Goal: Transaction & Acquisition: Download file/media

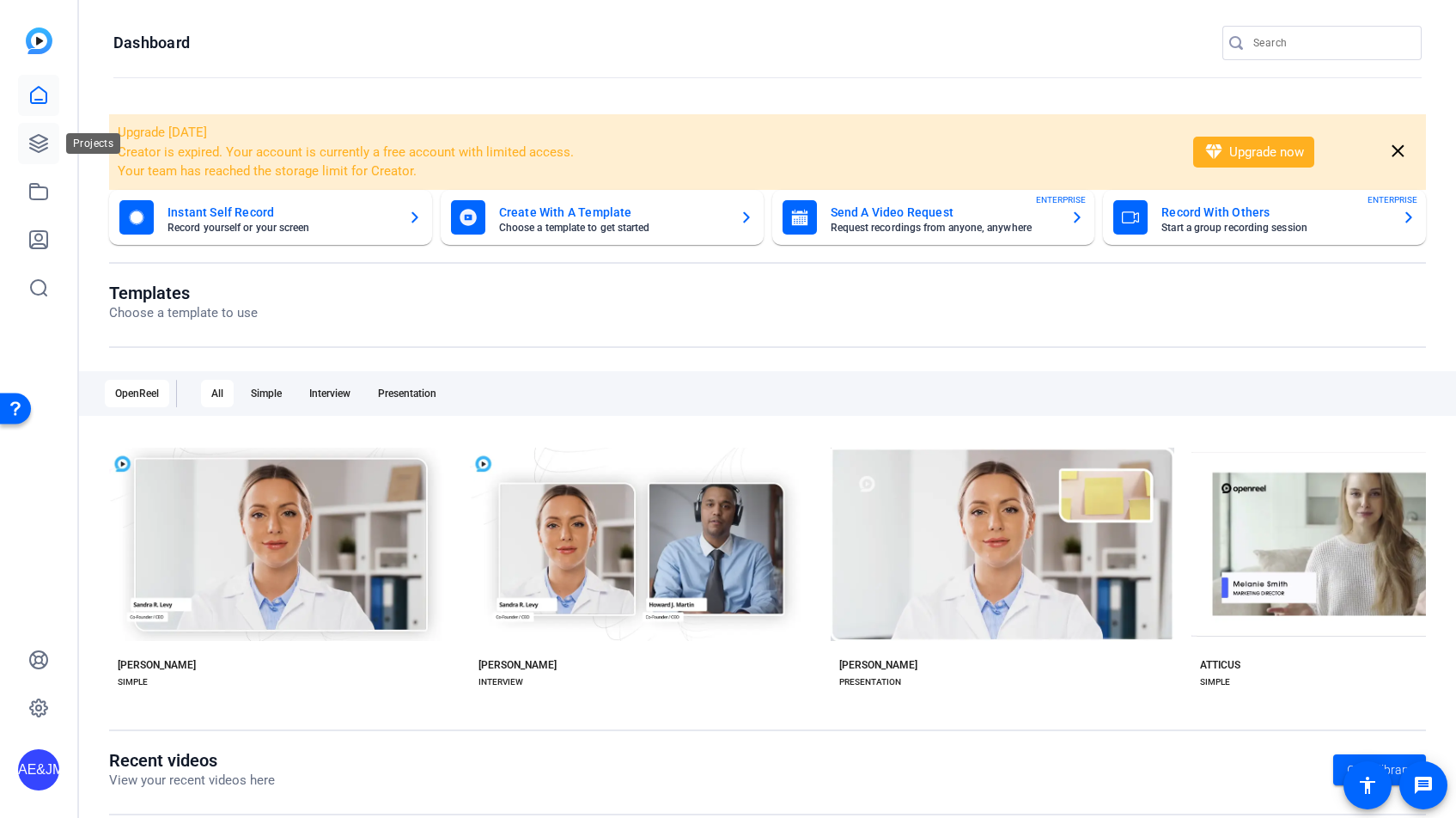
click at [37, 145] on icon at bounding box center [38, 143] width 20 height 20
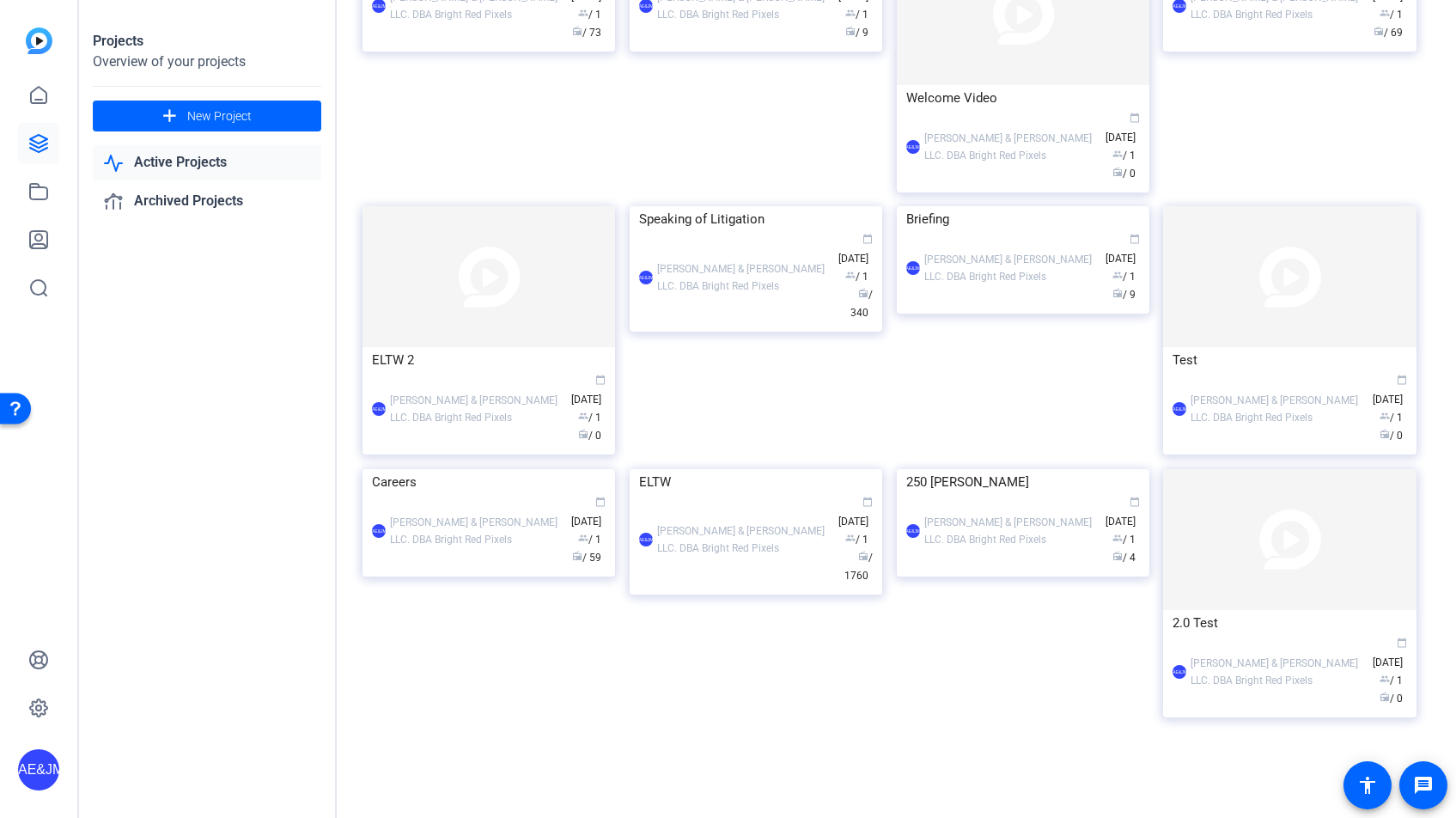
scroll to position [513, 0]
click at [751, 469] on img at bounding box center [755, 469] width 252 height 0
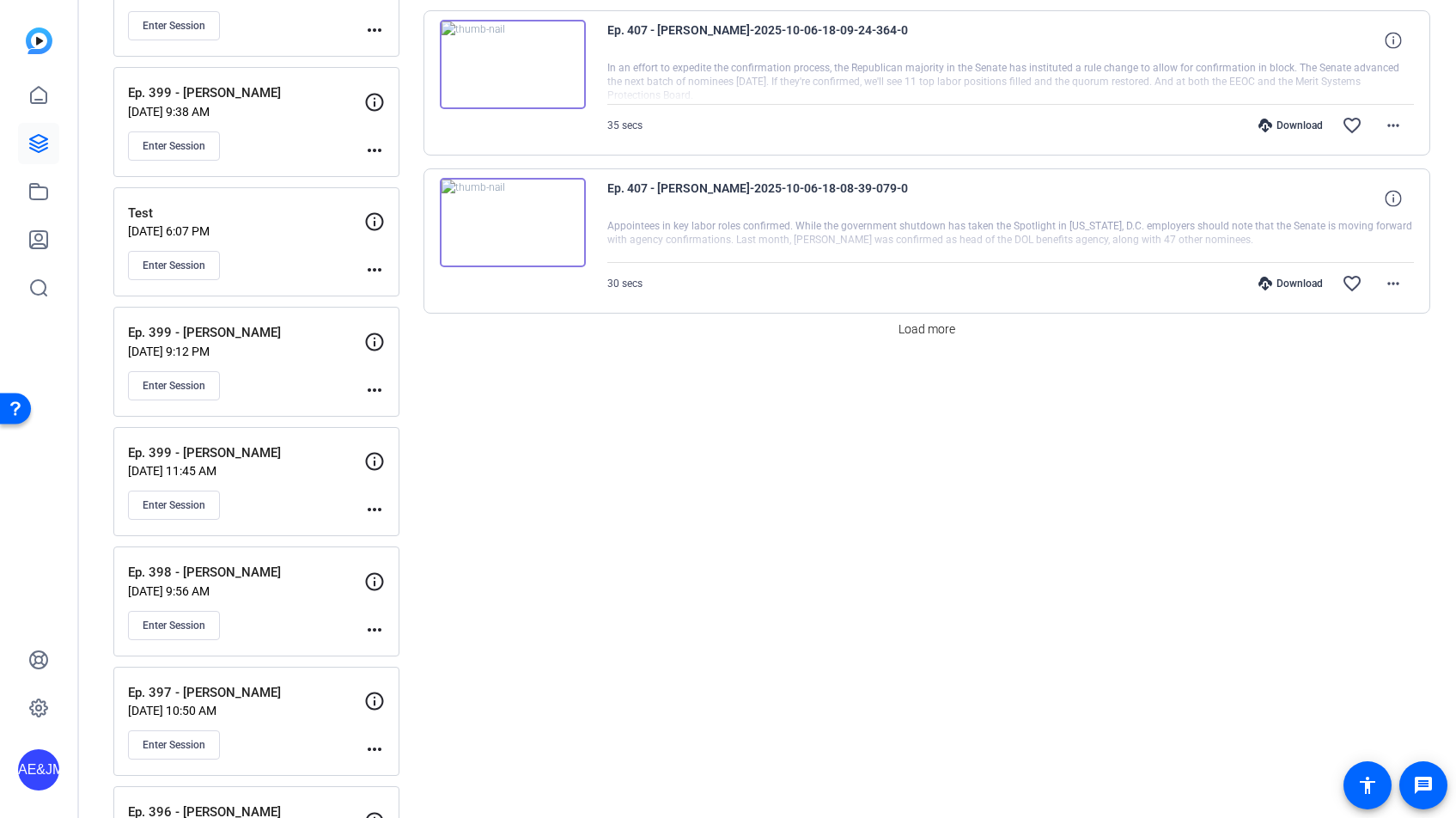
scroll to position [1601, 0]
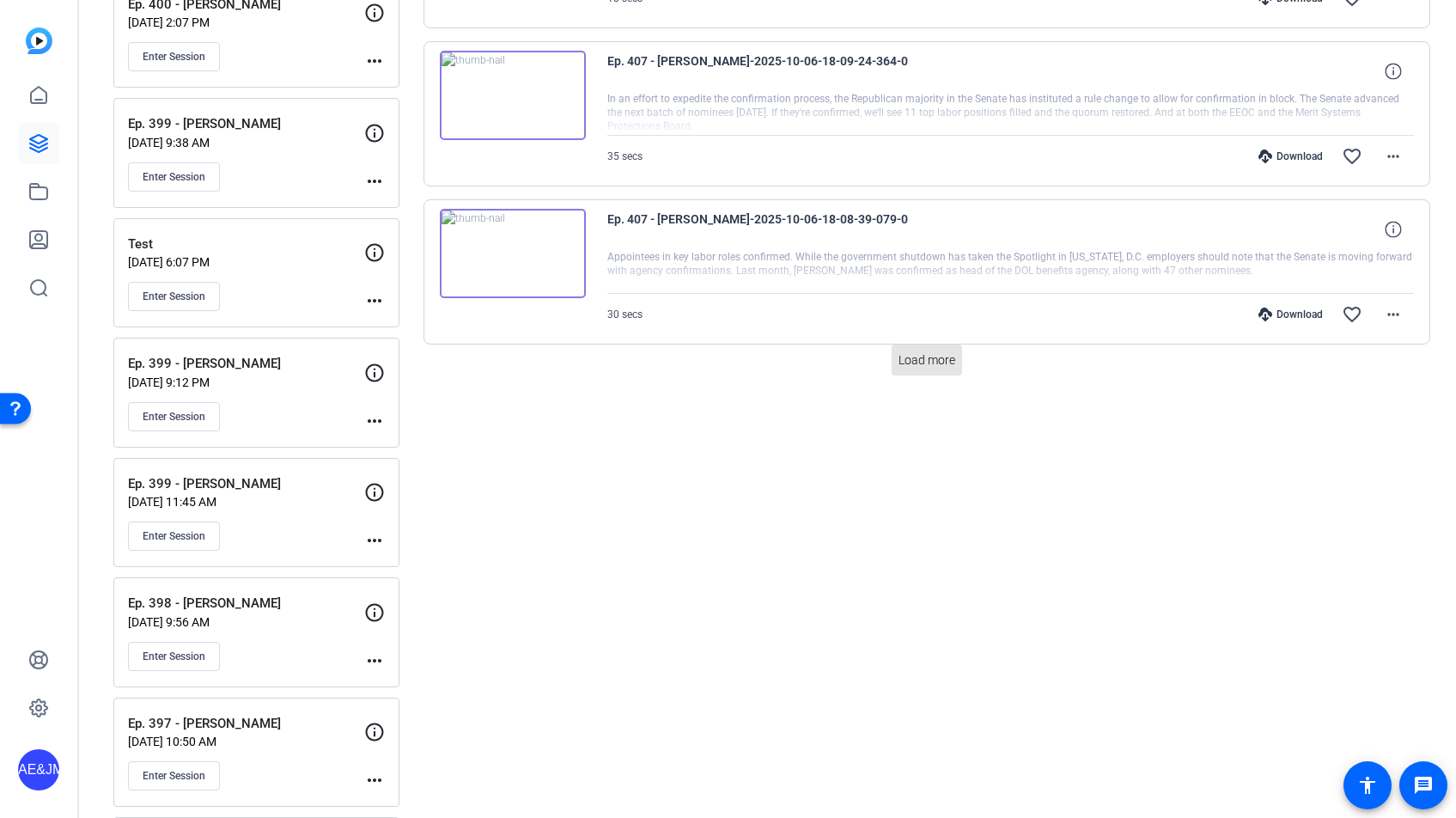
click at [912, 351] on span "Load more" at bounding box center [927, 360] width 57 height 18
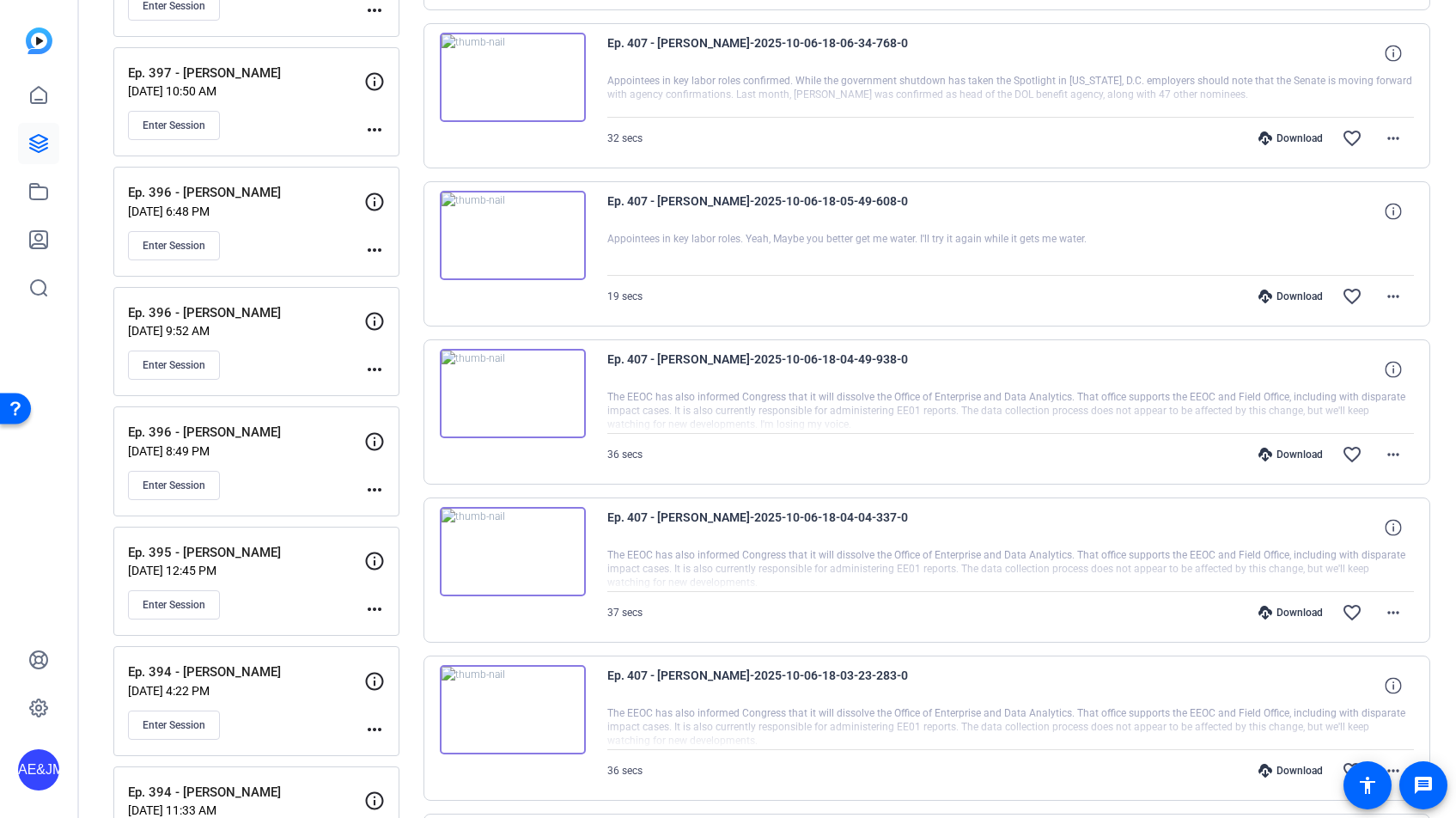
scroll to position [3029, 0]
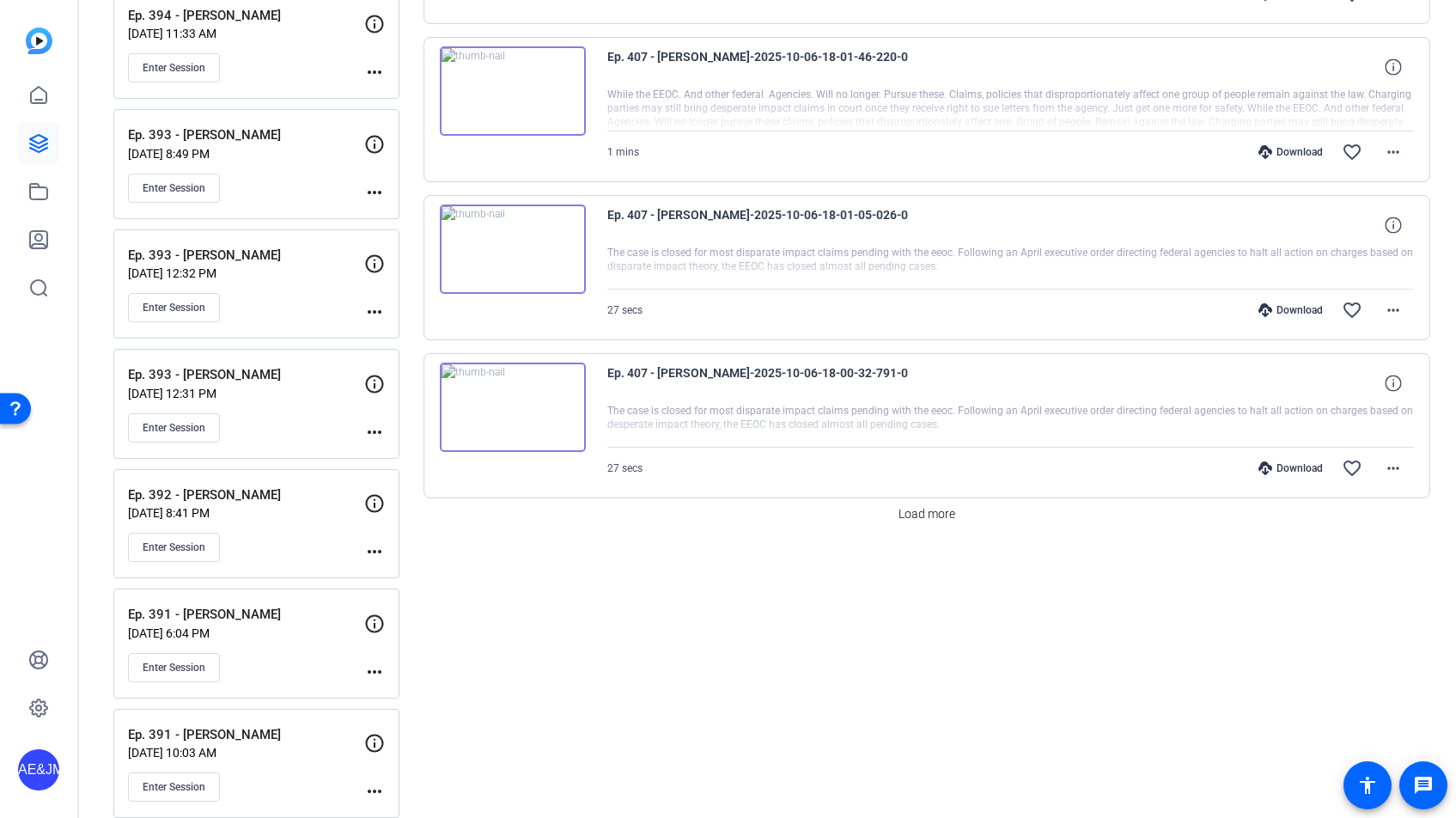
click at [908, 512] on span "Load more" at bounding box center [927, 514] width 57 height 18
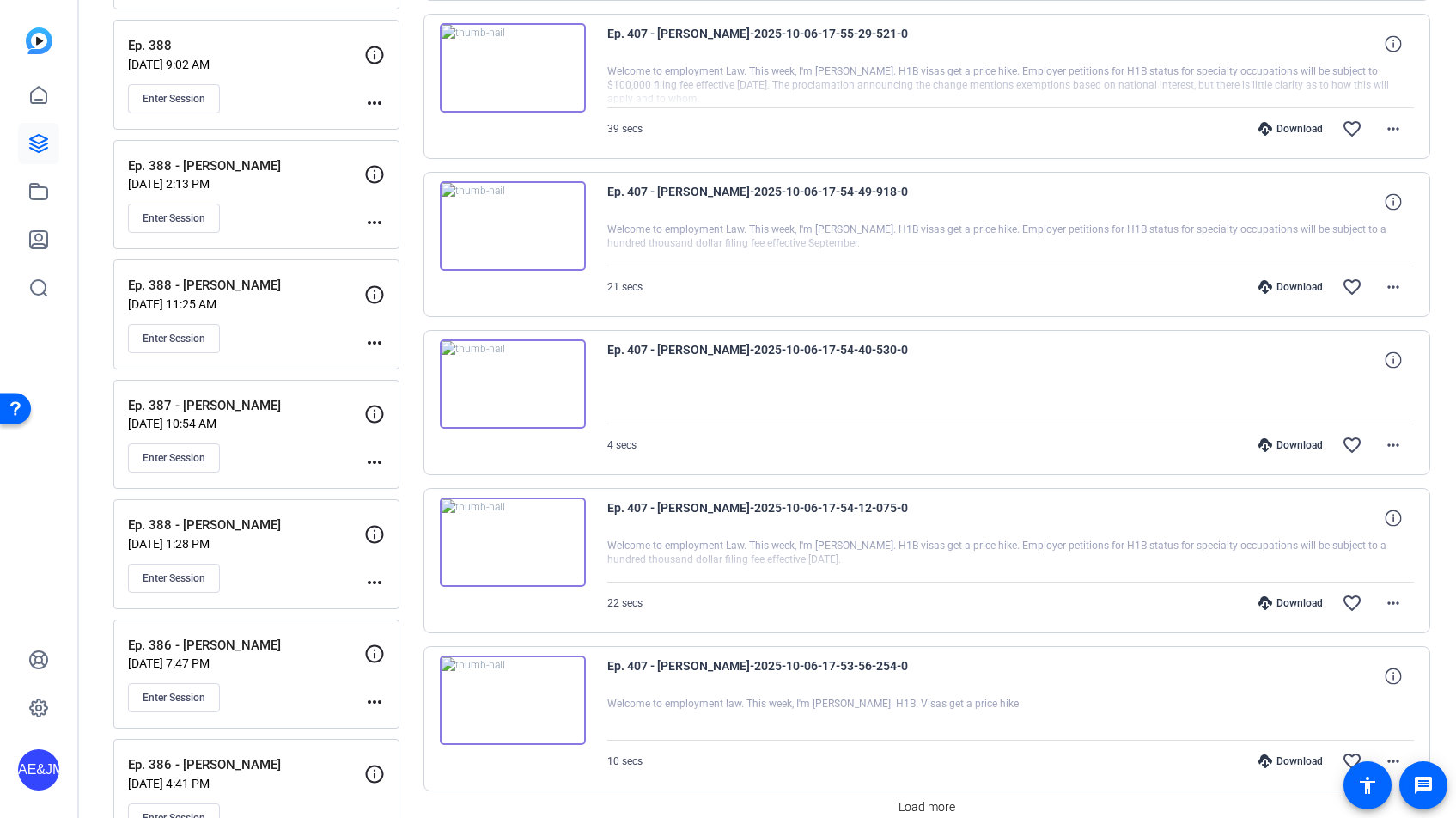
scroll to position [4719, 0]
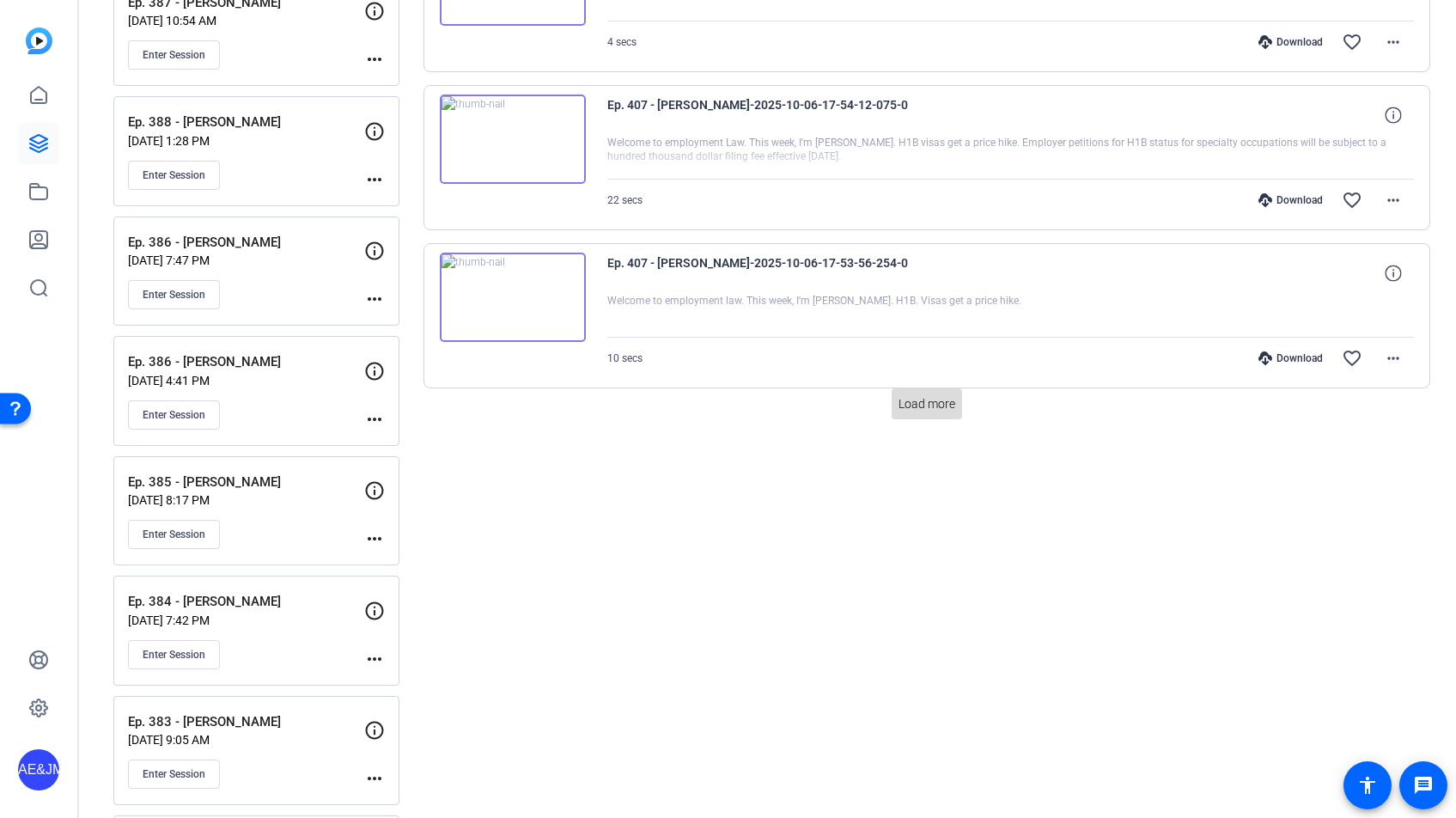
click at [926, 405] on span "Load more" at bounding box center [927, 404] width 57 height 18
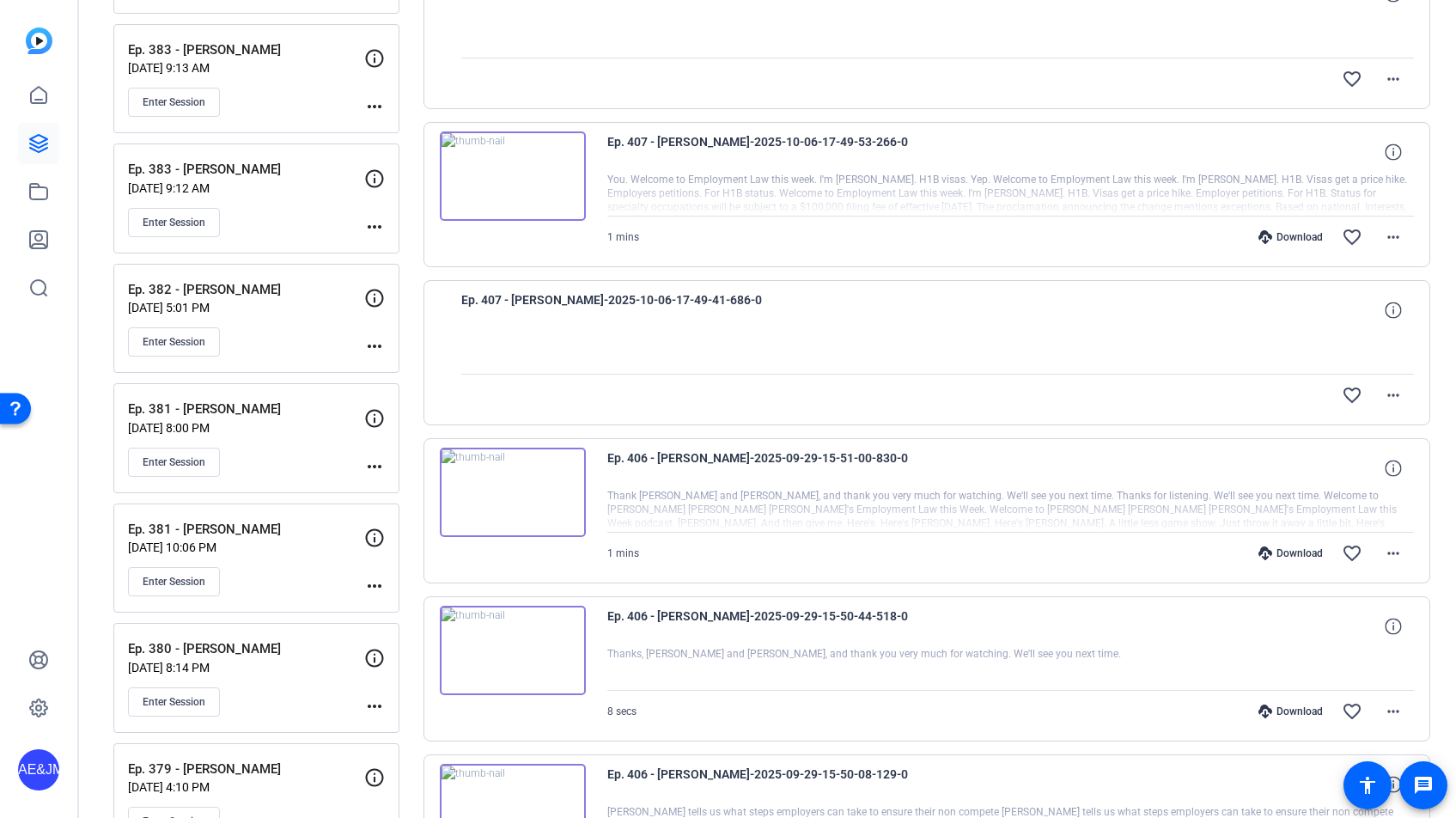
scroll to position [5627, 0]
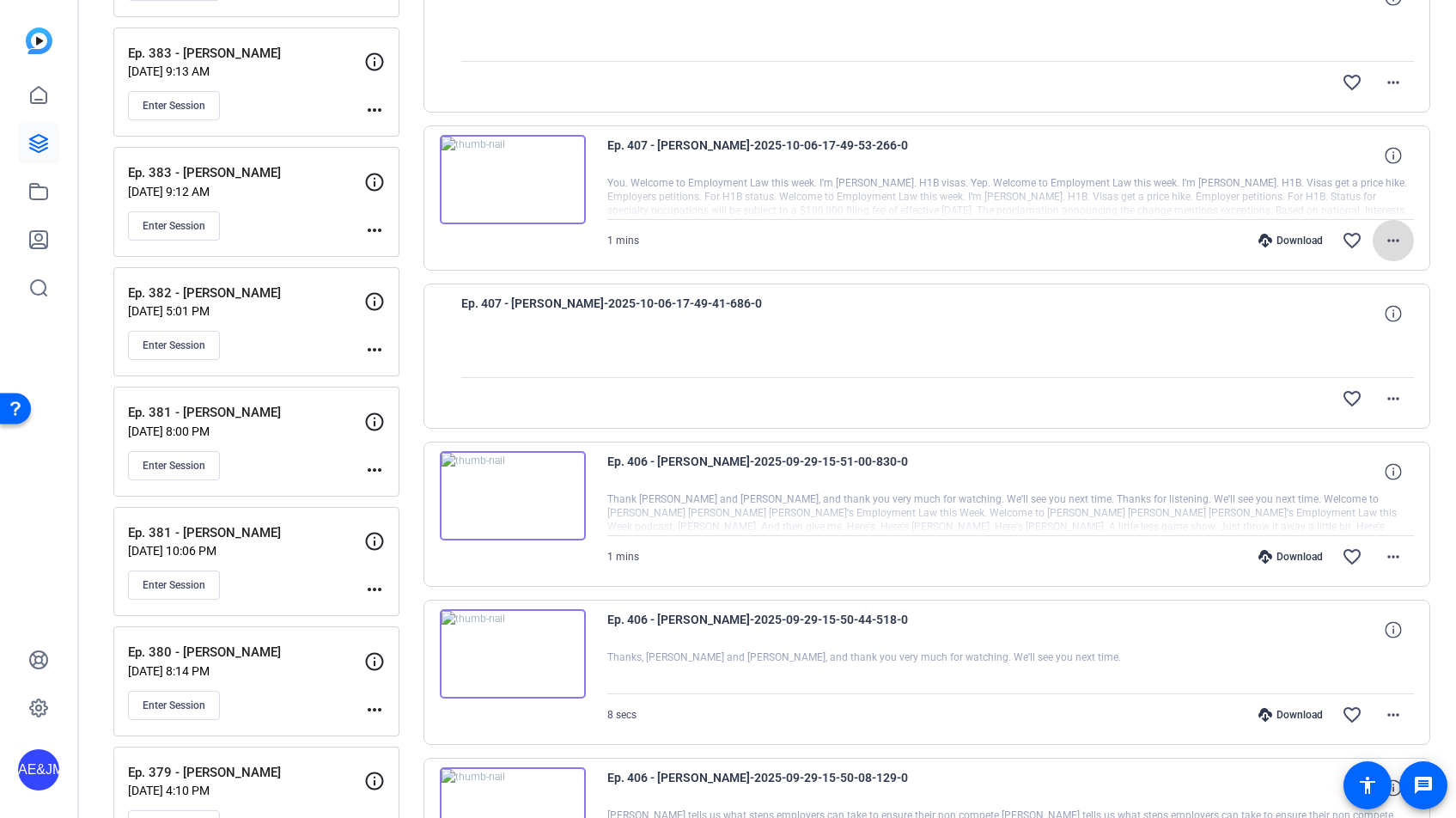
click at [1391, 238] on mat-icon "more_horiz" at bounding box center [1392, 240] width 20 height 20
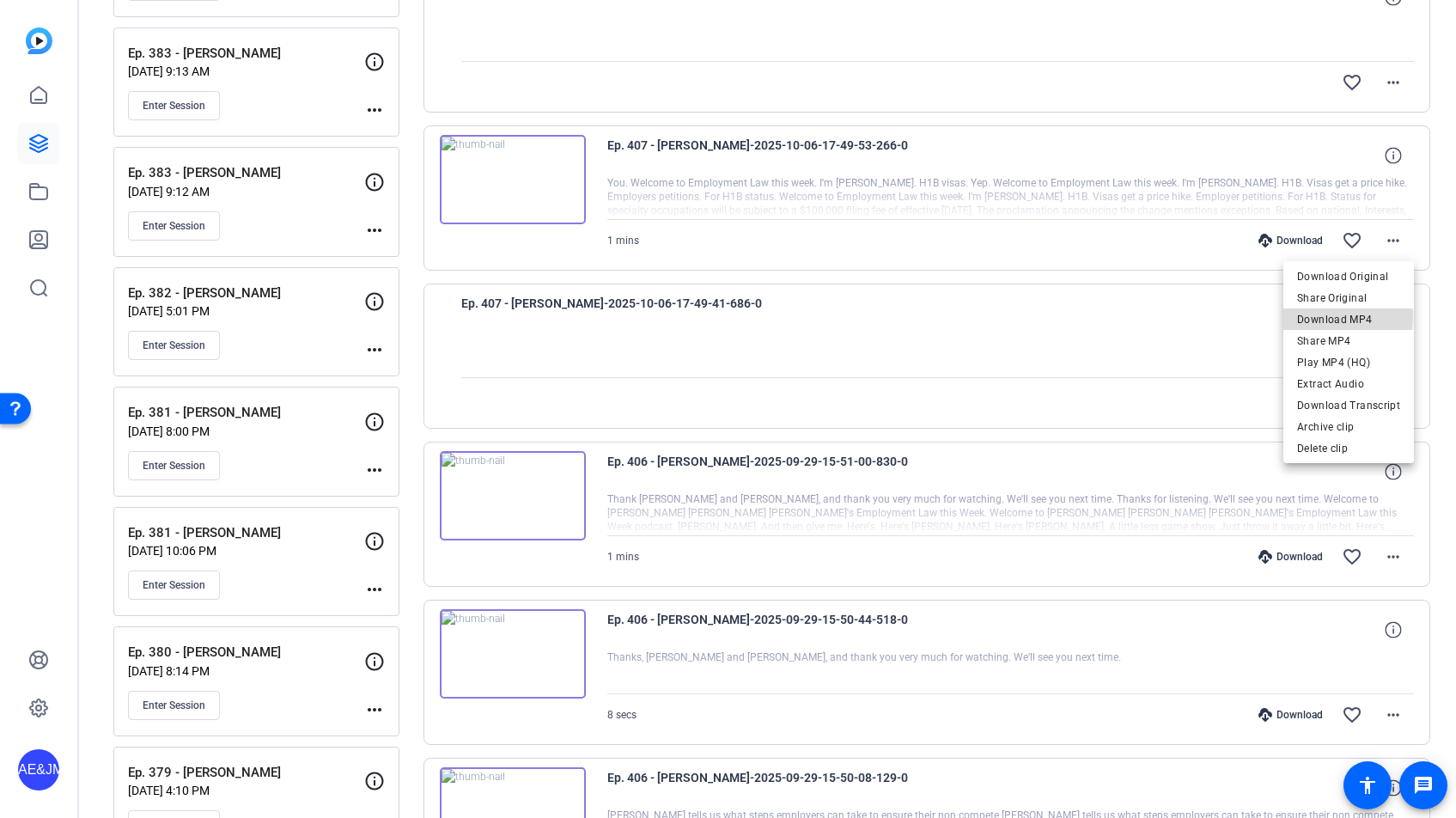
click at [1345, 317] on span "Download MP4" at bounding box center [1348, 319] width 103 height 20
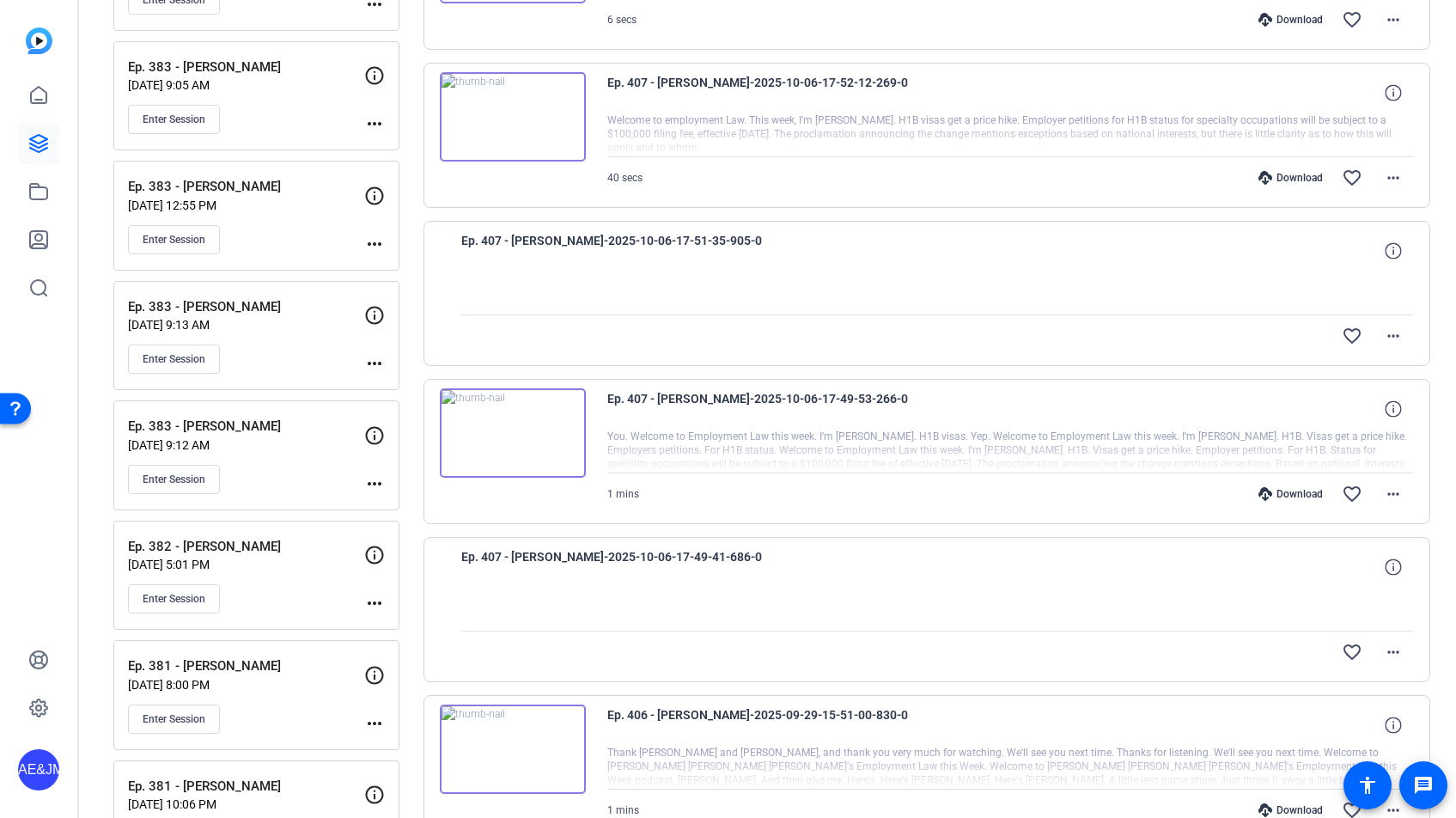
scroll to position [5358, 0]
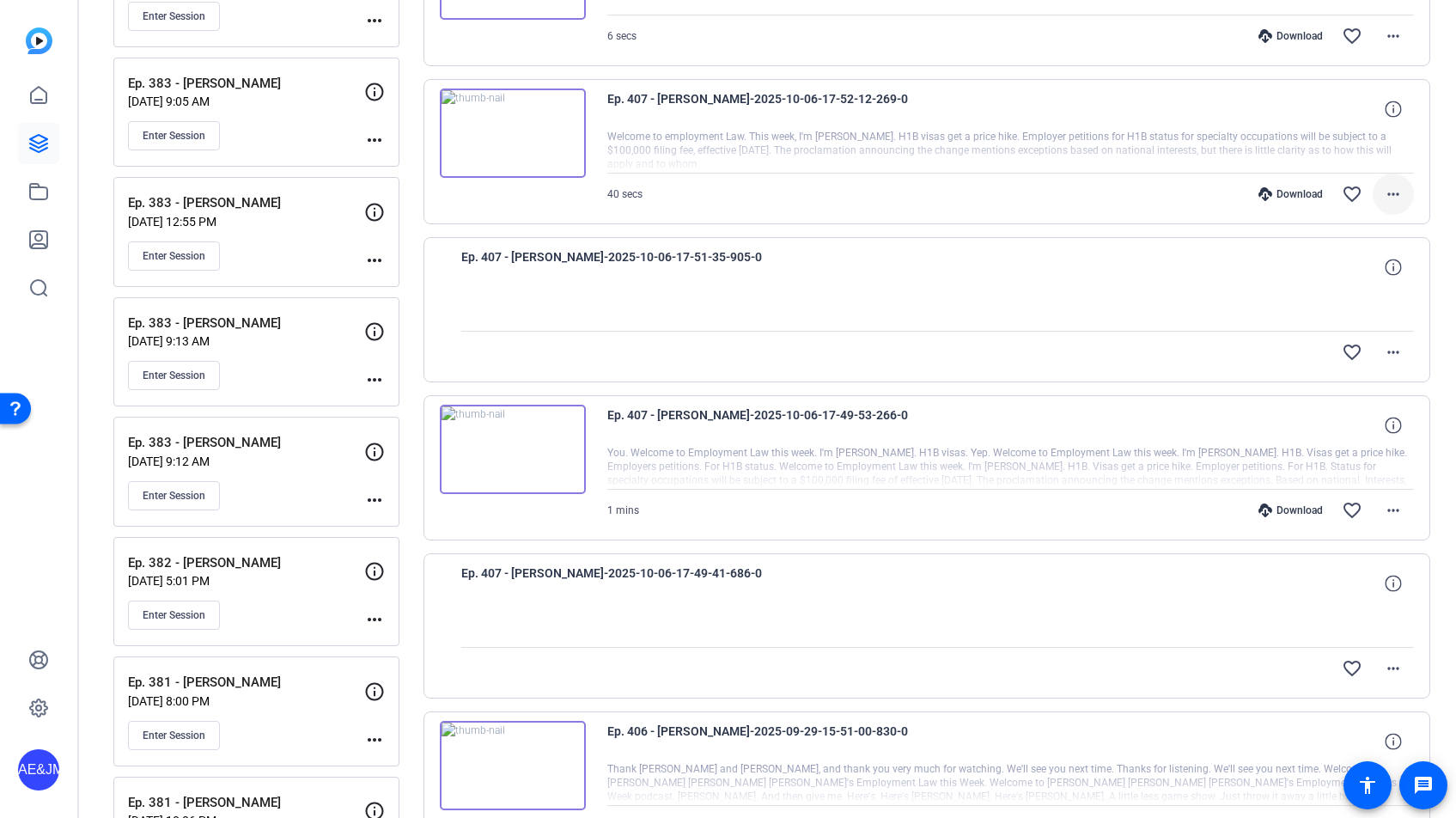
click at [1398, 189] on mat-icon "more_horiz" at bounding box center [1392, 194] width 20 height 20
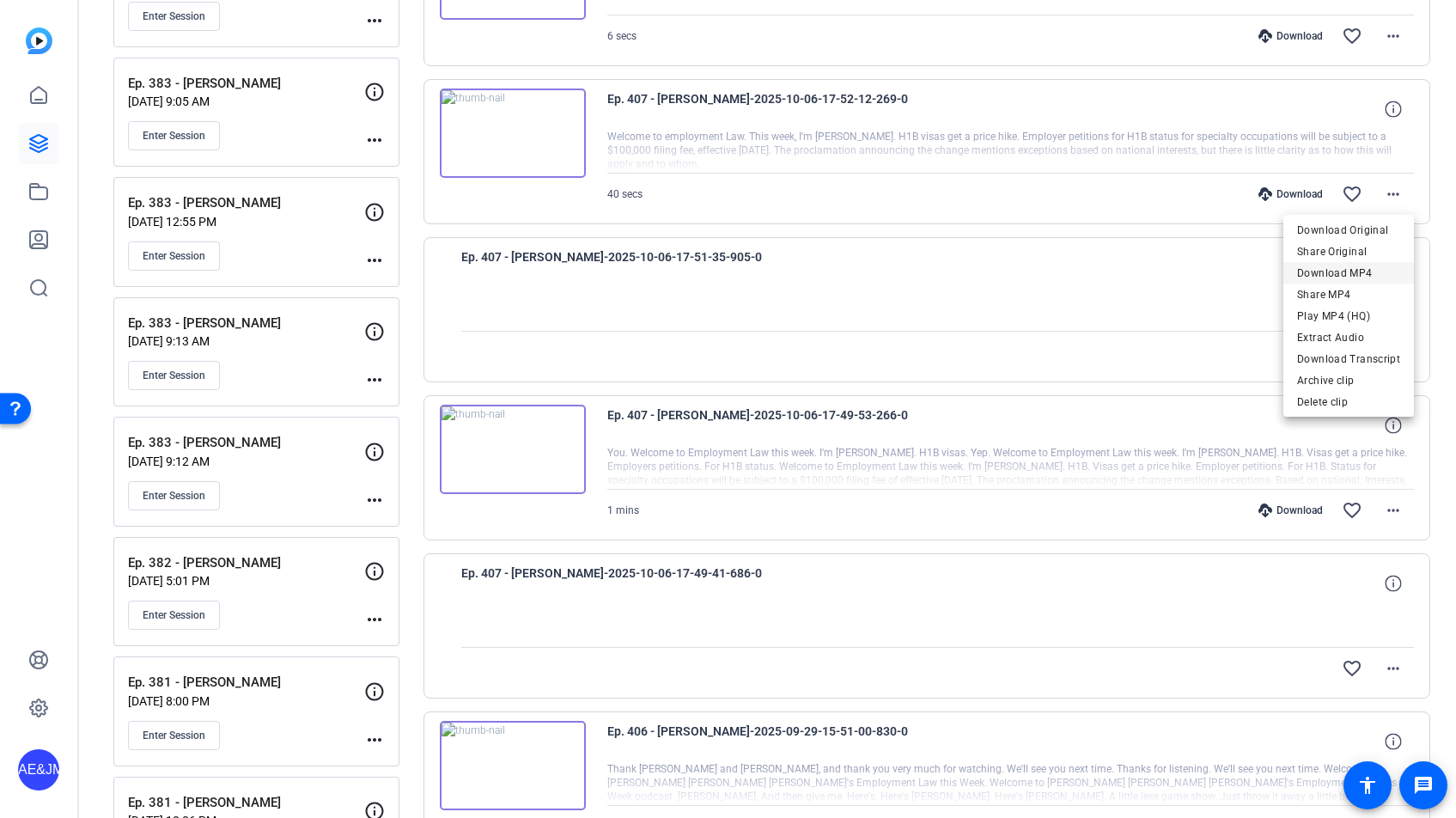
click at [1345, 269] on span "Download MP4" at bounding box center [1348, 273] width 103 height 20
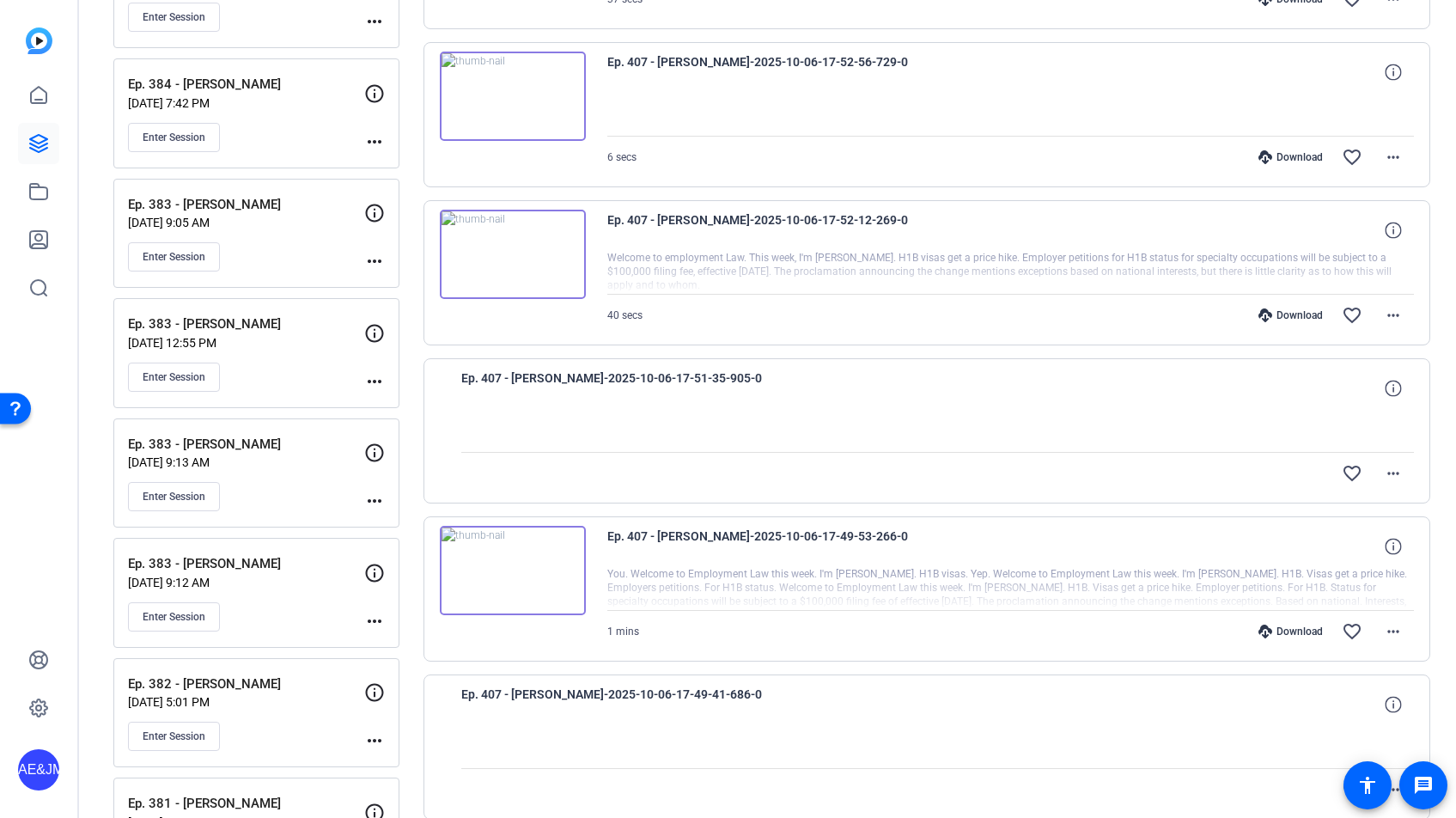
scroll to position [5223, 0]
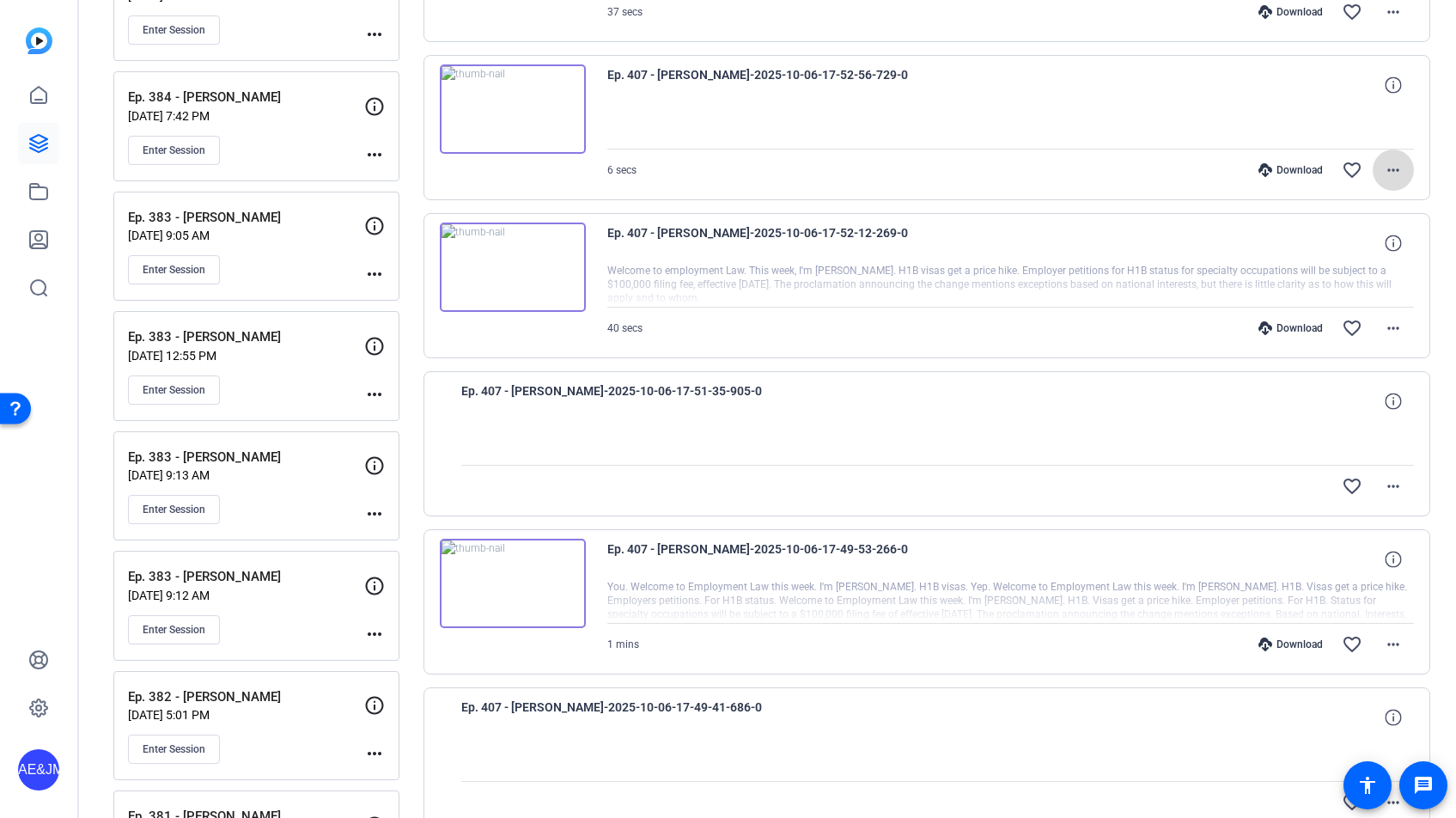
click at [1391, 164] on mat-icon "more_horiz" at bounding box center [1392, 170] width 20 height 20
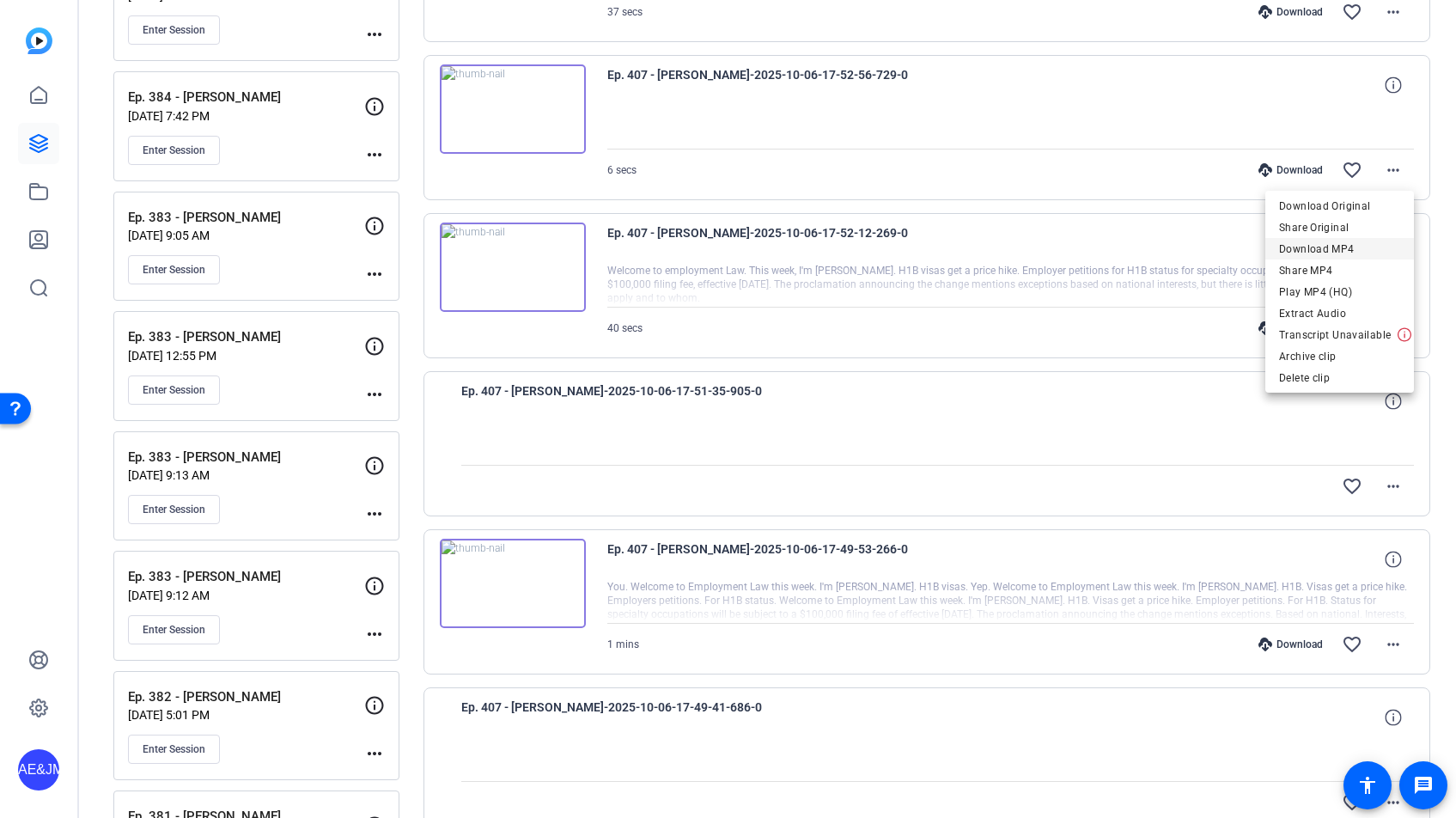
click at [1348, 247] on span "Download MP4" at bounding box center [1339, 249] width 121 height 20
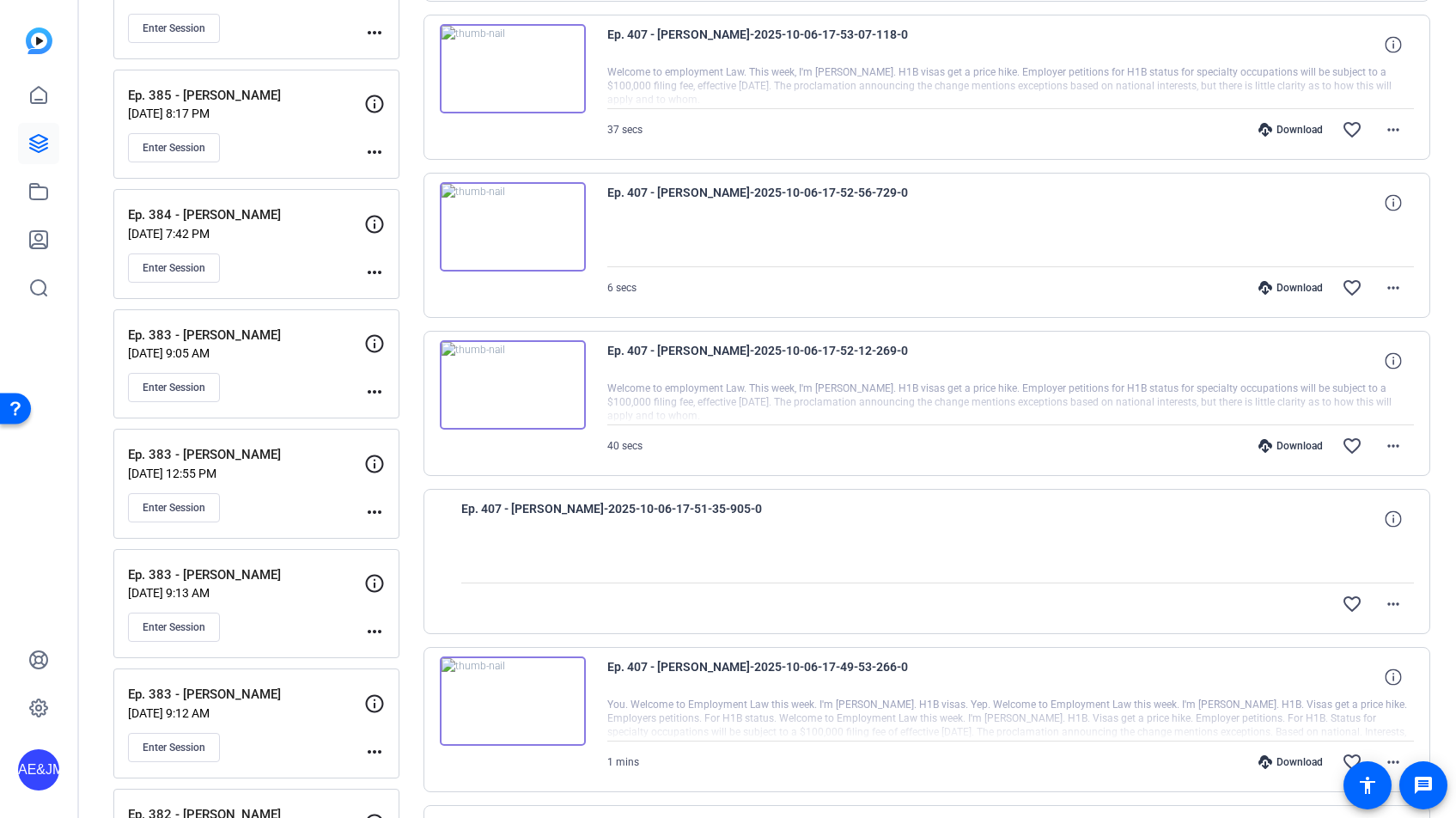
scroll to position [5094, 0]
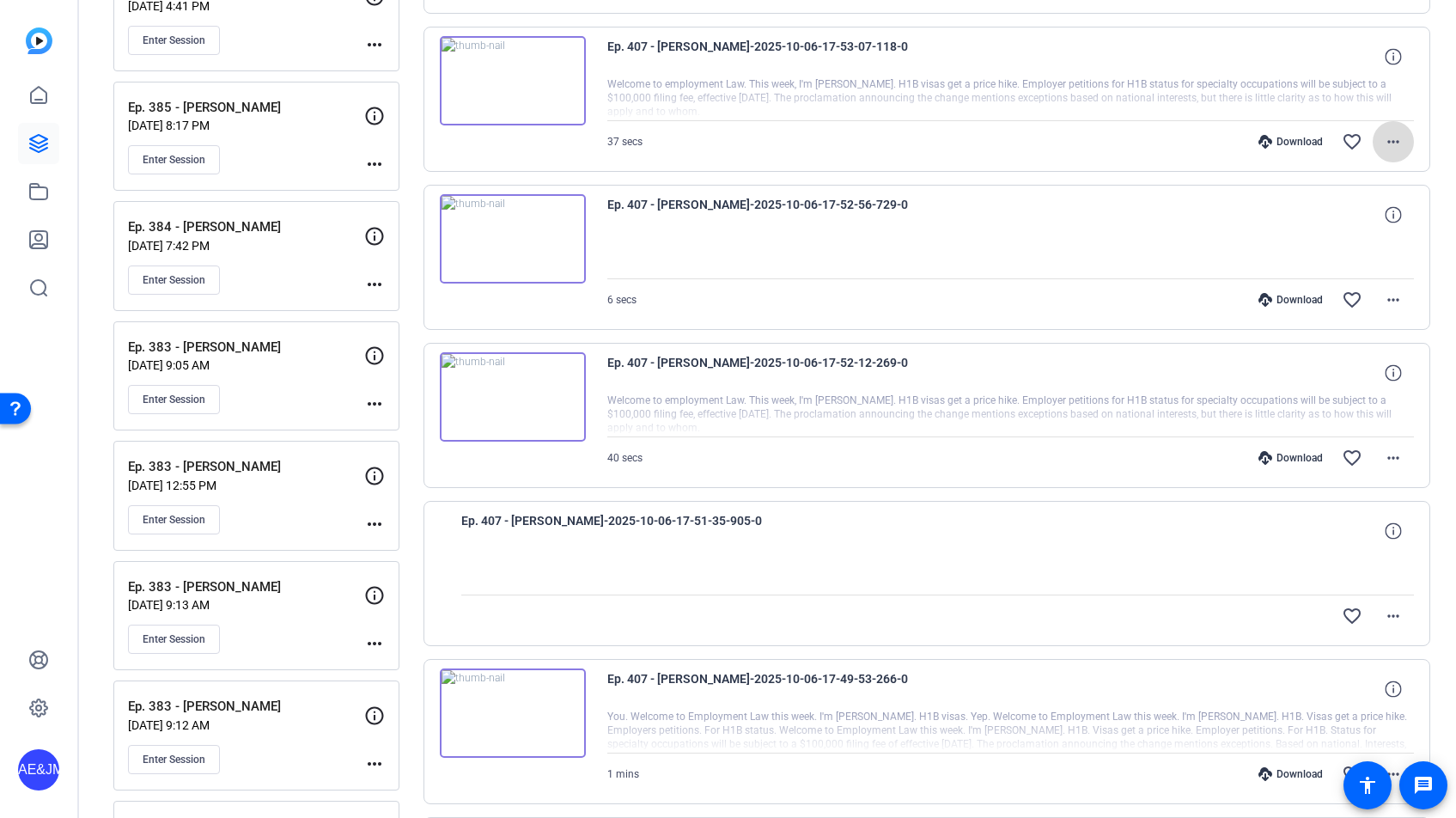
click at [1395, 138] on mat-icon "more_horiz" at bounding box center [1392, 141] width 20 height 20
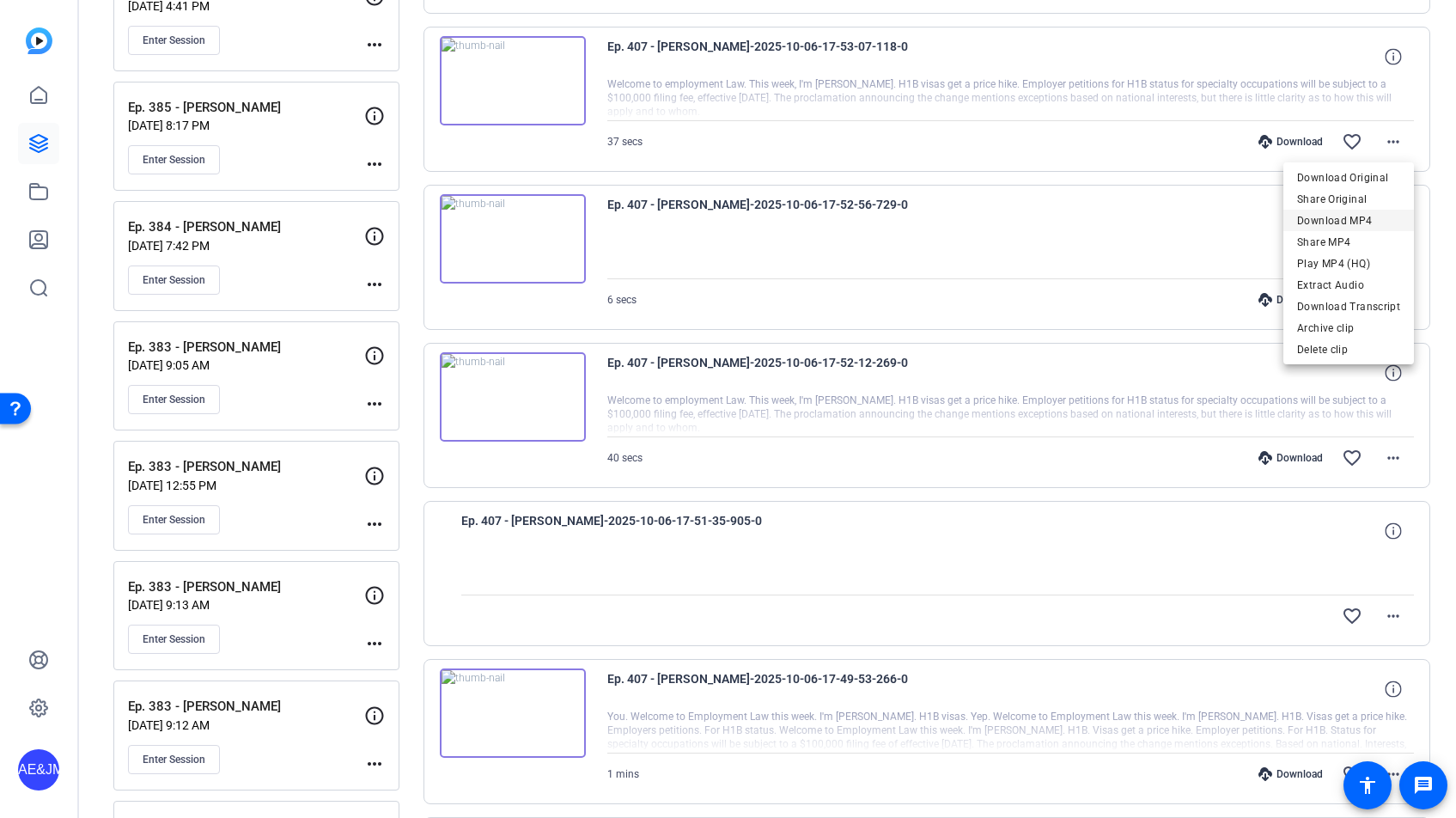
click at [1348, 217] on span "Download MP4" at bounding box center [1348, 220] width 103 height 20
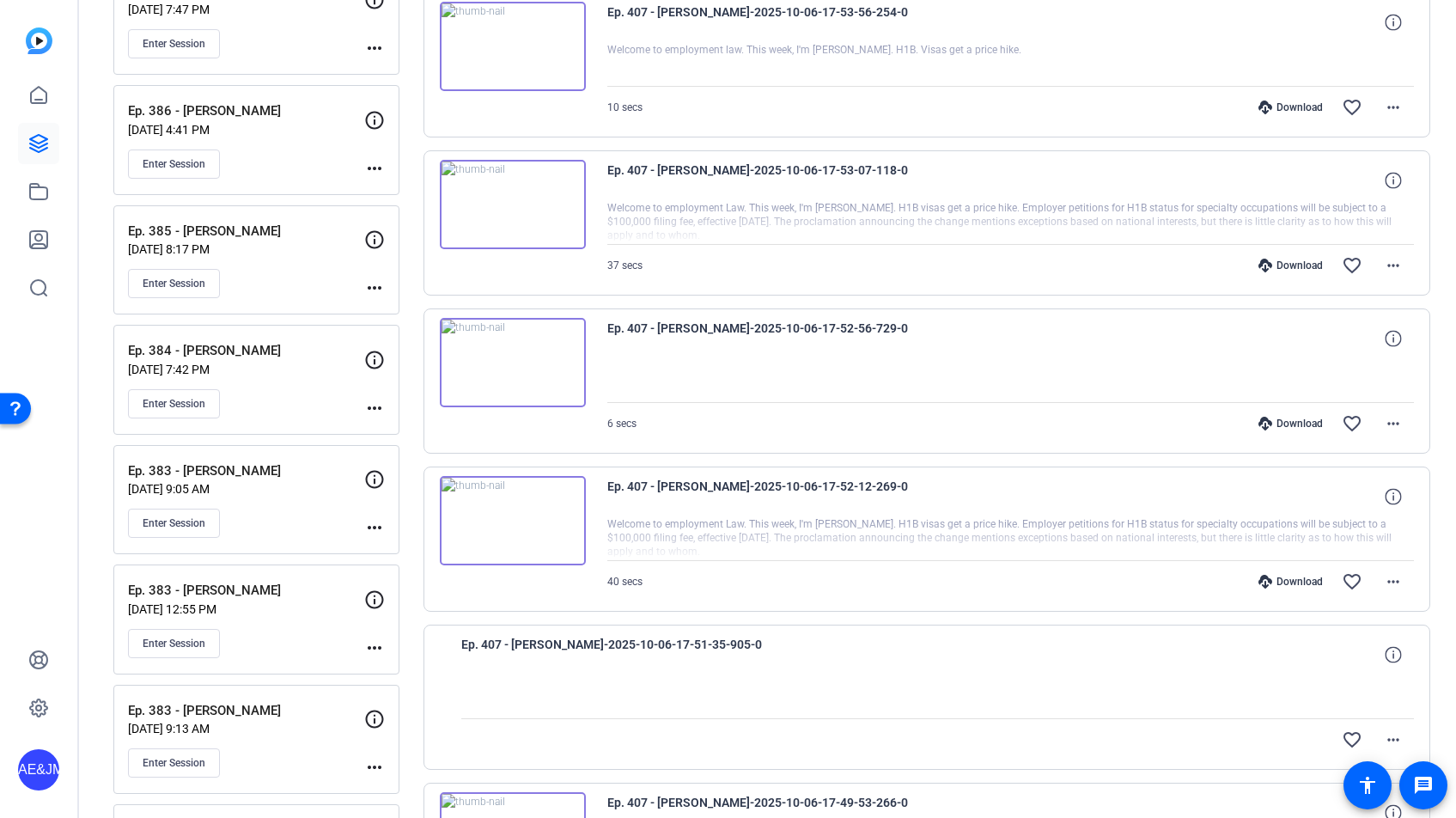
scroll to position [4967, 0]
click at [1394, 108] on mat-icon "more_horiz" at bounding box center [1392, 110] width 20 height 20
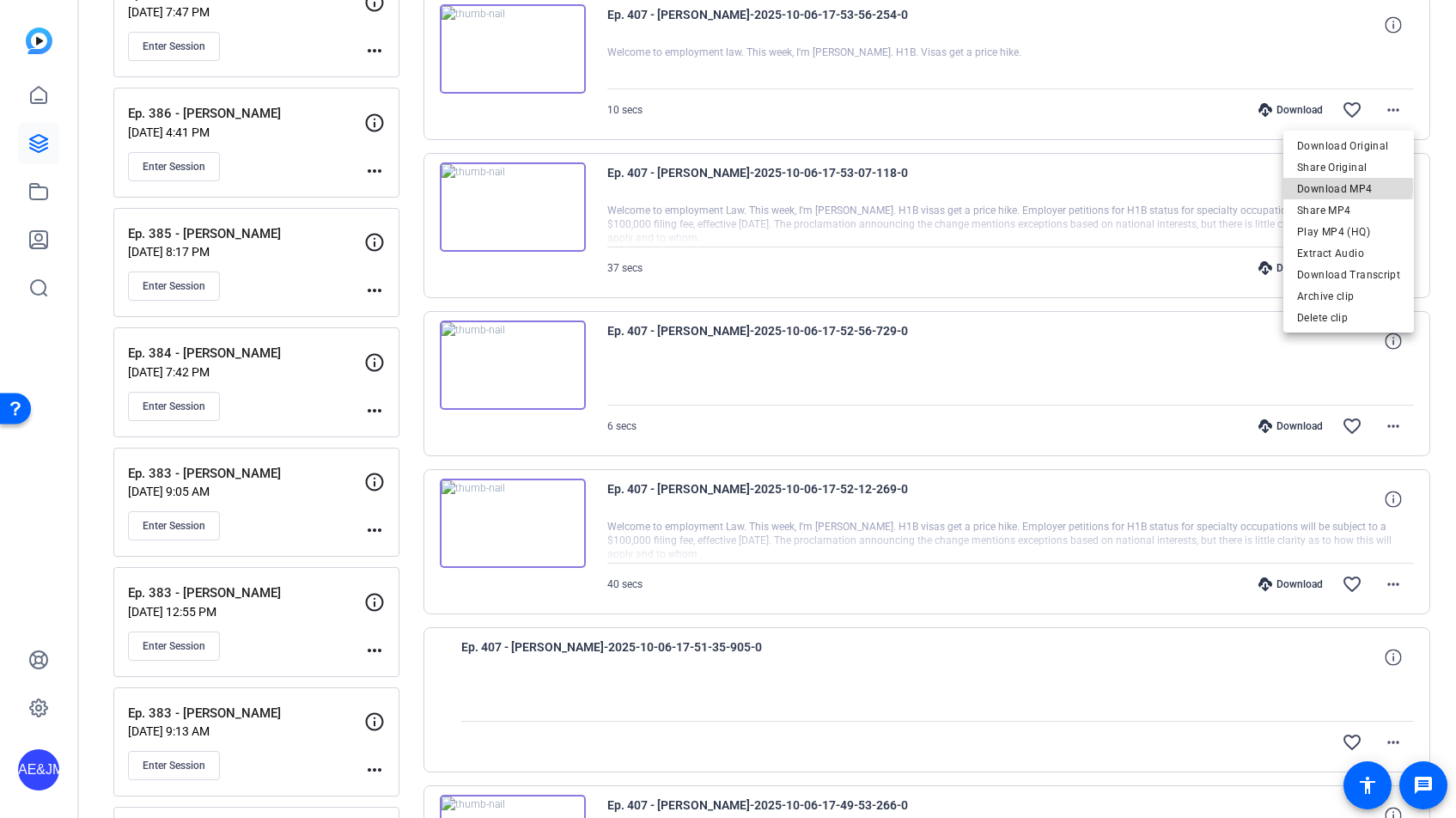
click at [1338, 186] on span "Download MP4" at bounding box center [1348, 189] width 103 height 20
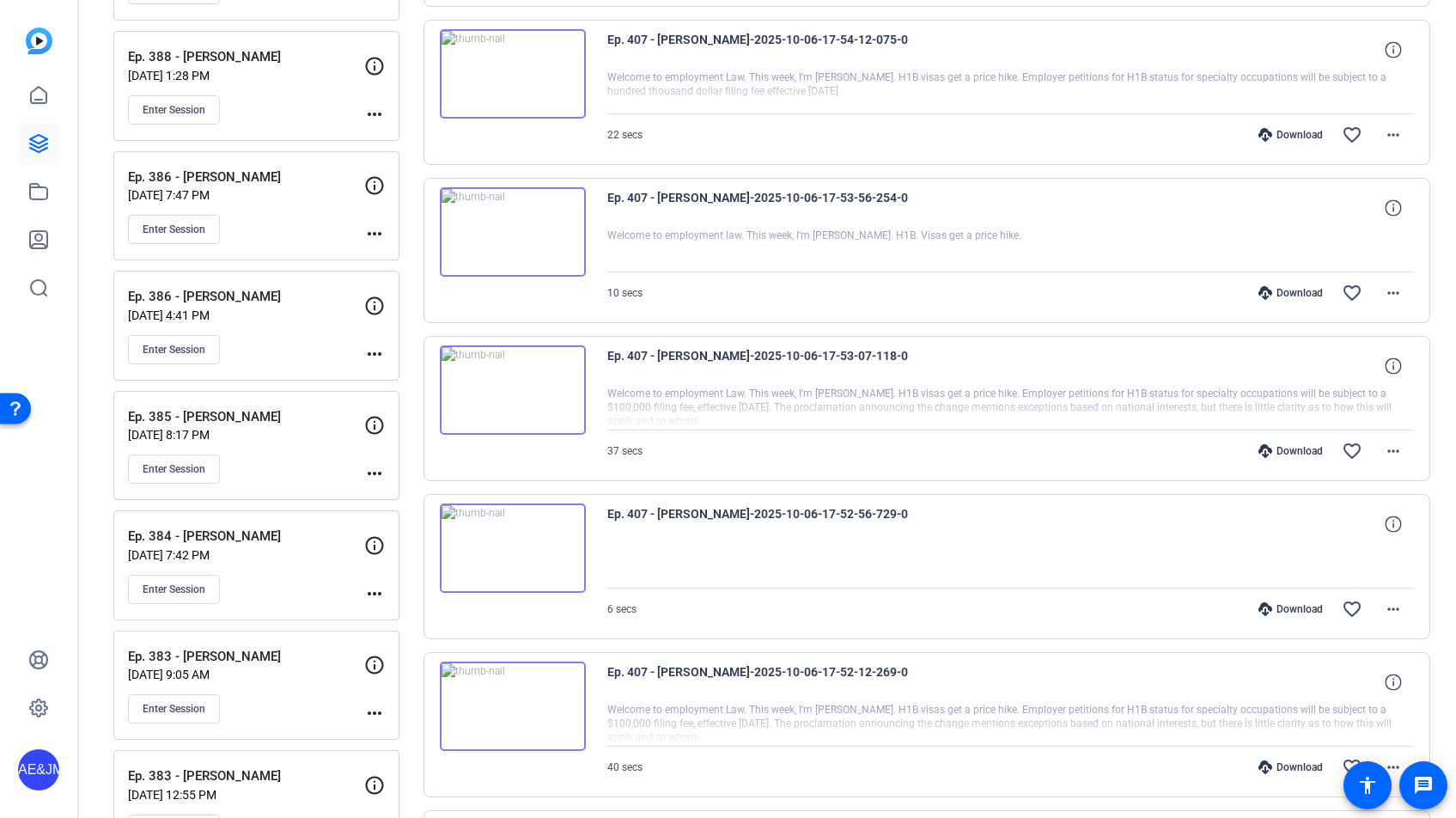
scroll to position [4781, 0]
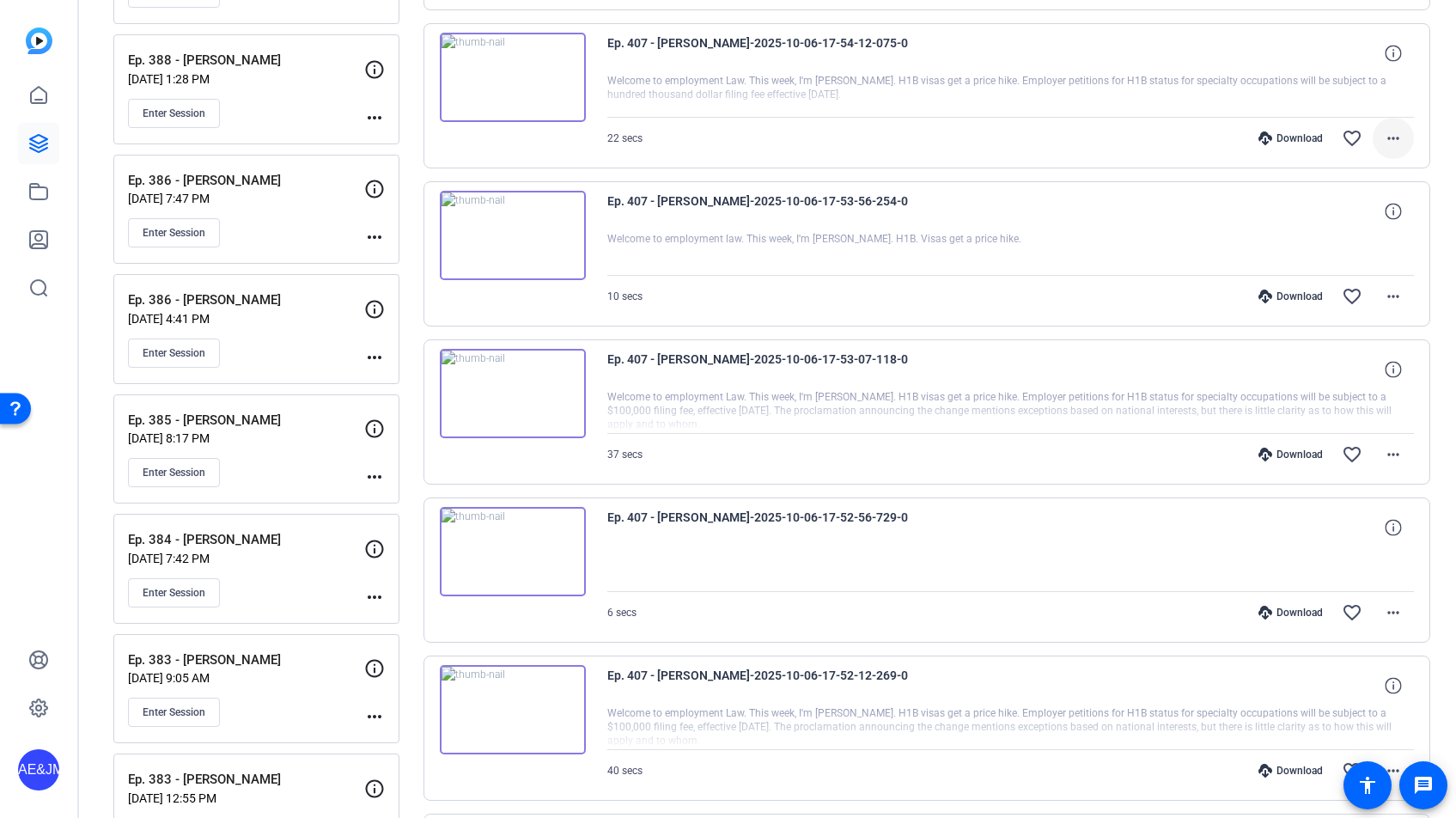
click at [1396, 138] on mat-icon "more_horiz" at bounding box center [1392, 138] width 20 height 20
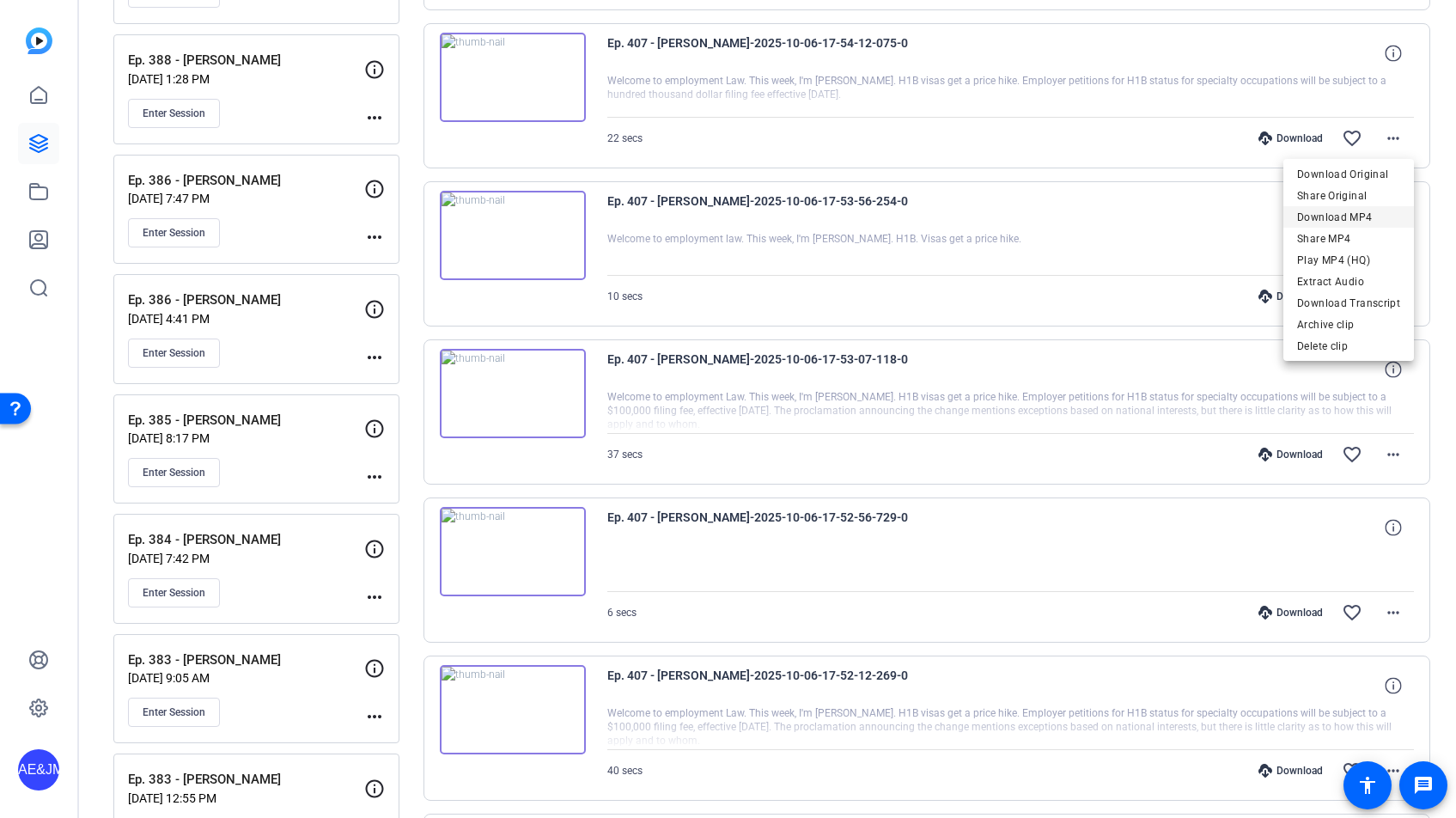
click at [1367, 215] on span "Download MP4" at bounding box center [1348, 217] width 103 height 20
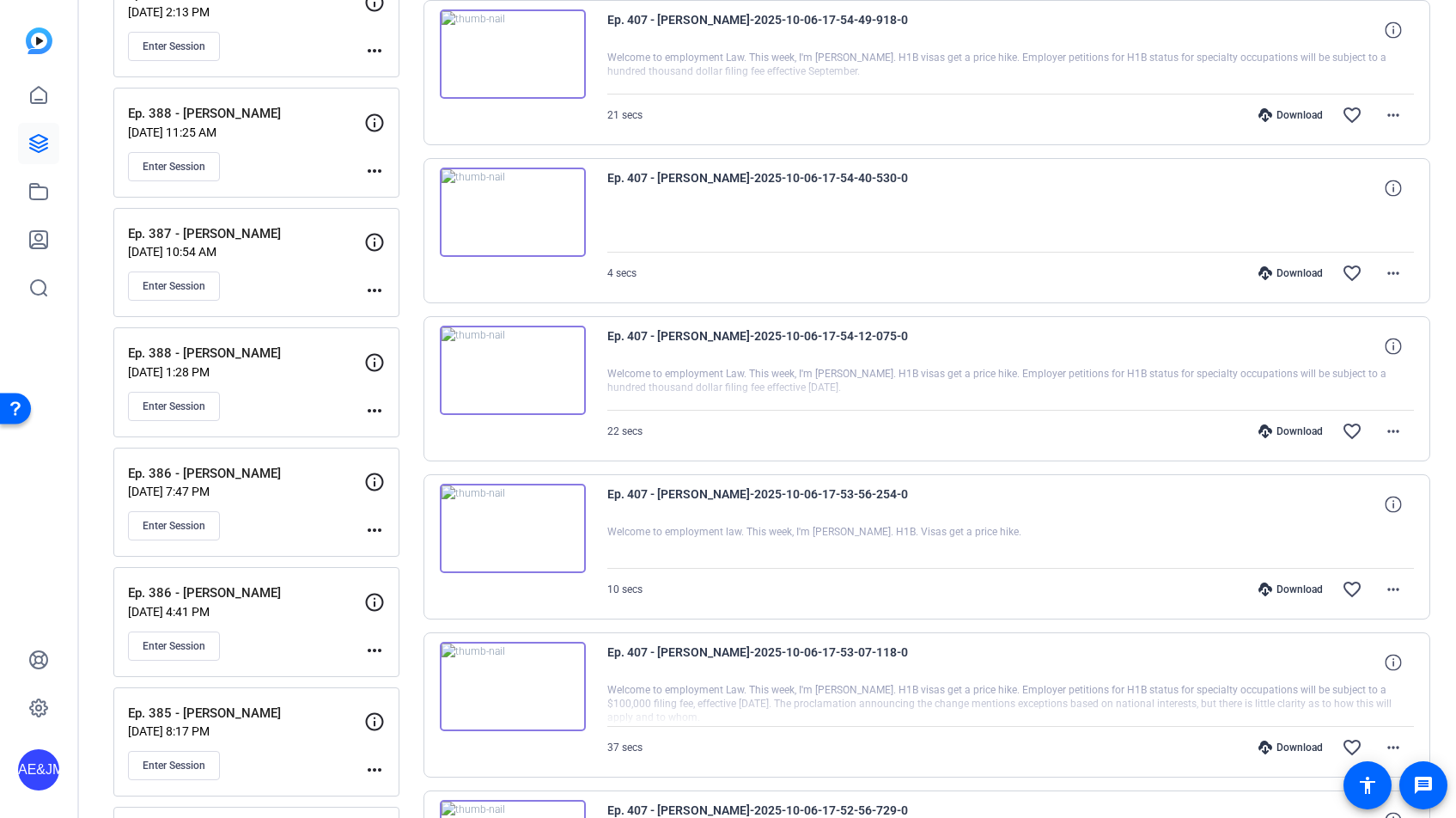
scroll to position [4485, 0]
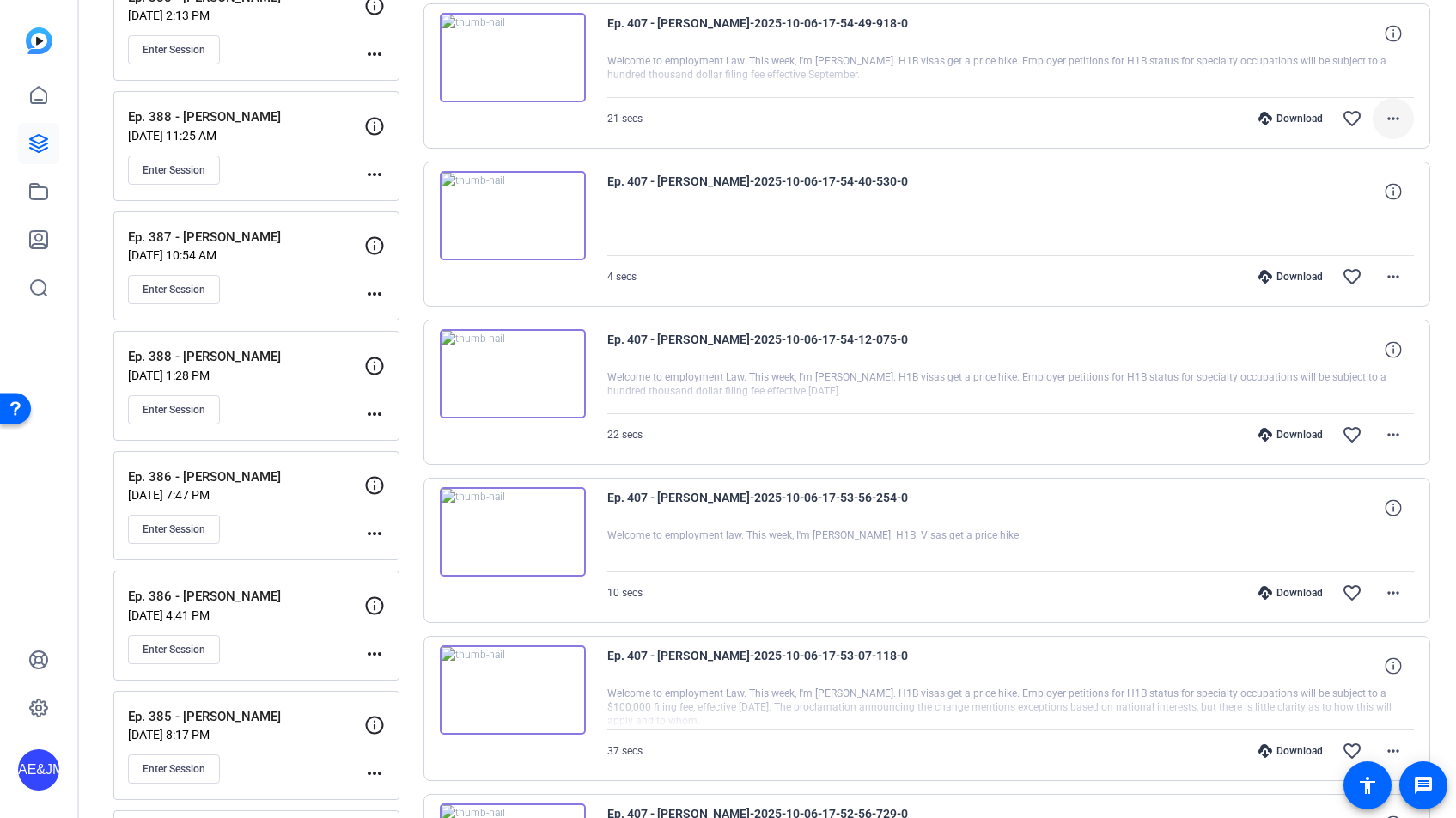
click at [1392, 122] on mat-icon "more_horiz" at bounding box center [1392, 118] width 20 height 20
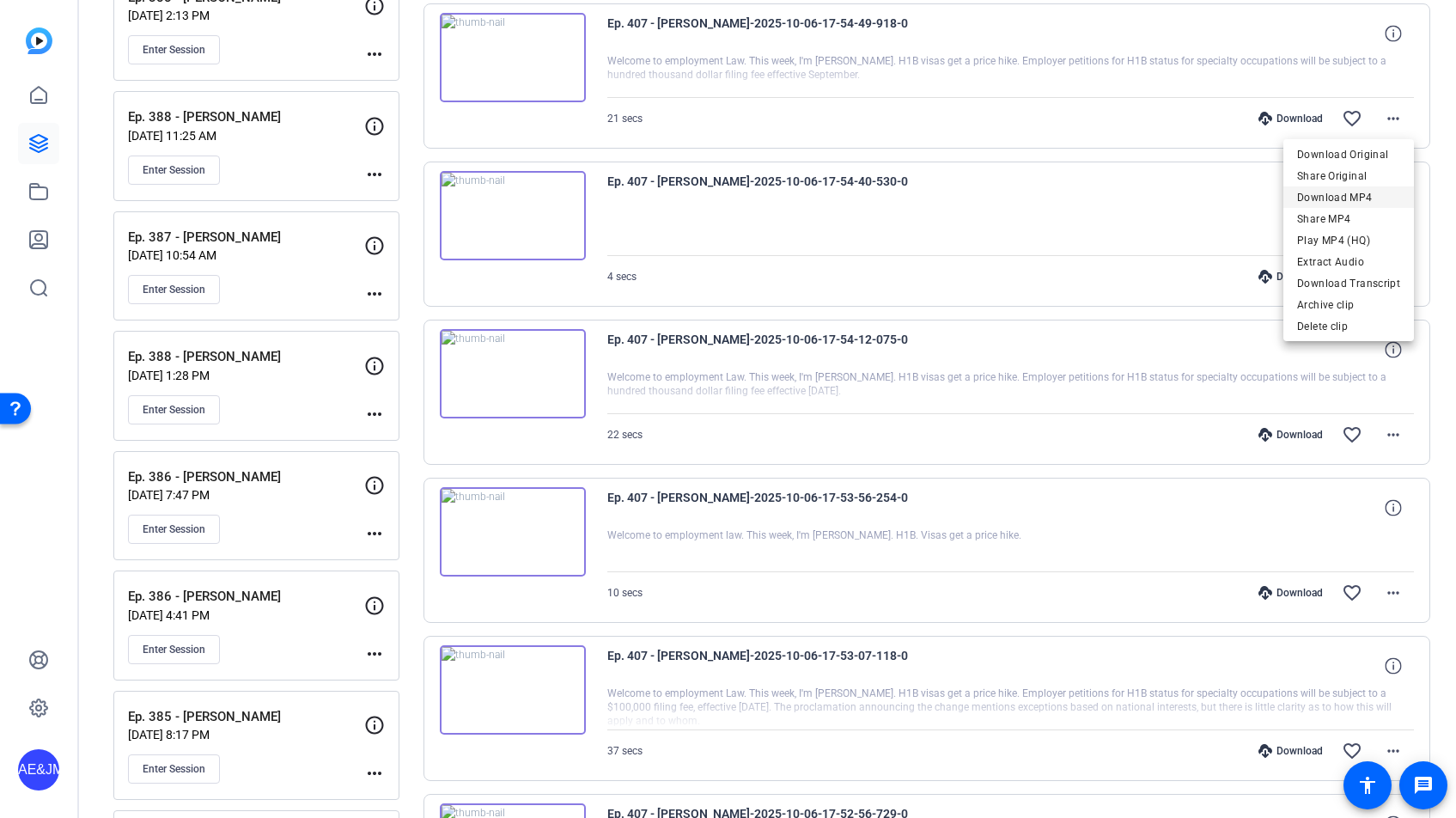
click at [1353, 194] on span "Download MP4" at bounding box center [1348, 197] width 103 height 20
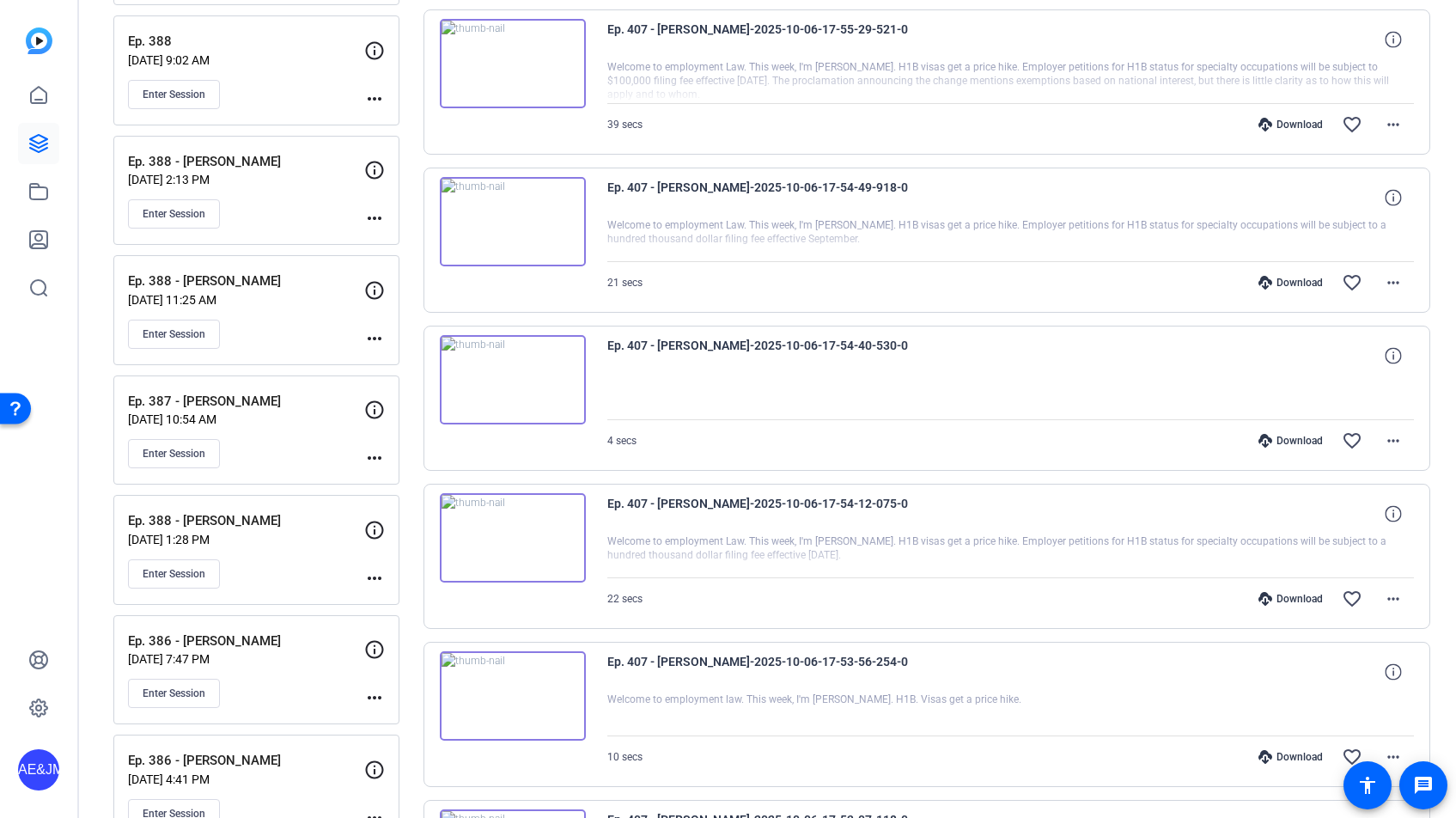
scroll to position [4319, 0]
click at [1390, 129] on mat-icon "more_horiz" at bounding box center [1392, 125] width 20 height 20
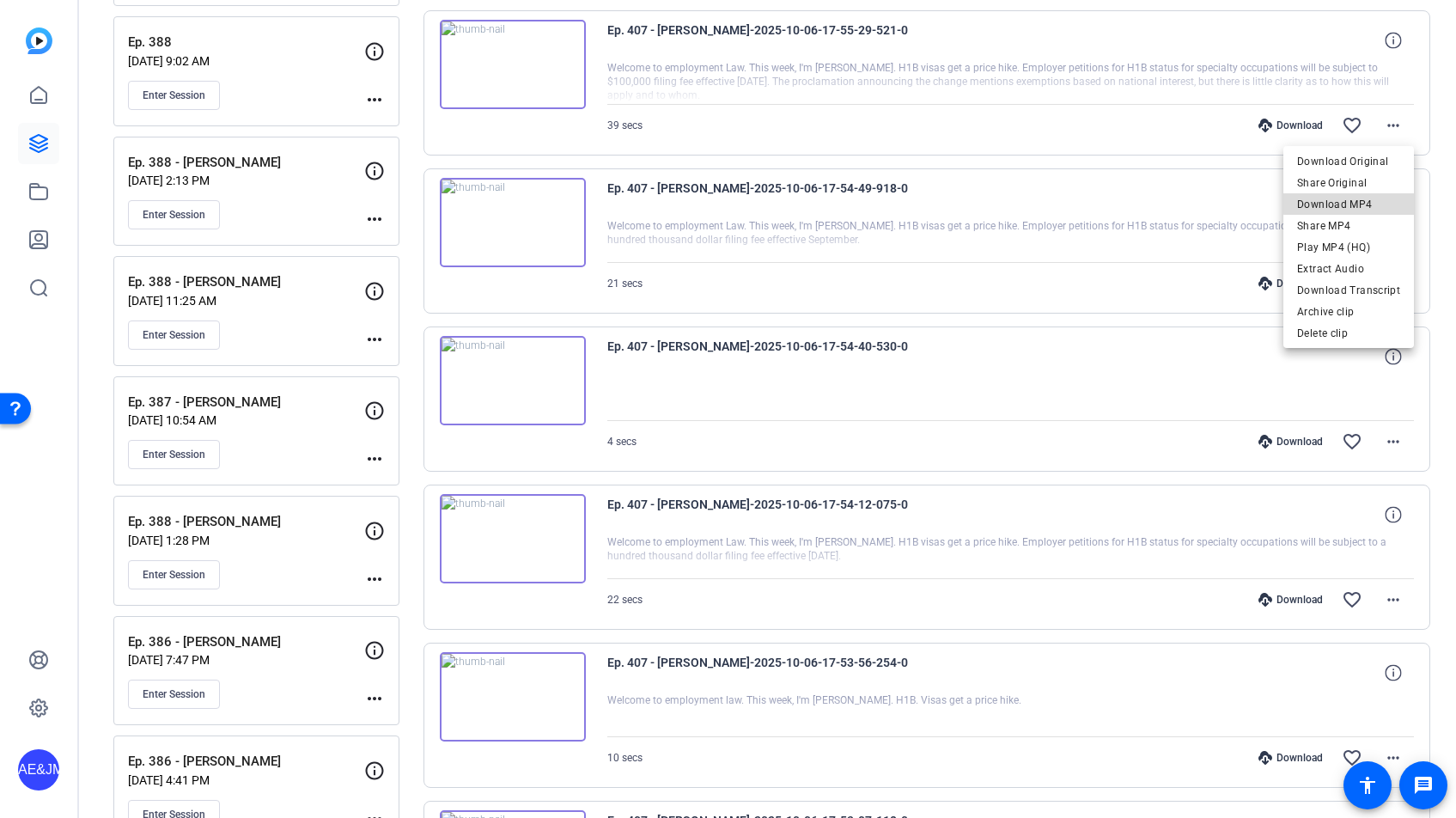
click at [1358, 203] on span "Download MP4" at bounding box center [1348, 204] width 103 height 20
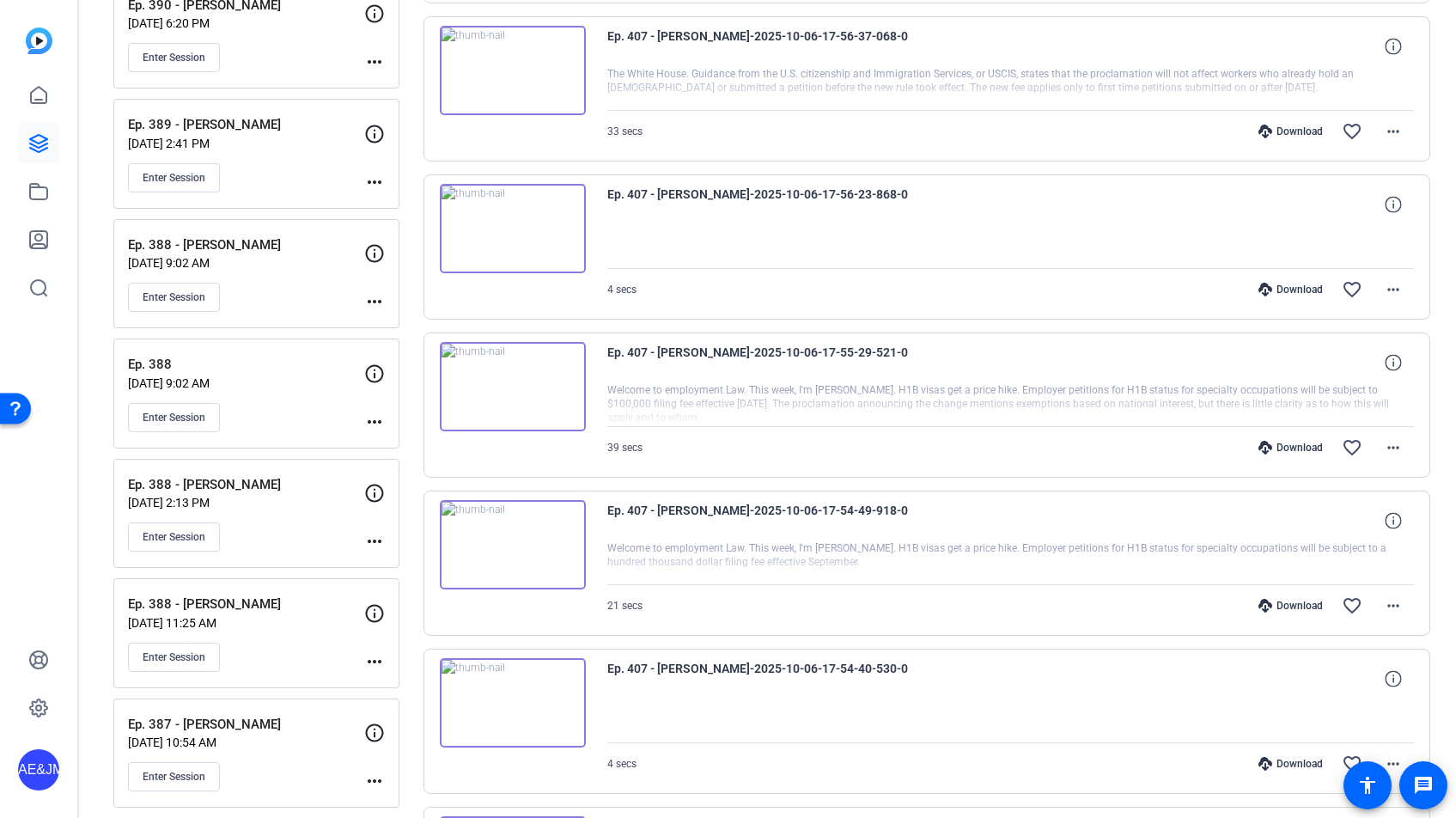
scroll to position [3991, 0]
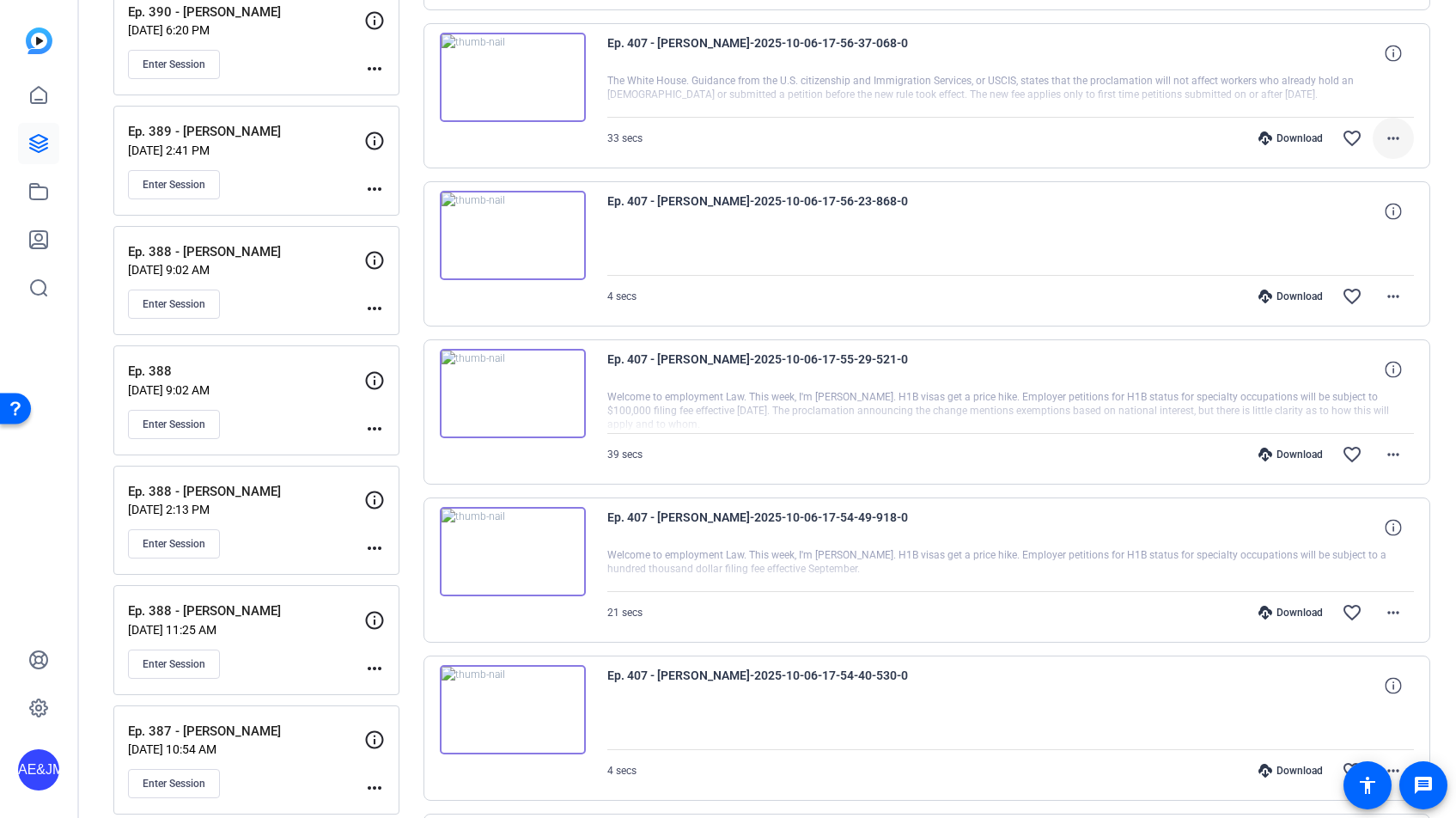
click at [1398, 135] on mat-icon "more_horiz" at bounding box center [1392, 138] width 20 height 20
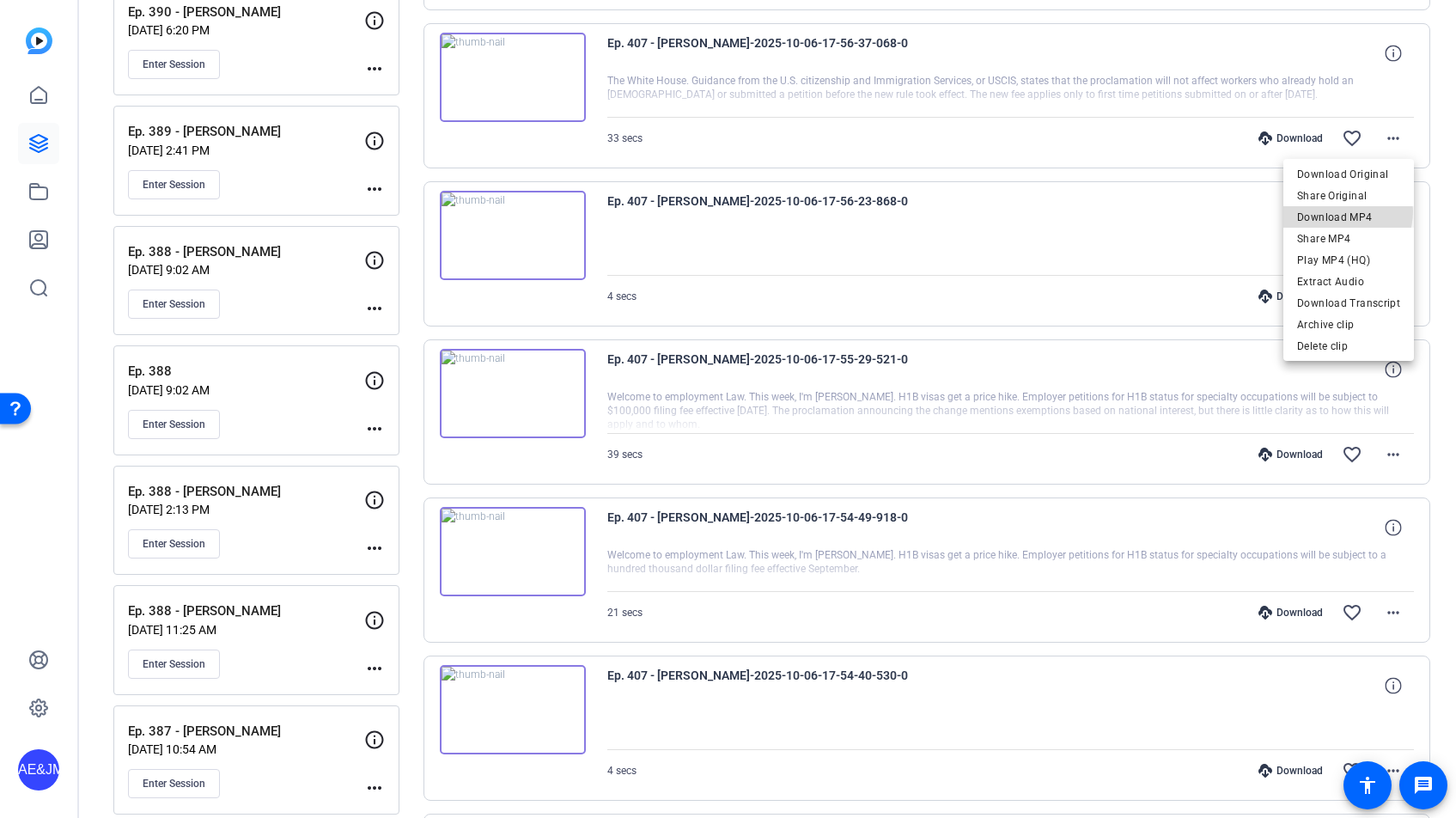
click at [1343, 212] on span "Download MP4" at bounding box center [1348, 217] width 103 height 20
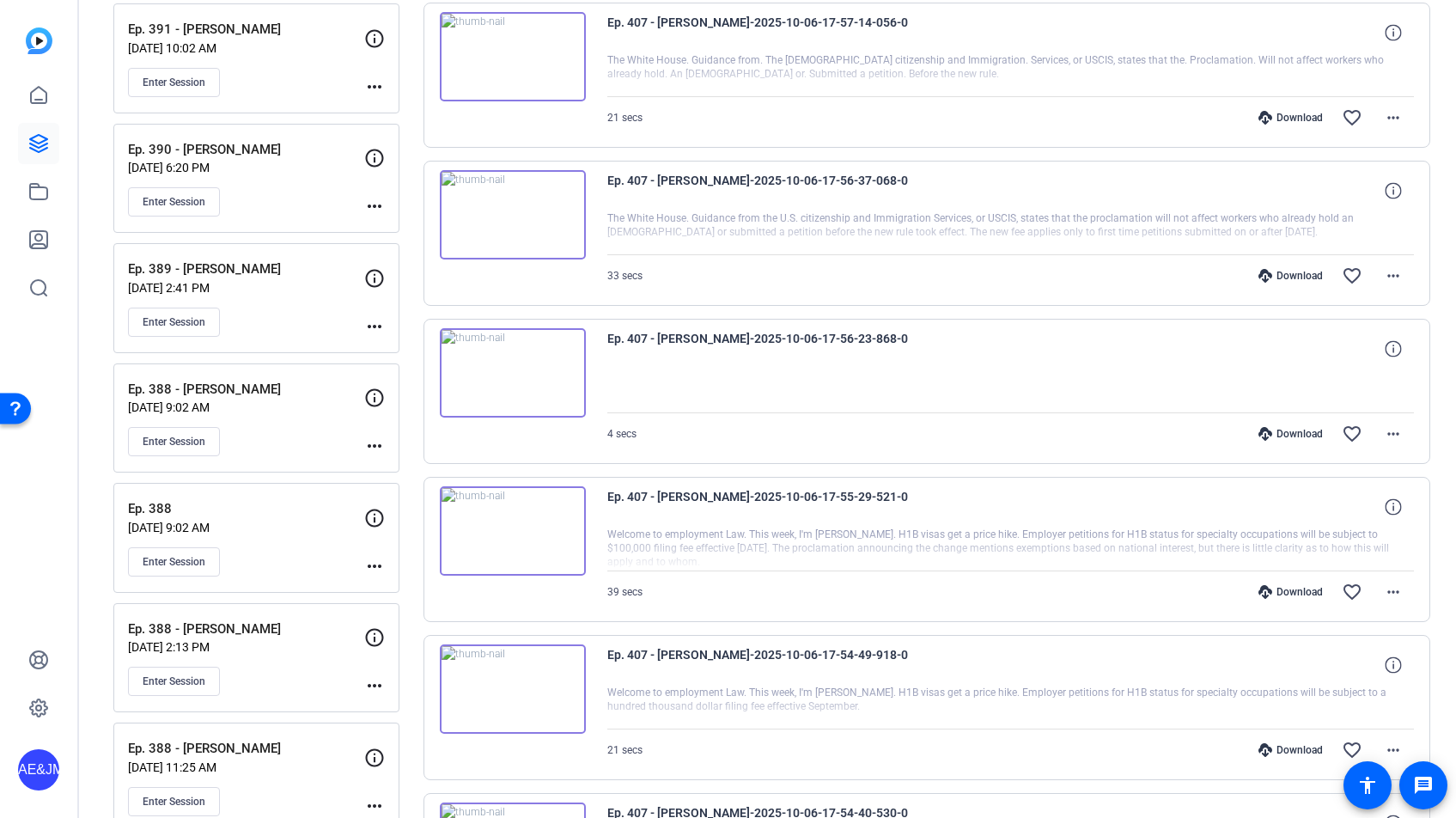
scroll to position [3851, 0]
click at [1389, 119] on mat-icon "more_horiz" at bounding box center [1392, 119] width 20 height 20
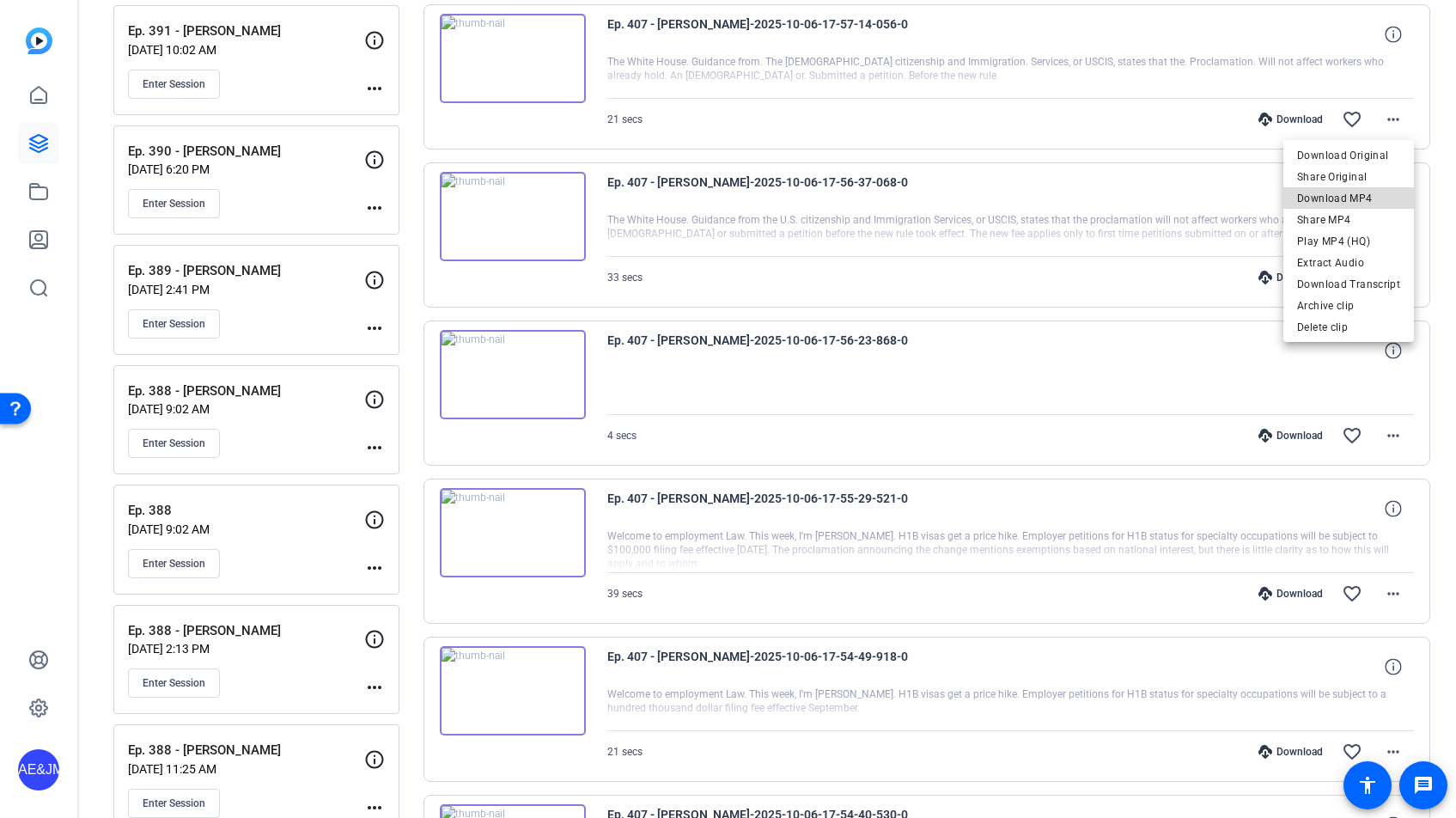
click at [1364, 204] on span "Download MP4" at bounding box center [1348, 198] width 103 height 20
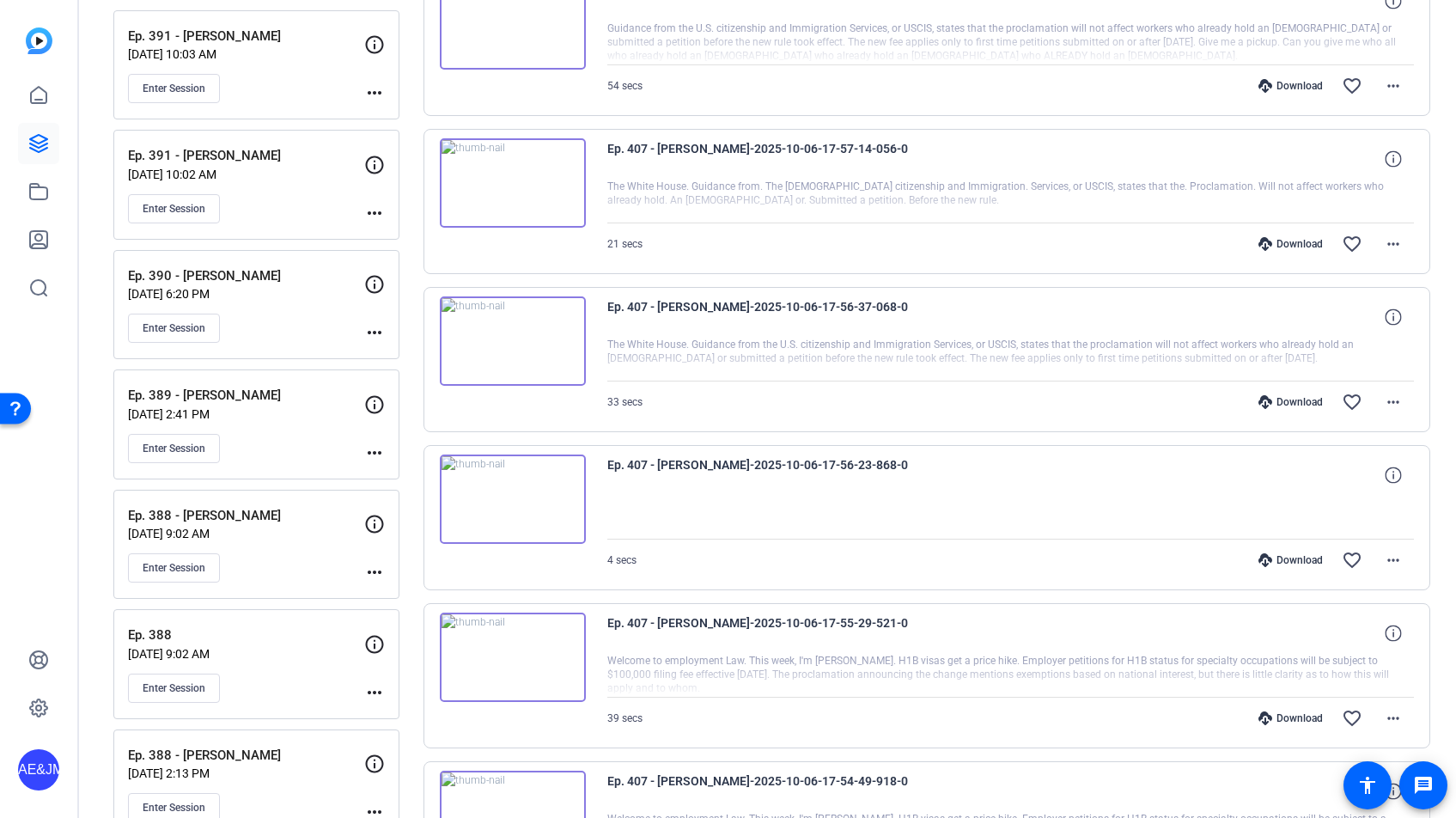
scroll to position [3700, 0]
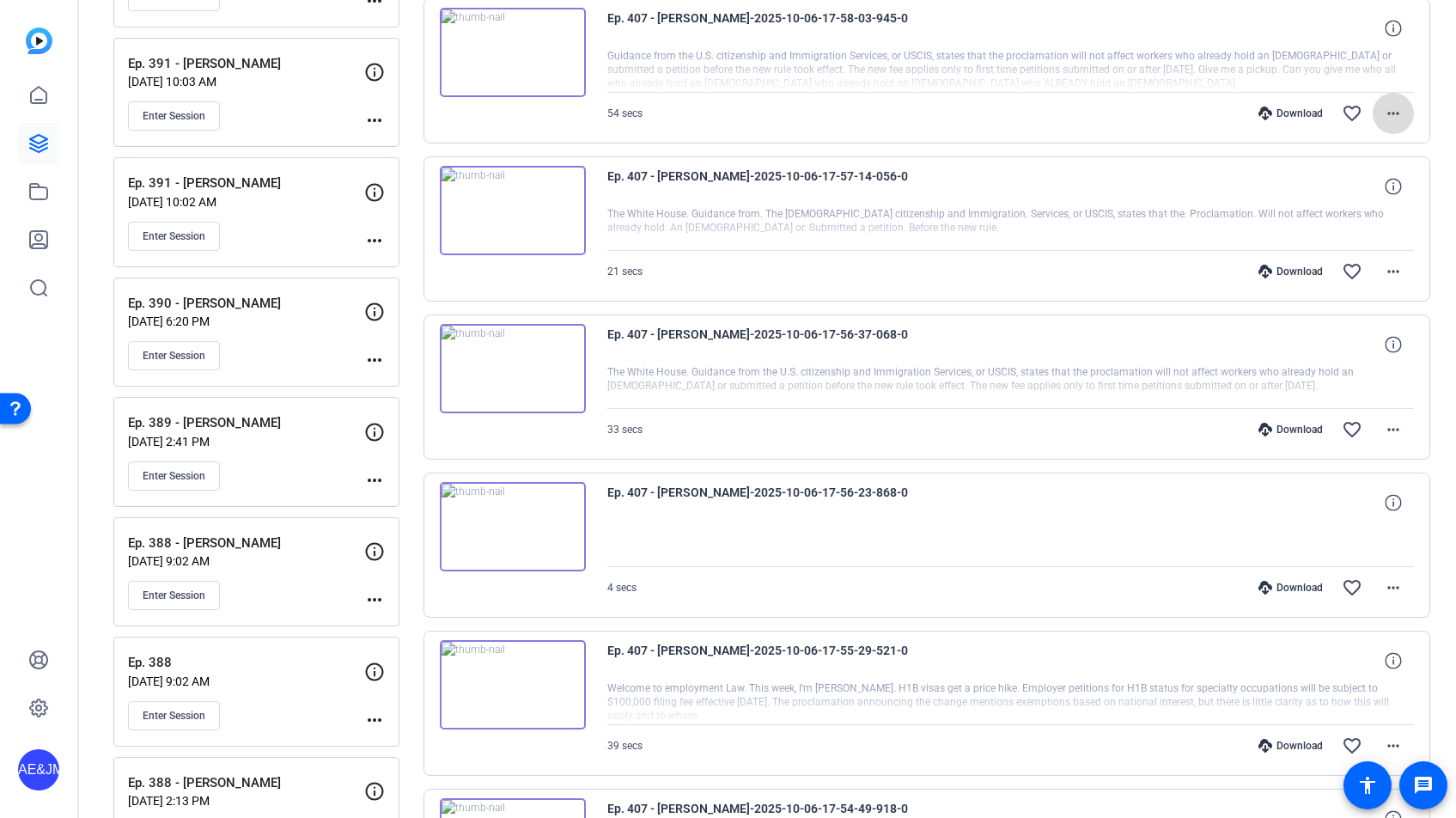
click at [1383, 120] on mat-icon "more_horiz" at bounding box center [1392, 112] width 20 height 20
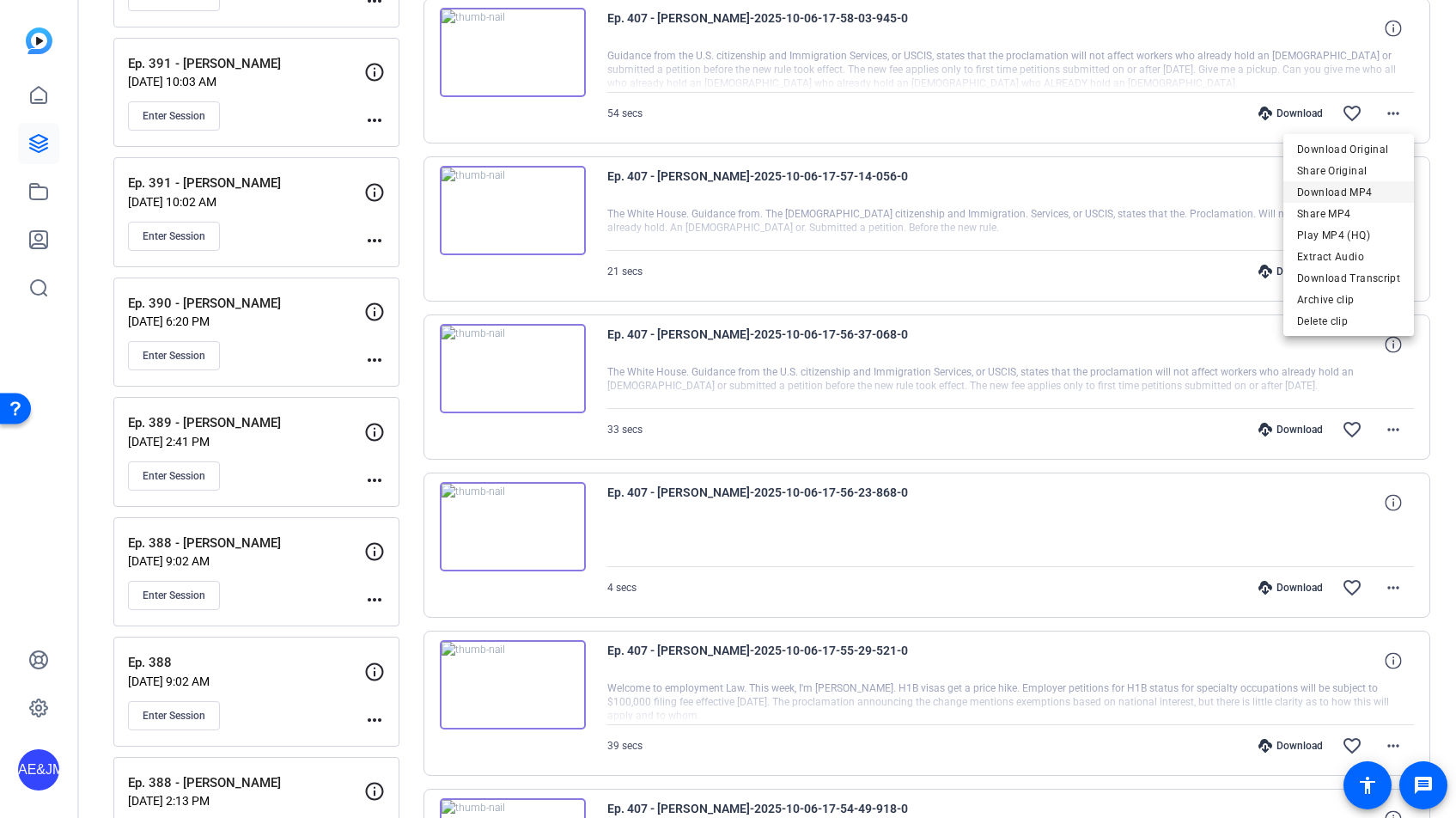
click at [1376, 194] on span "Download MP4" at bounding box center [1348, 192] width 103 height 20
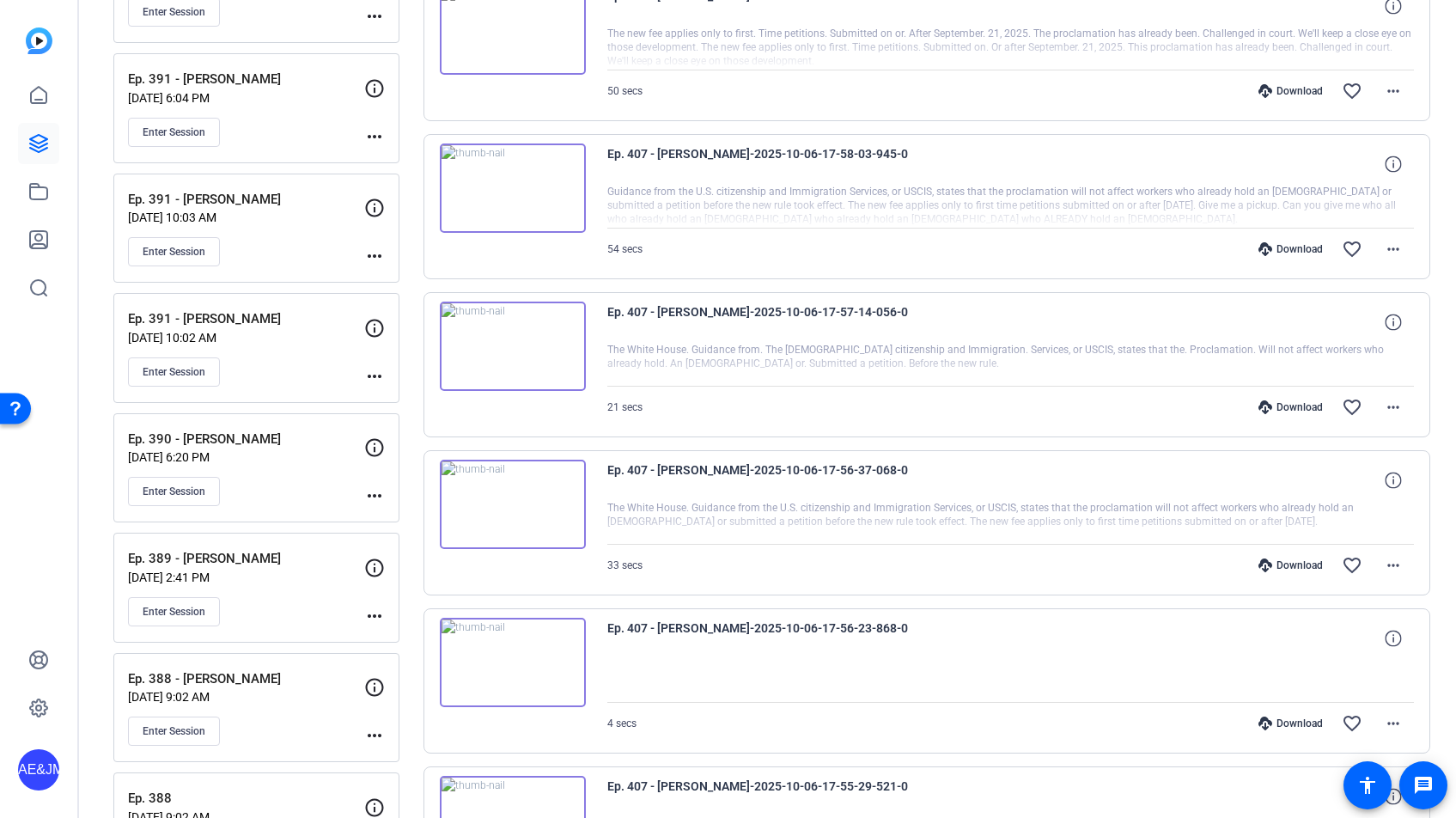
scroll to position [3541, 0]
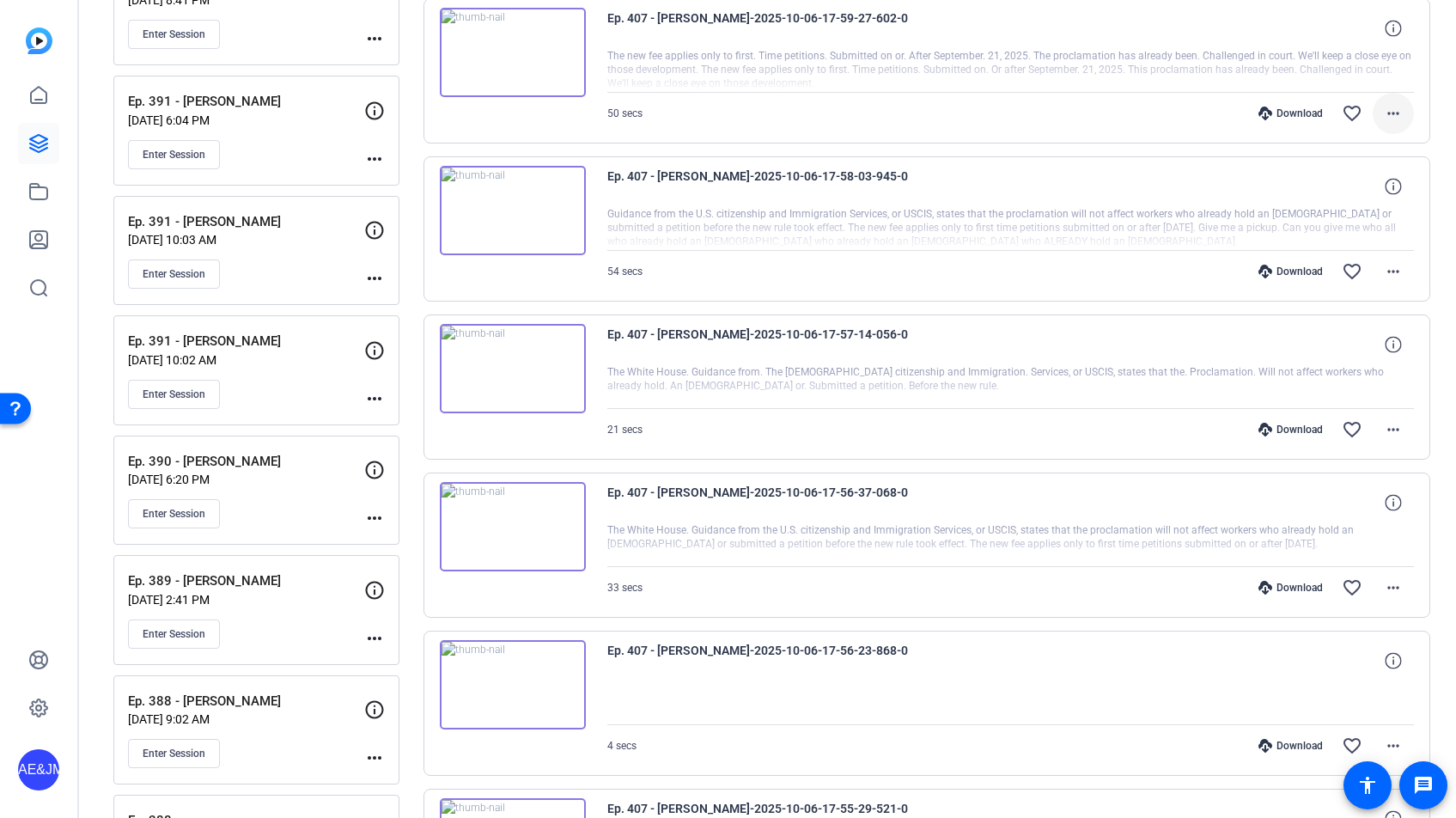
click at [1394, 111] on mat-icon "more_horiz" at bounding box center [1392, 112] width 20 height 20
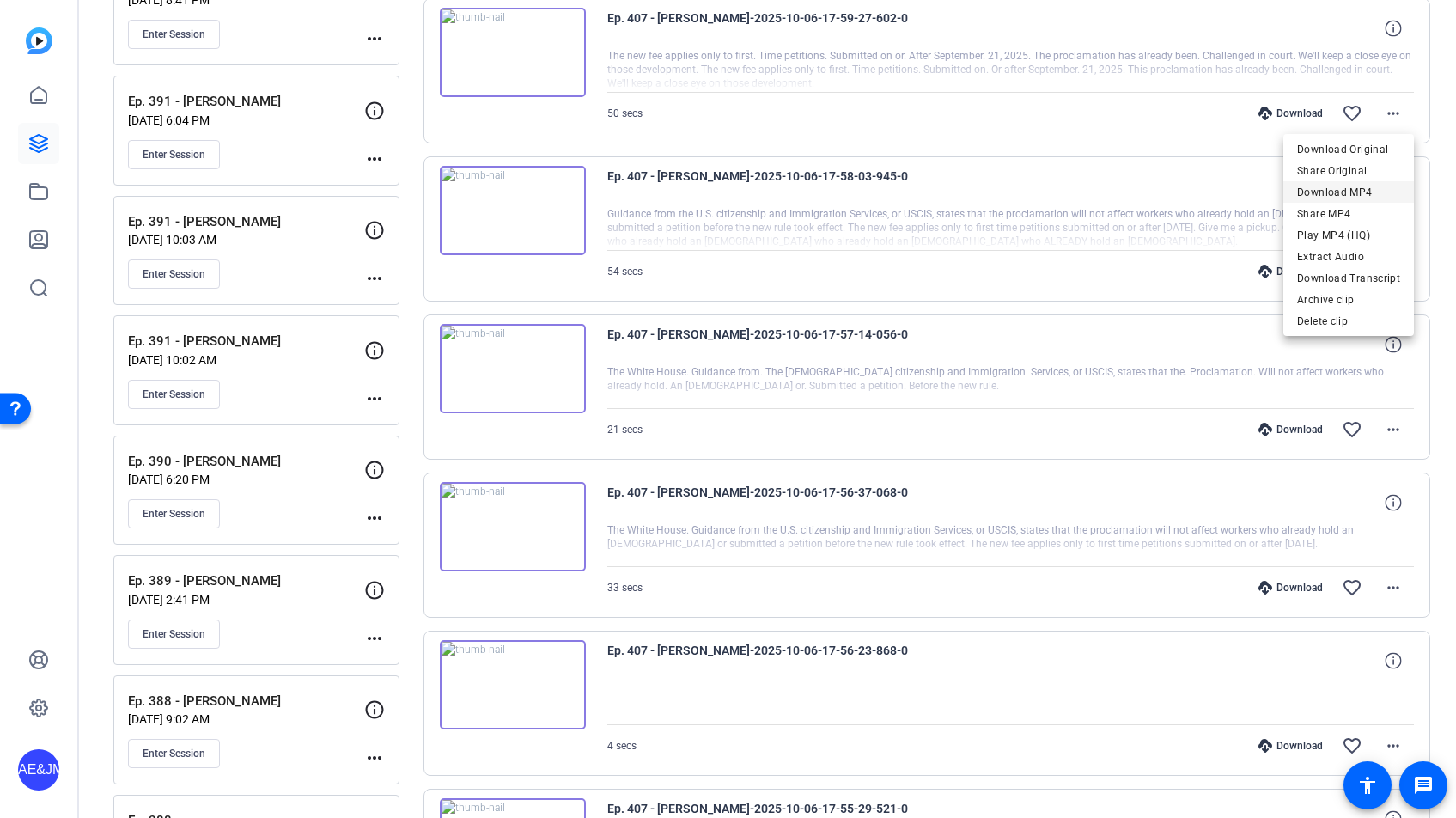
click at [1314, 190] on span "Download MP4" at bounding box center [1348, 192] width 103 height 20
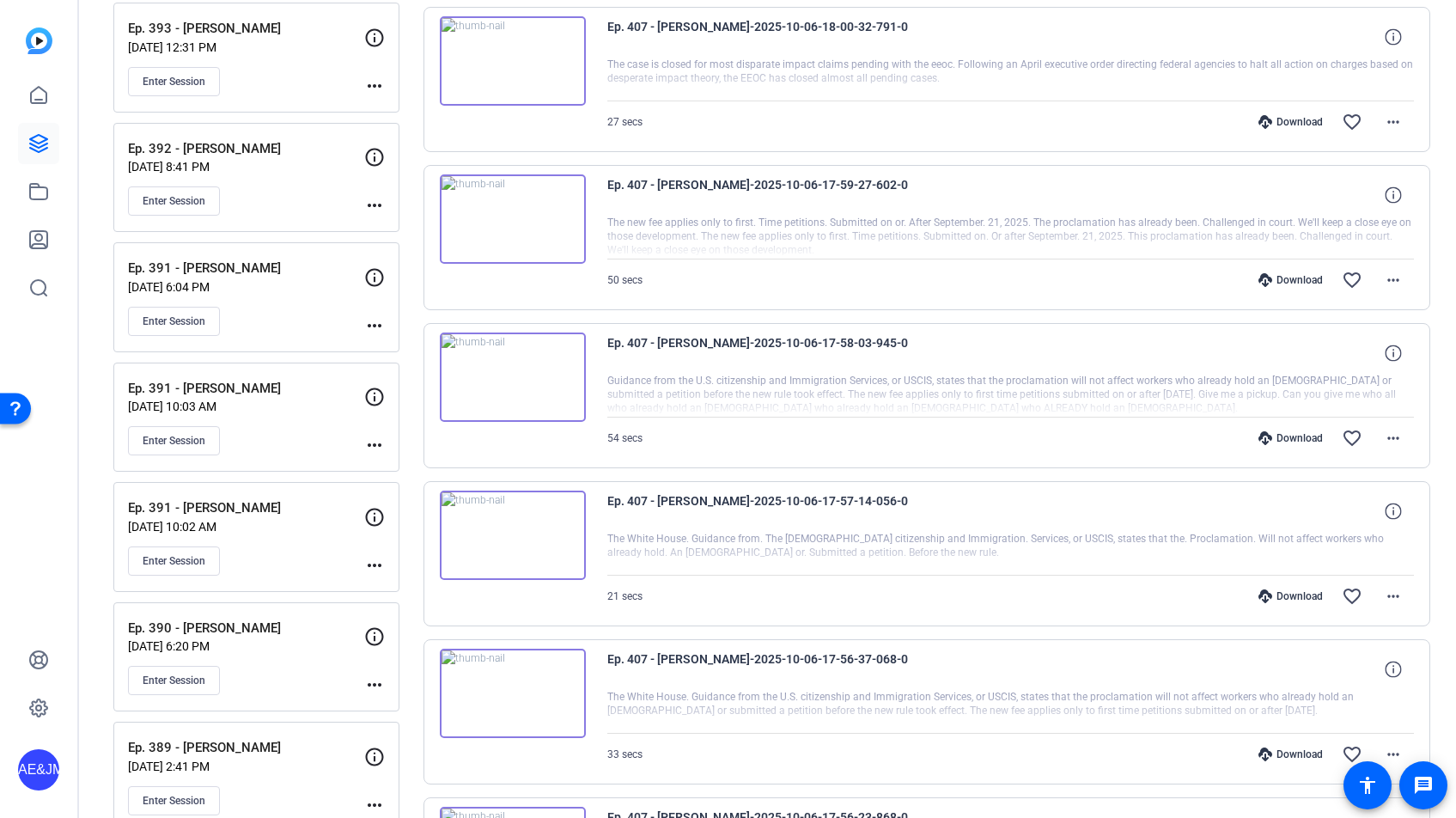
scroll to position [3370, 0]
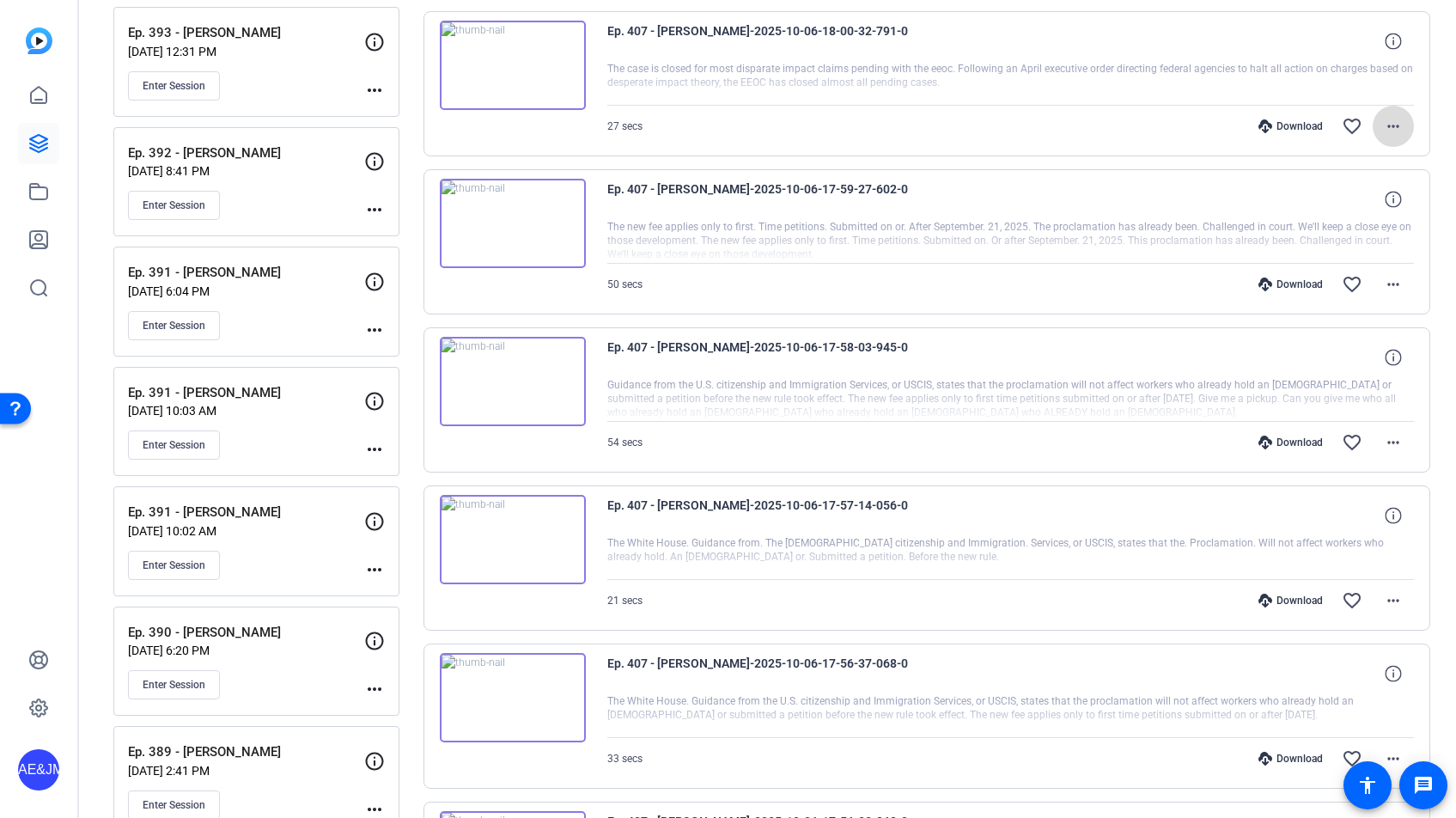
click at [1403, 127] on mat-icon "more_horiz" at bounding box center [1392, 126] width 20 height 20
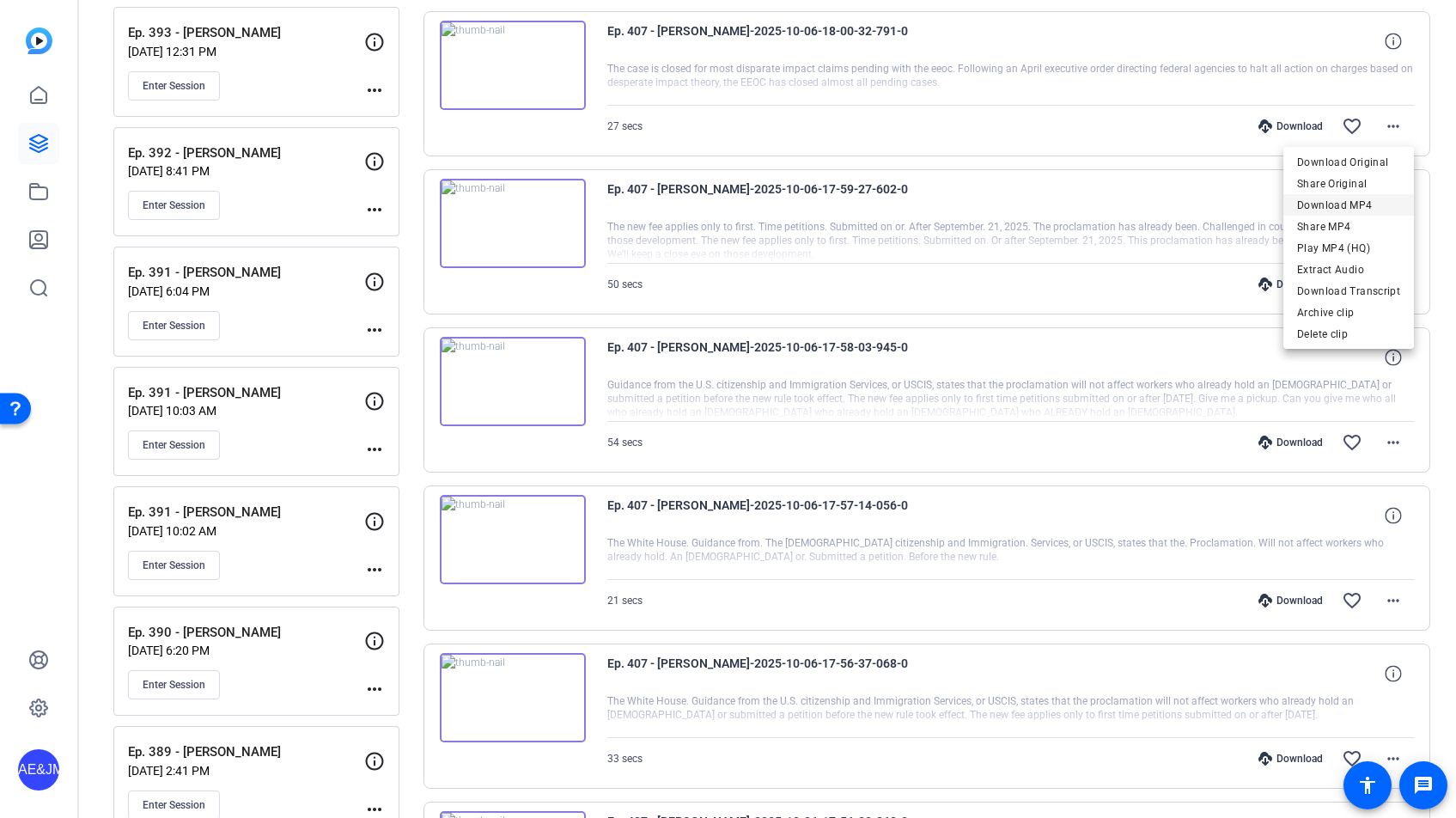
click at [1352, 204] on span "Download MP4" at bounding box center [1348, 204] width 103 height 20
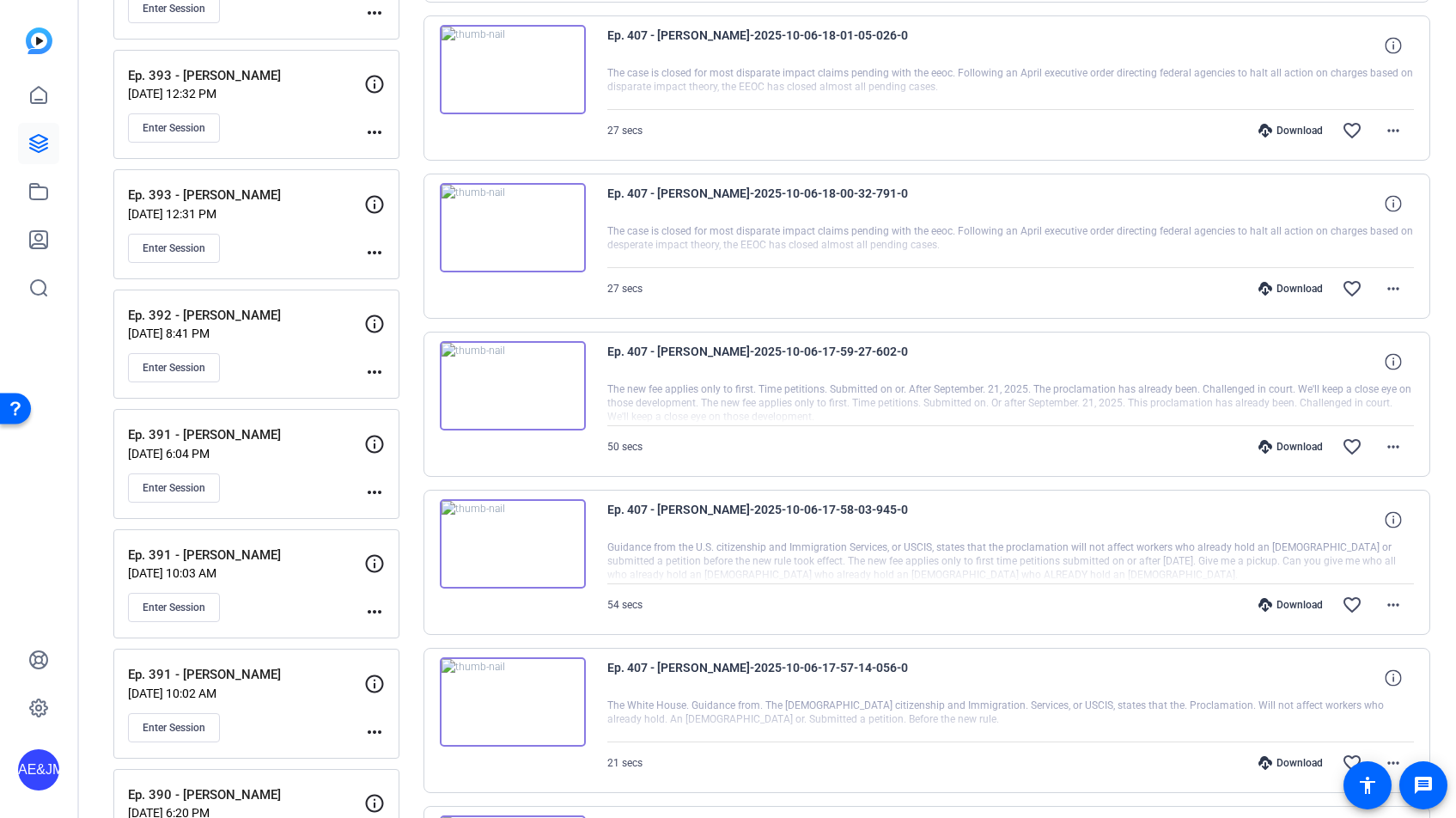
scroll to position [3207, 0]
click at [1398, 131] on mat-icon "more_horiz" at bounding box center [1392, 131] width 20 height 20
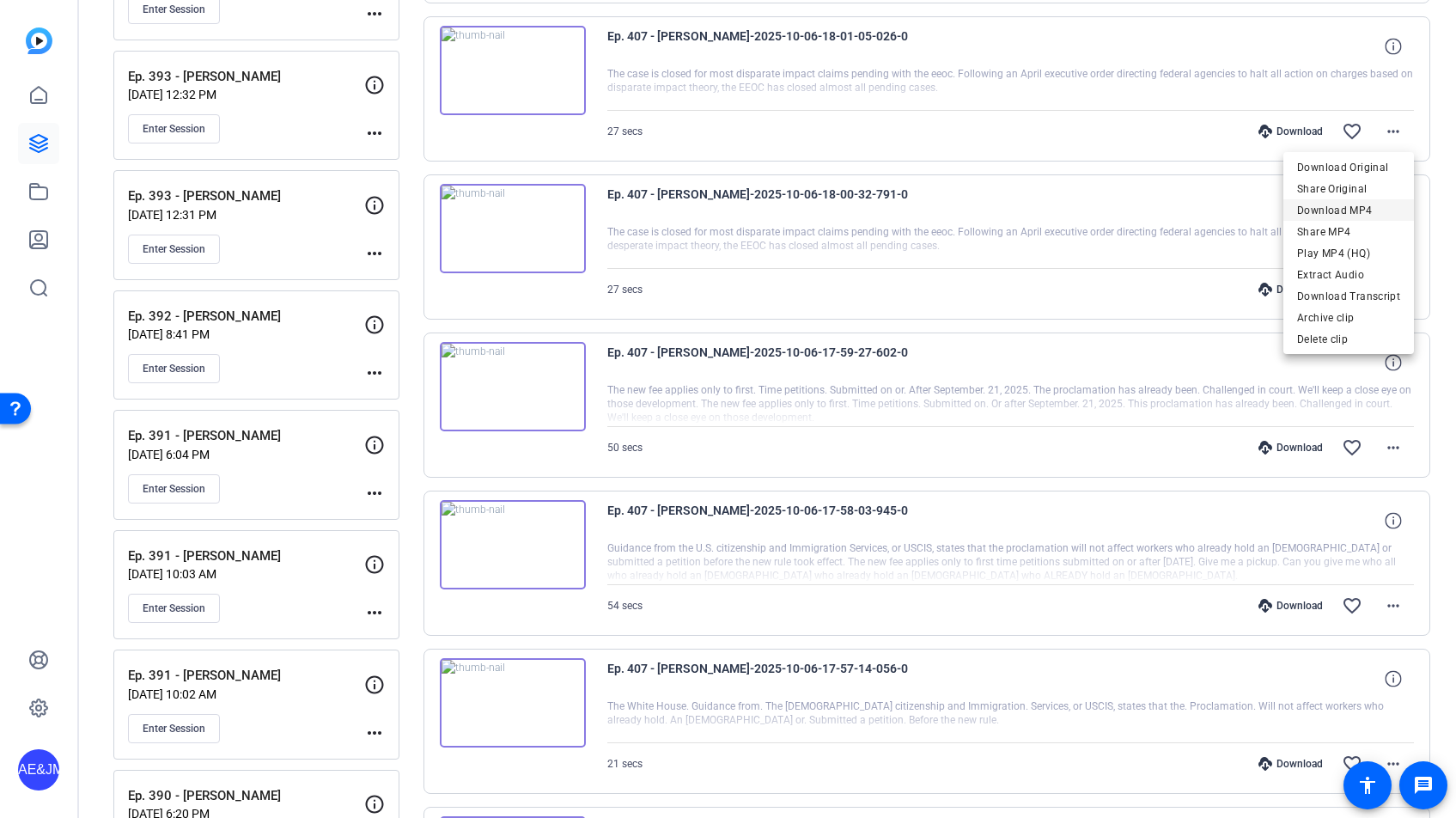
click at [1381, 204] on span "Download MP4" at bounding box center [1348, 210] width 103 height 20
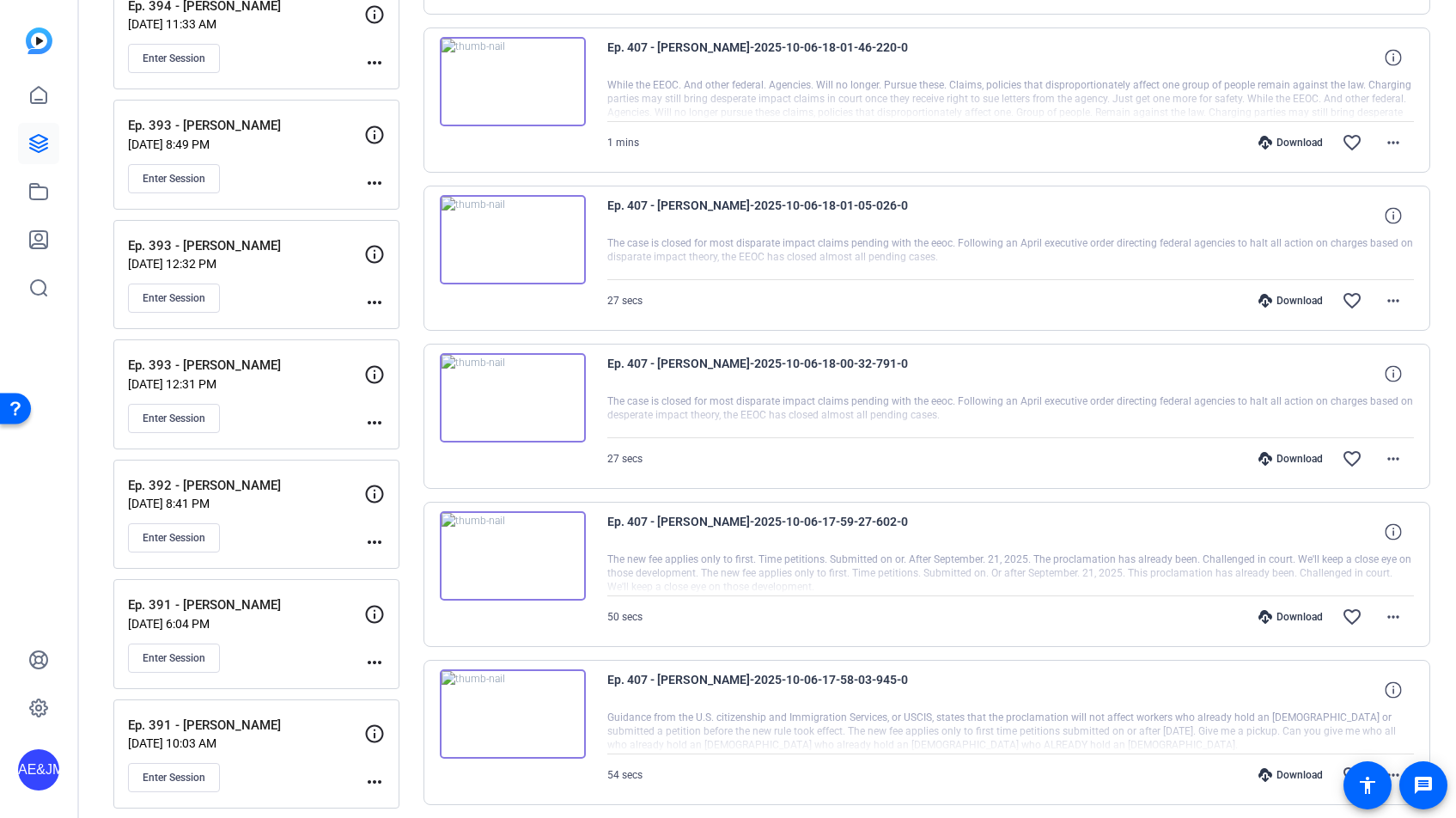
scroll to position [3034, 0]
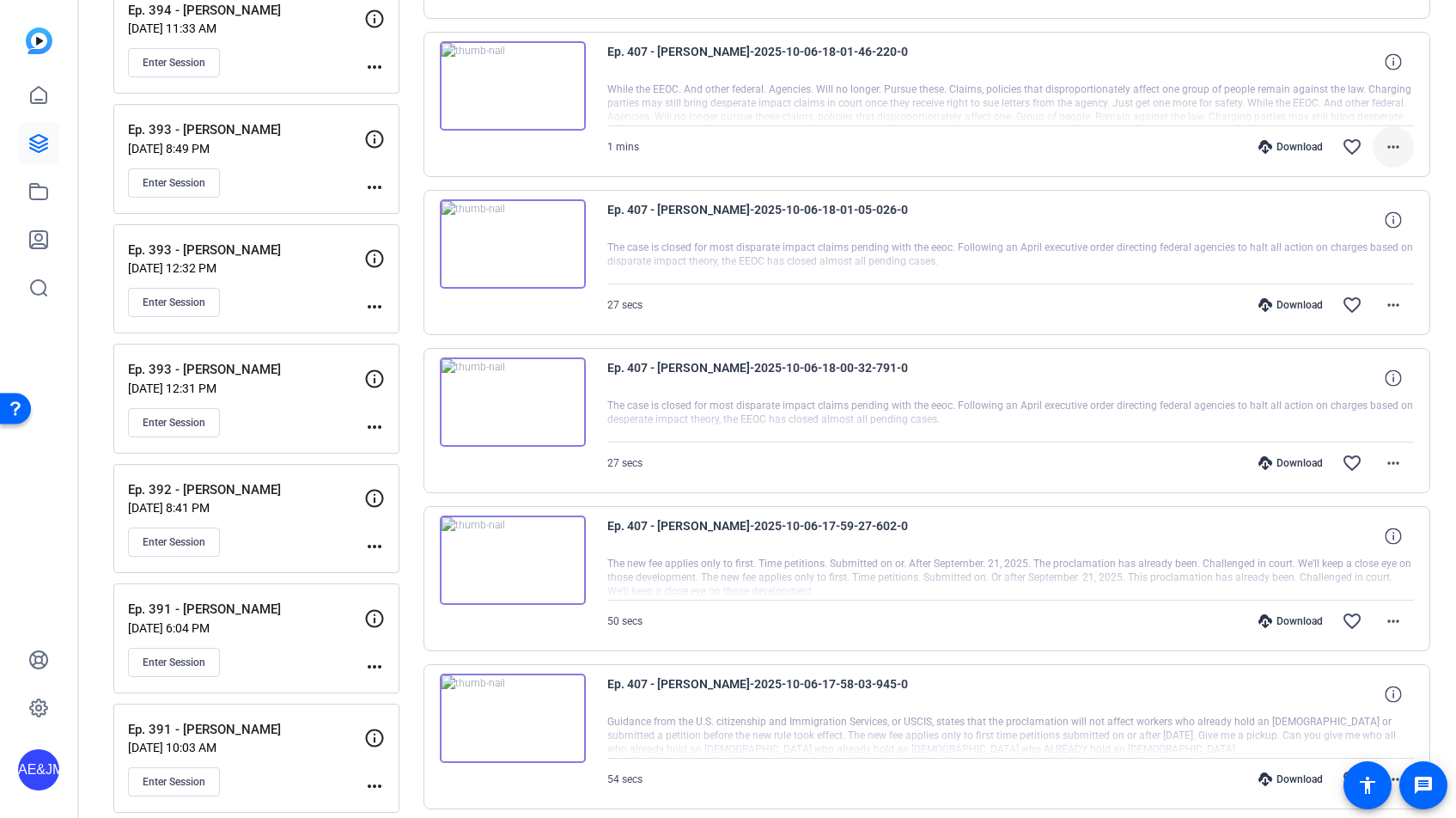
click at [1389, 151] on mat-icon "more_horiz" at bounding box center [1392, 146] width 20 height 20
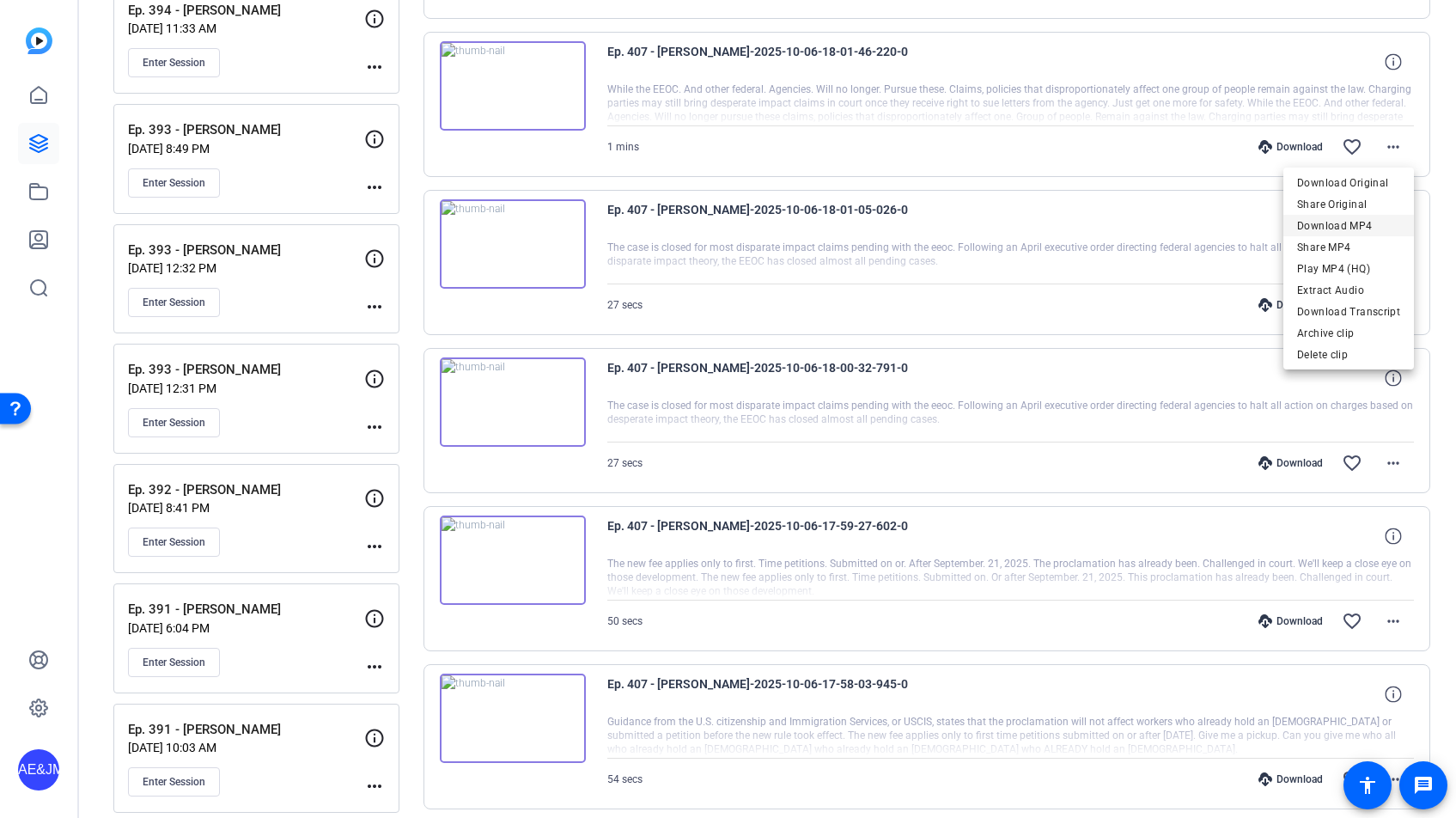
click at [1356, 222] on span "Download MP4" at bounding box center [1348, 226] width 103 height 20
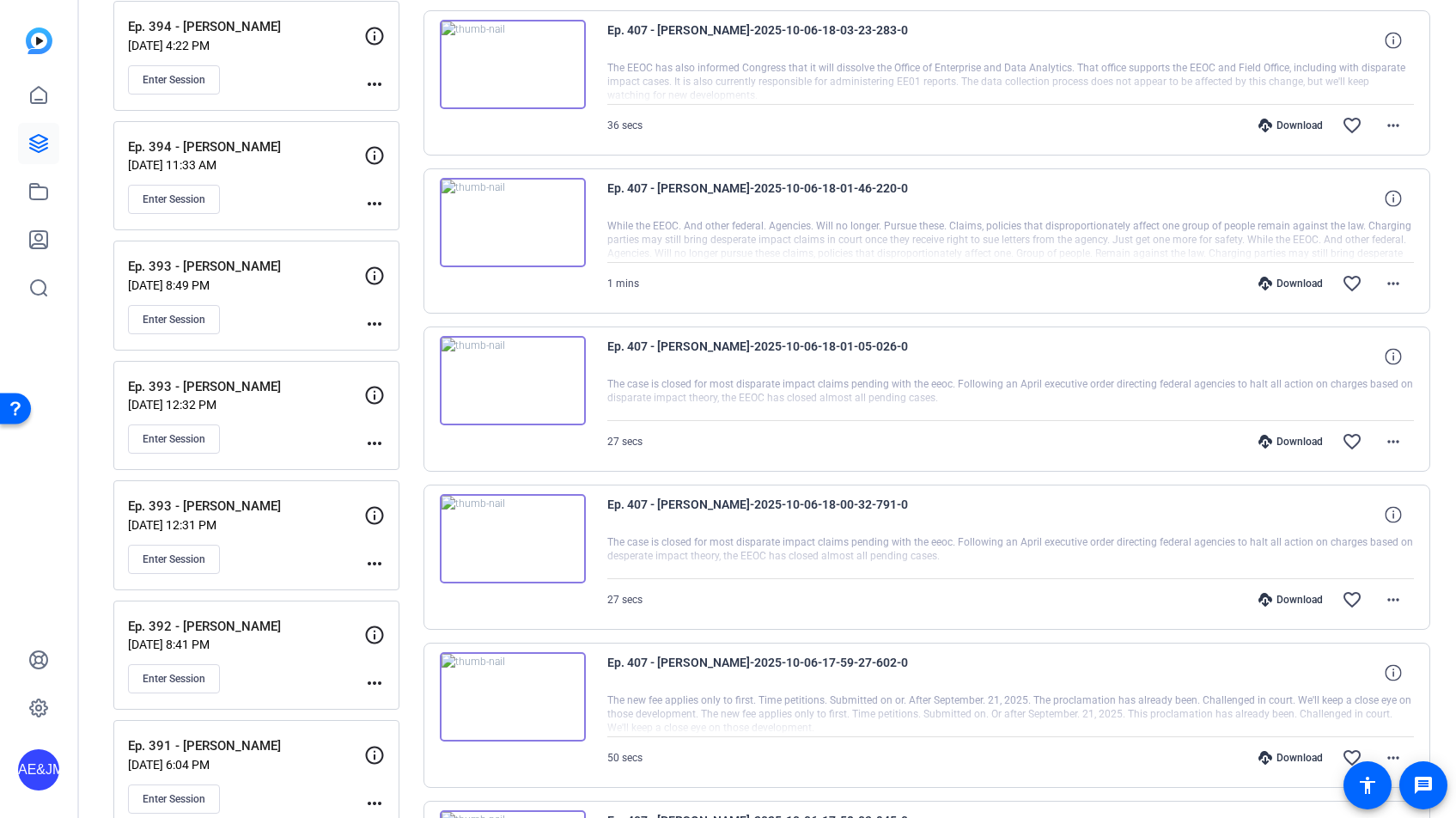
scroll to position [2896, 0]
click at [1384, 124] on mat-icon "more_horiz" at bounding box center [1392, 126] width 20 height 20
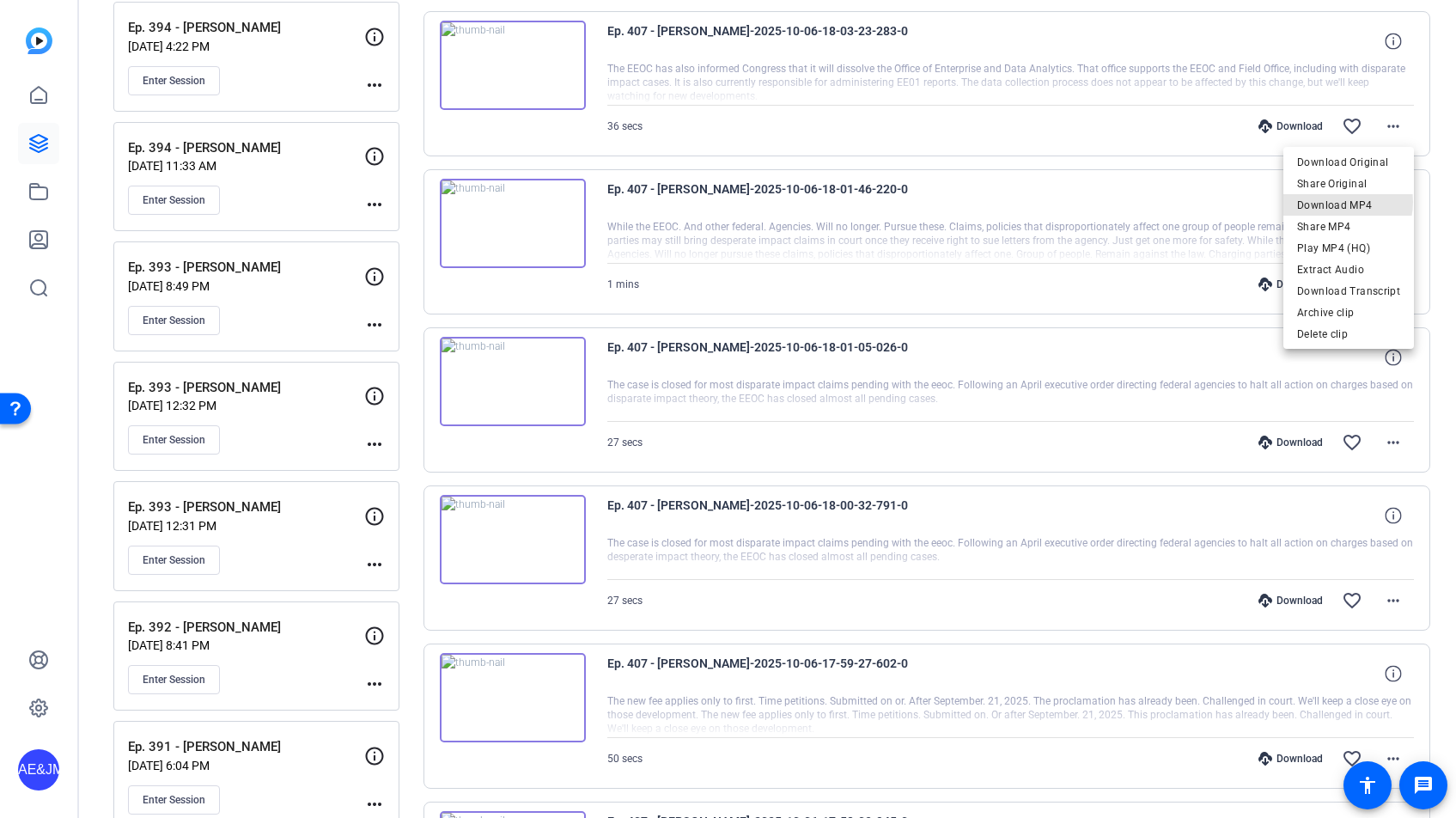
click at [1336, 202] on span "Download MP4" at bounding box center [1348, 204] width 103 height 20
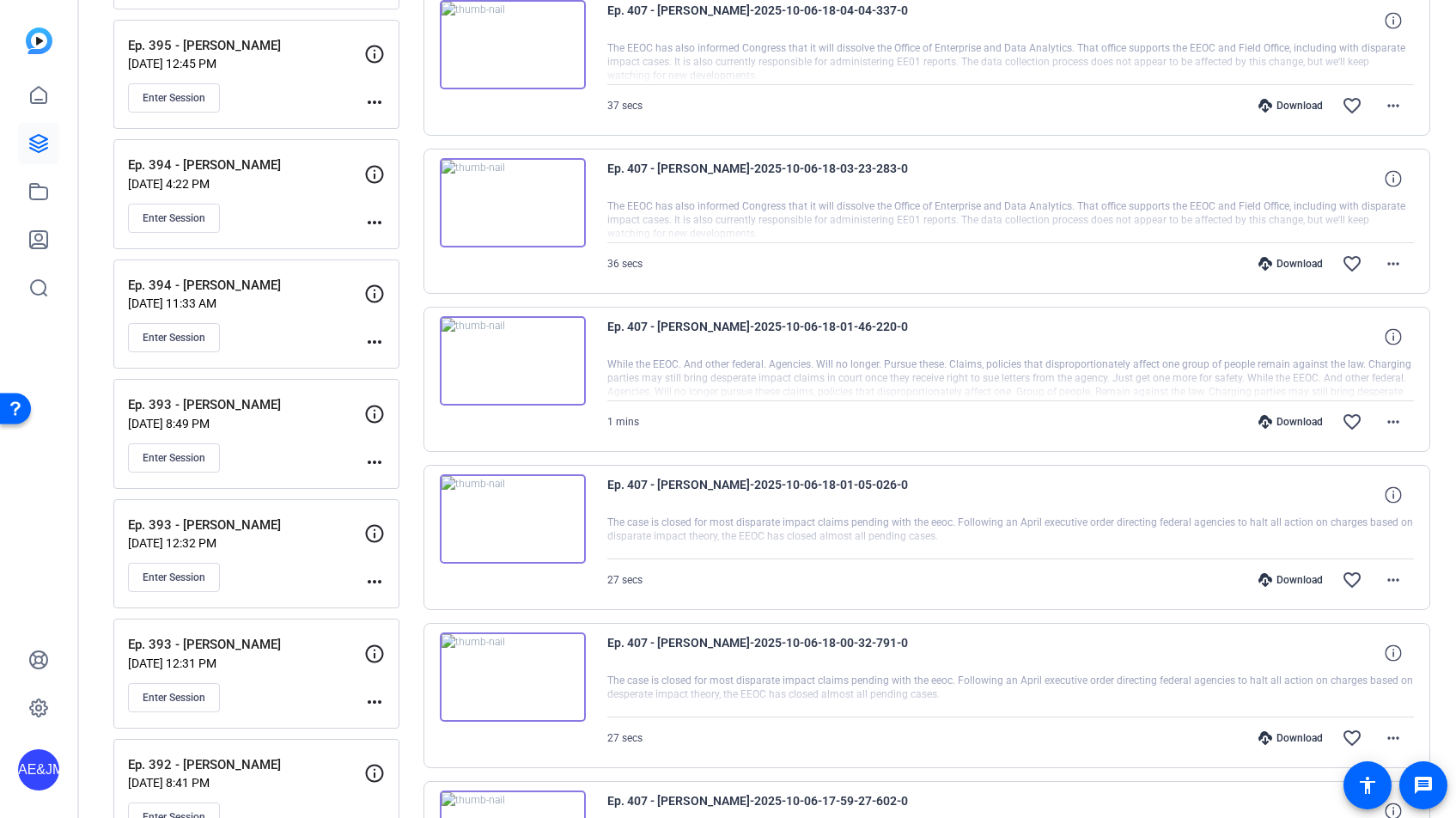
scroll to position [2730, 0]
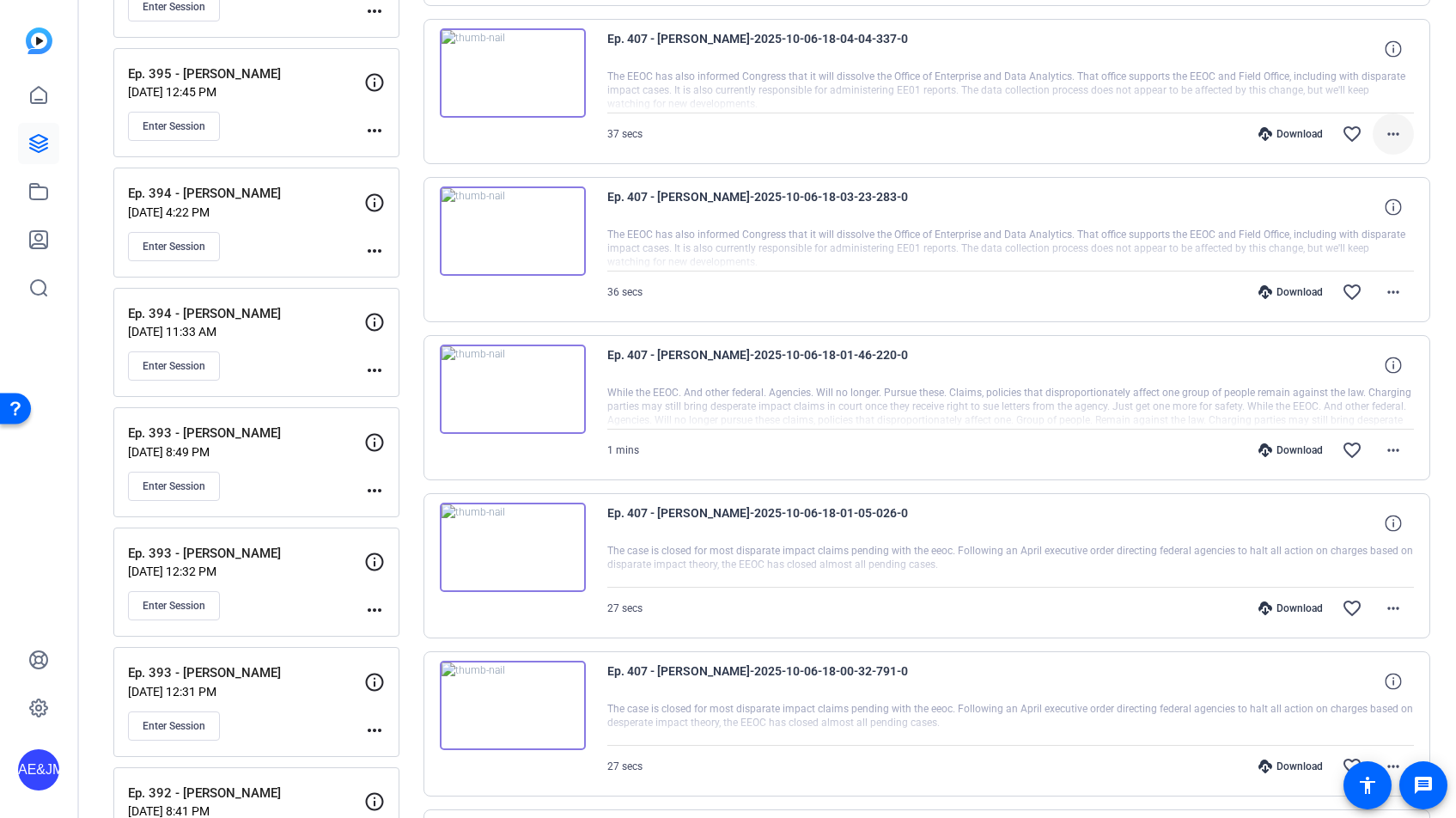
click at [1390, 129] on mat-icon "more_horiz" at bounding box center [1392, 134] width 20 height 20
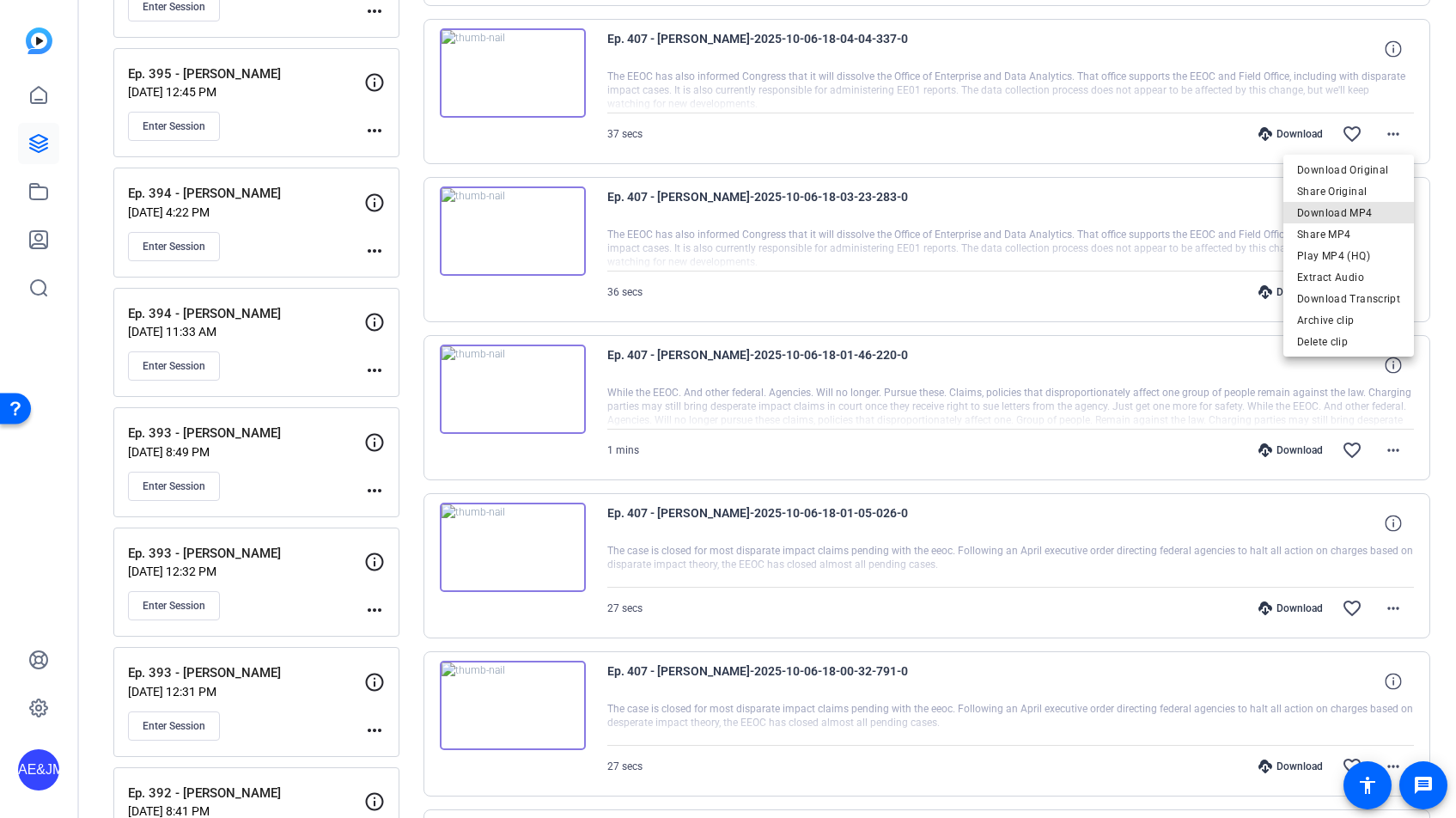
click at [1360, 212] on span "Download MP4" at bounding box center [1348, 212] width 103 height 20
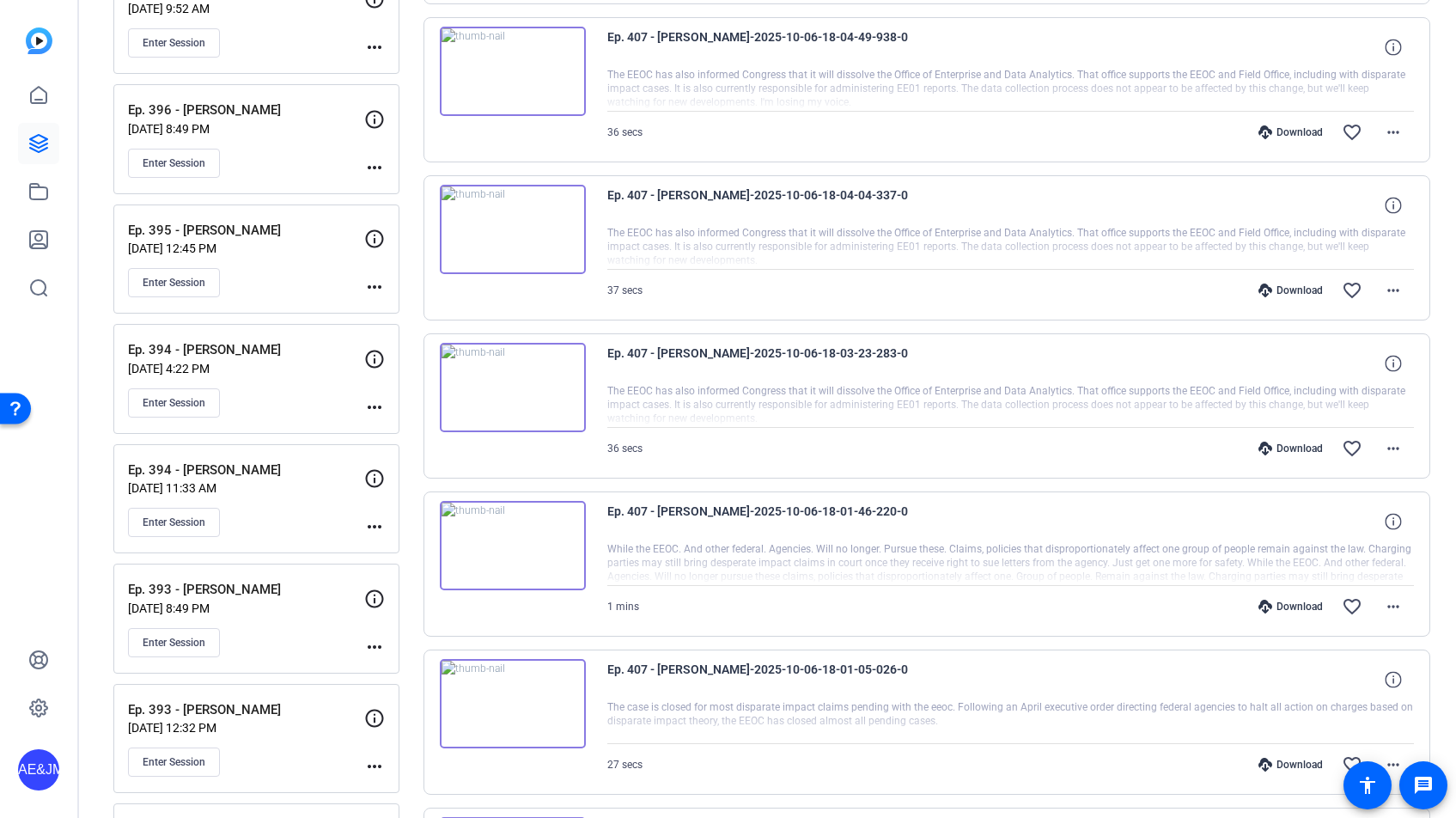
scroll to position [2557, 0]
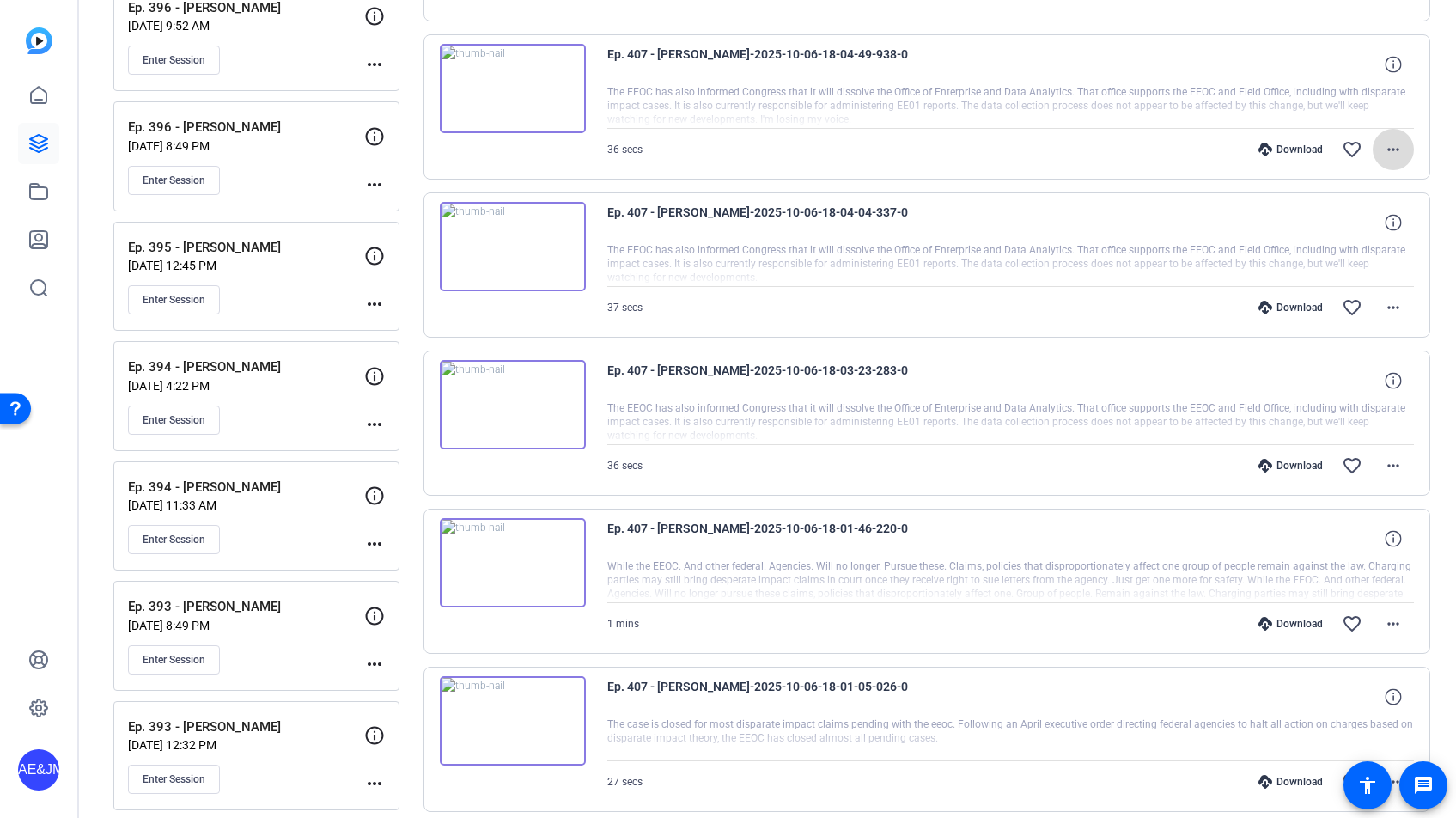
click at [1387, 149] on mat-icon "more_horiz" at bounding box center [1392, 149] width 20 height 20
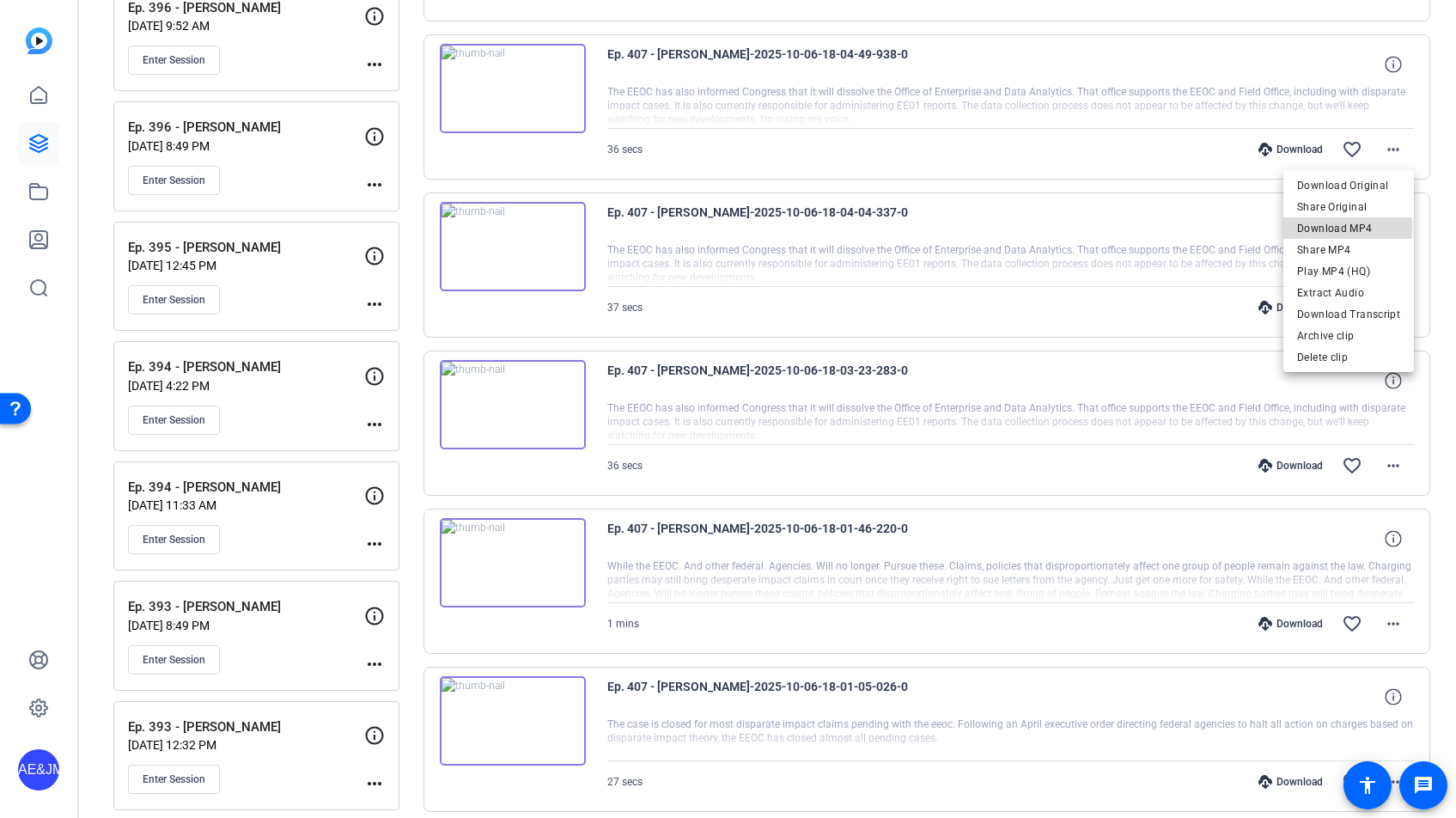
click at [1336, 229] on span "Download MP4" at bounding box center [1348, 228] width 103 height 20
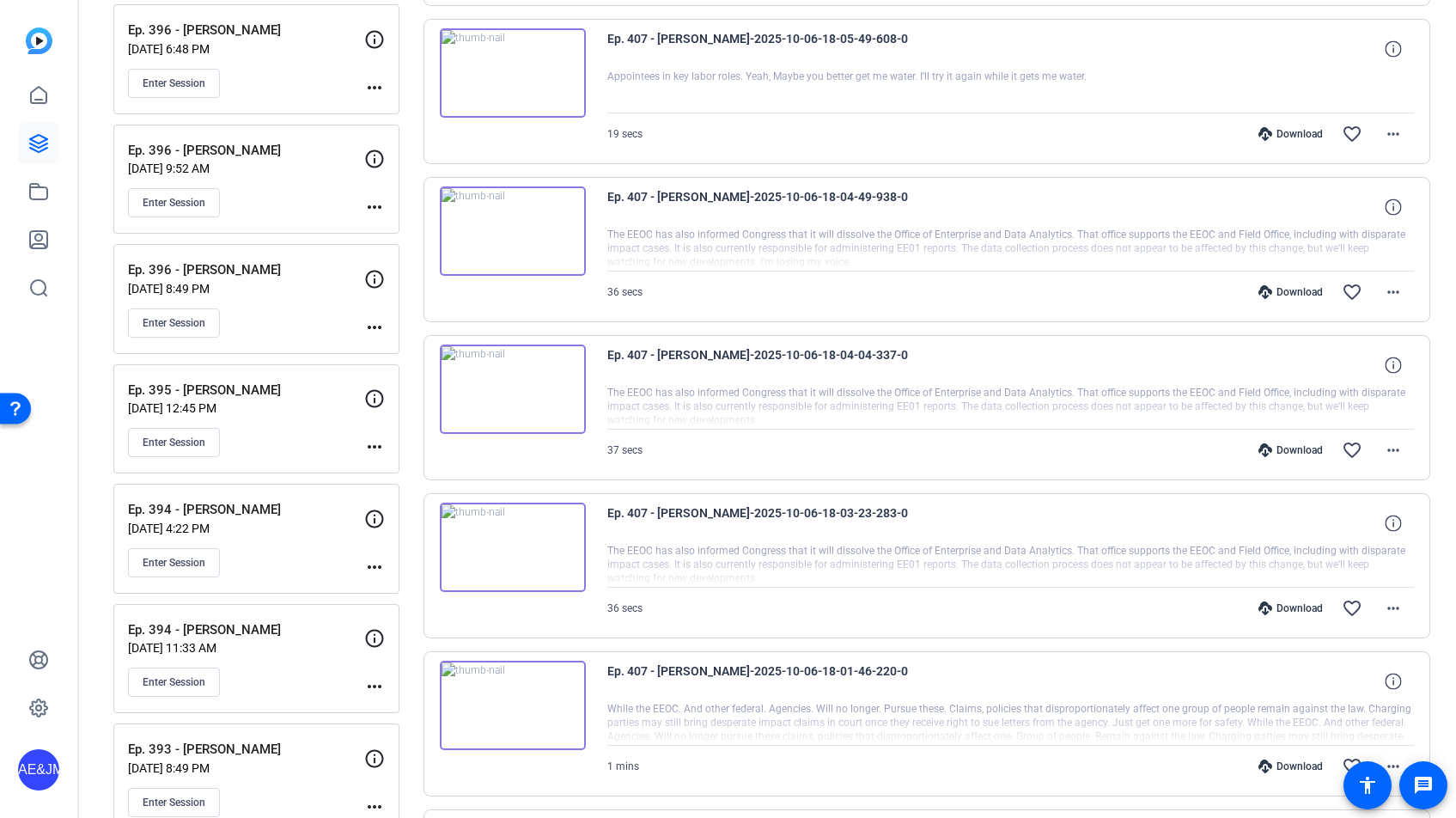
scroll to position [2419, 0]
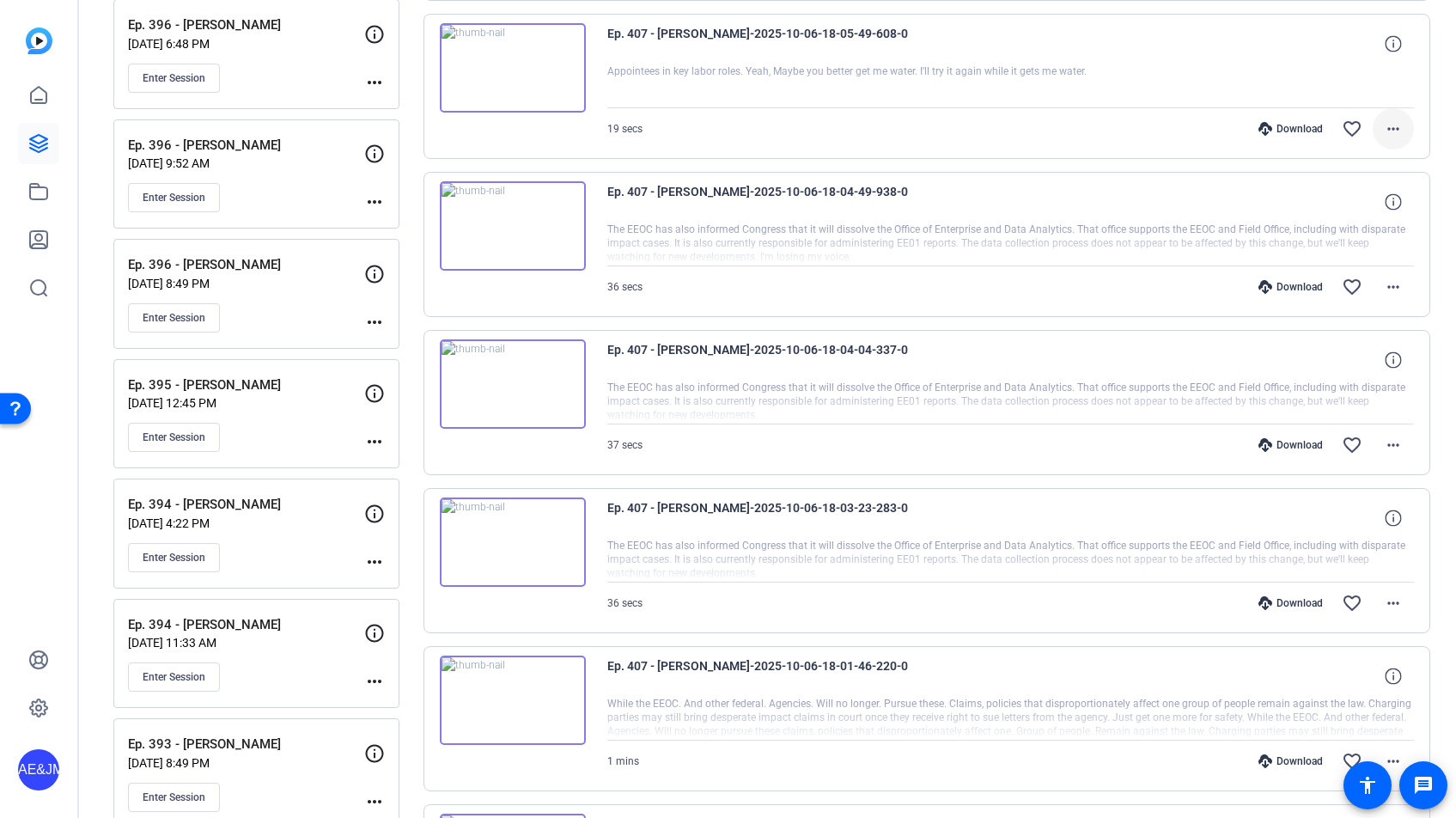
click at [1397, 125] on mat-icon "more_horiz" at bounding box center [1392, 128] width 20 height 20
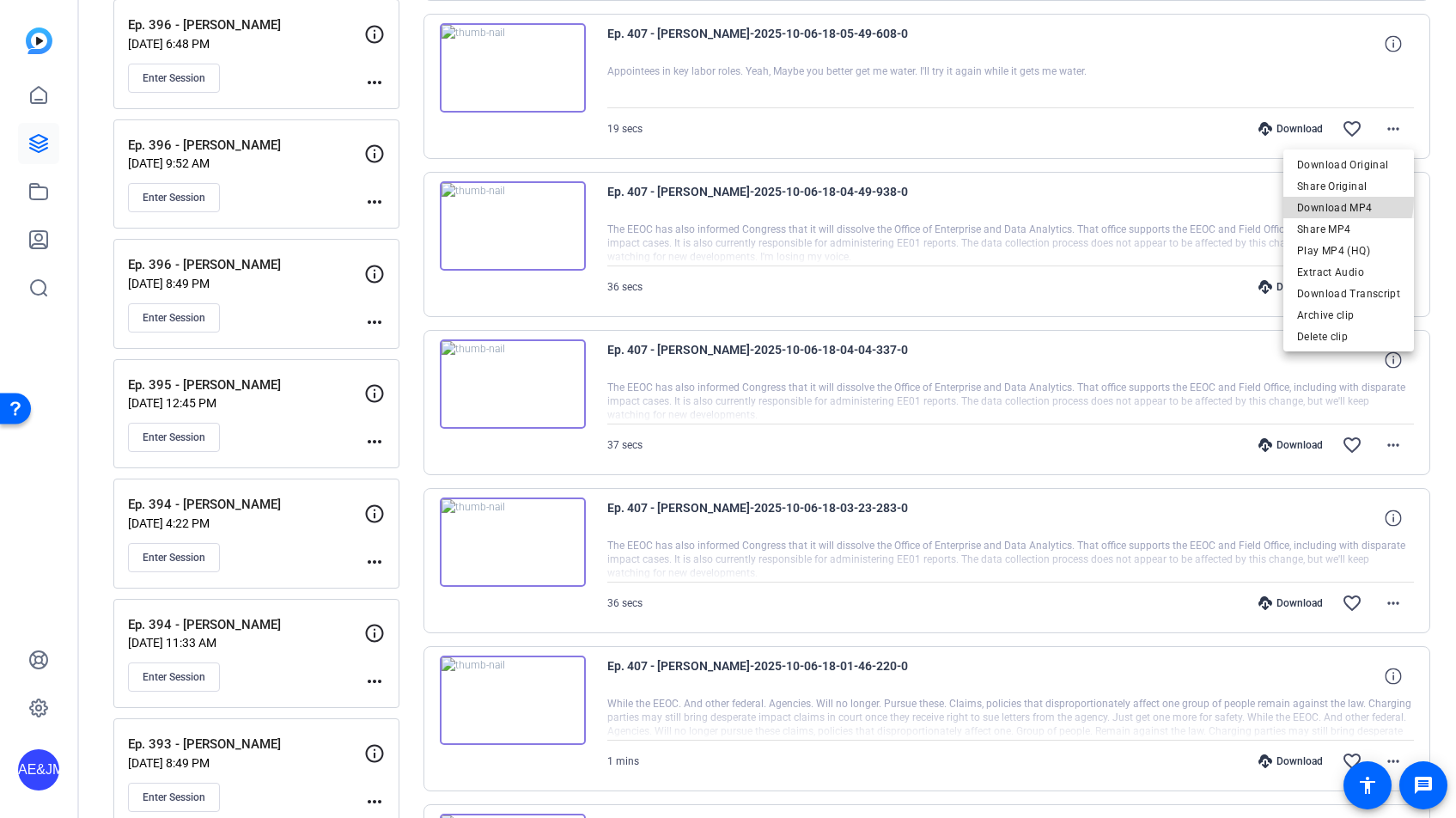
click at [1327, 198] on span "Download MP4" at bounding box center [1348, 207] width 103 height 20
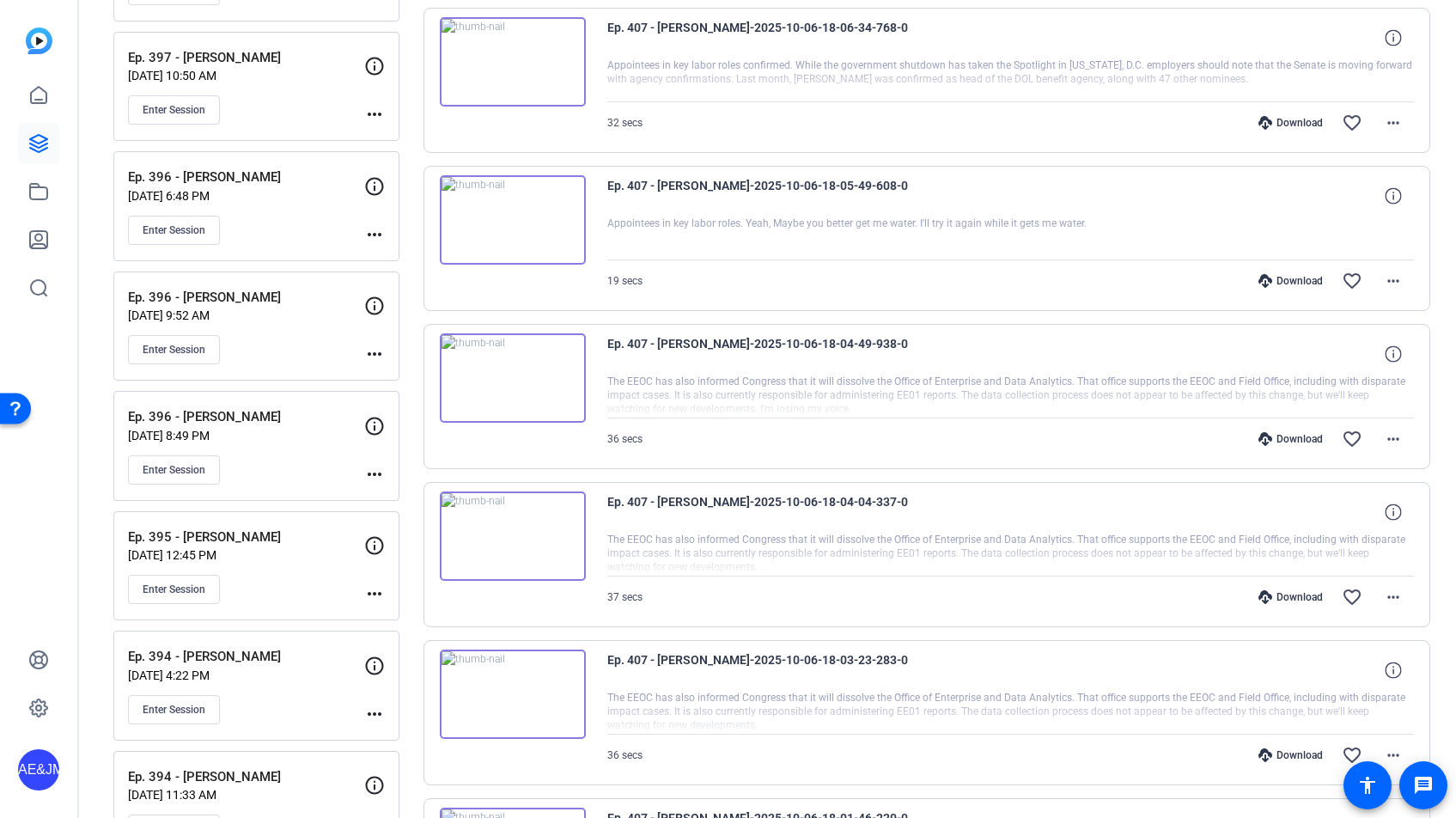
scroll to position [2266, 0]
click at [1398, 121] on mat-icon "more_horiz" at bounding box center [1392, 123] width 20 height 20
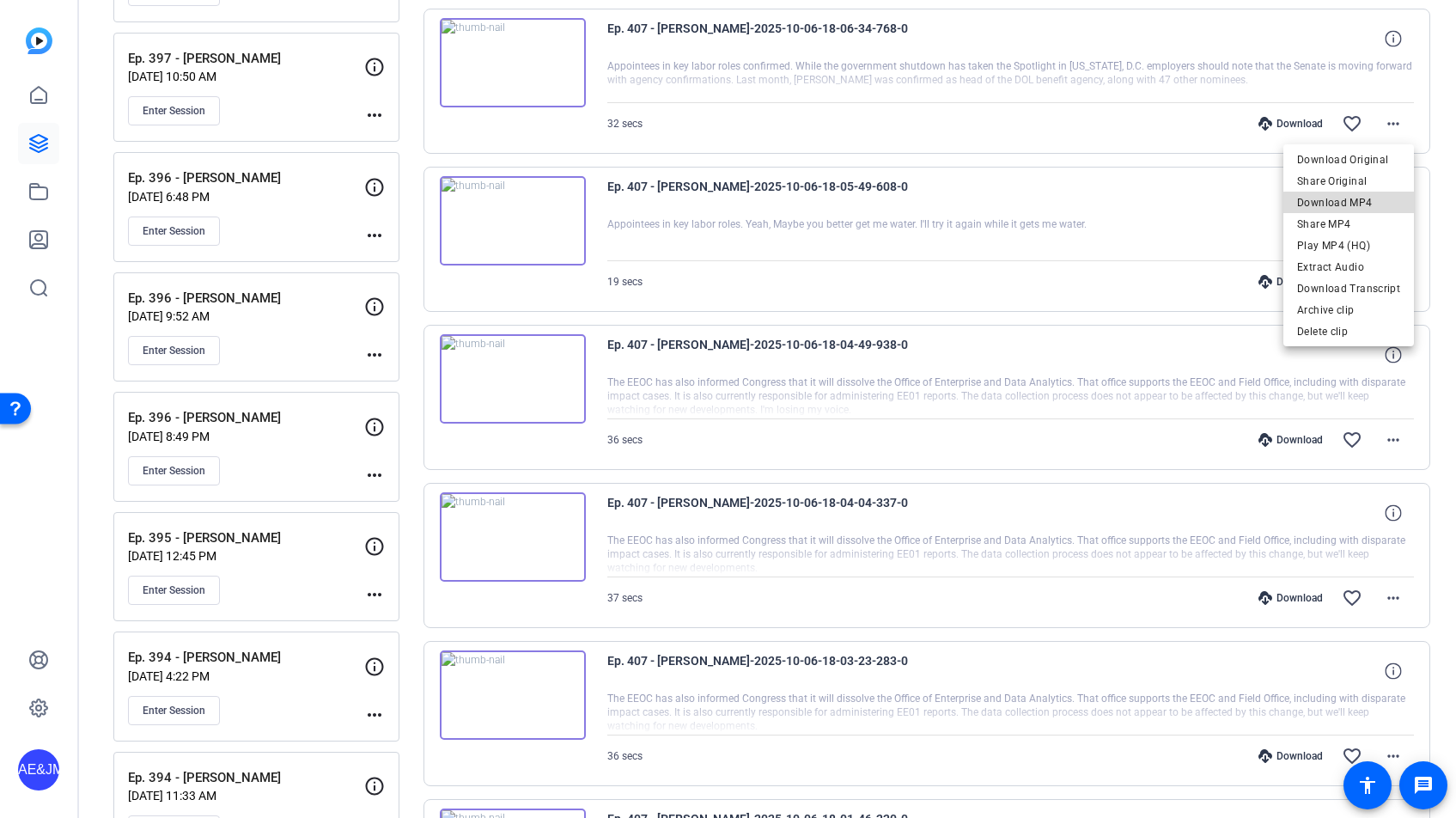
click at [1370, 204] on span "Download MP4" at bounding box center [1348, 202] width 103 height 20
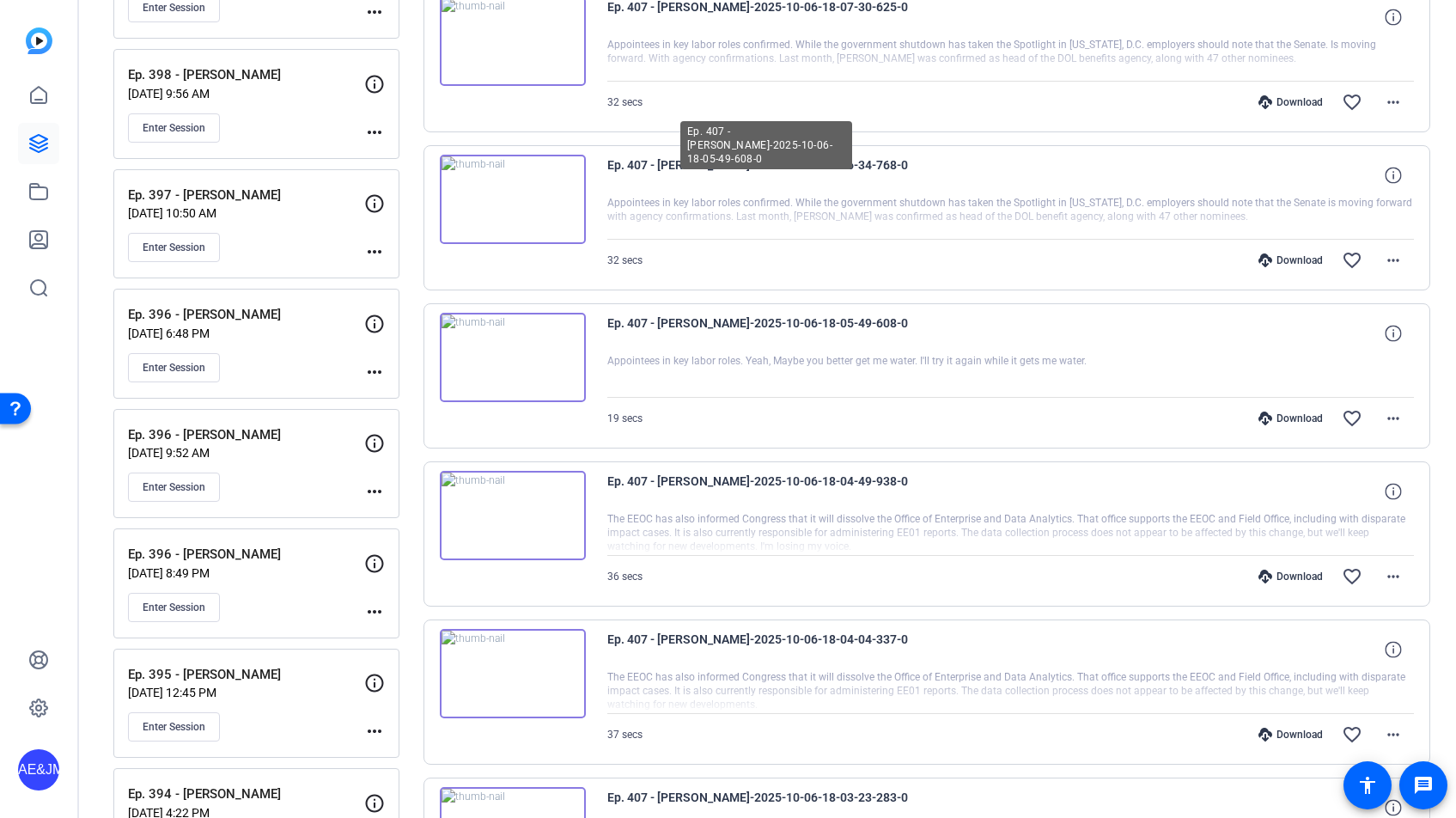
scroll to position [2112, 0]
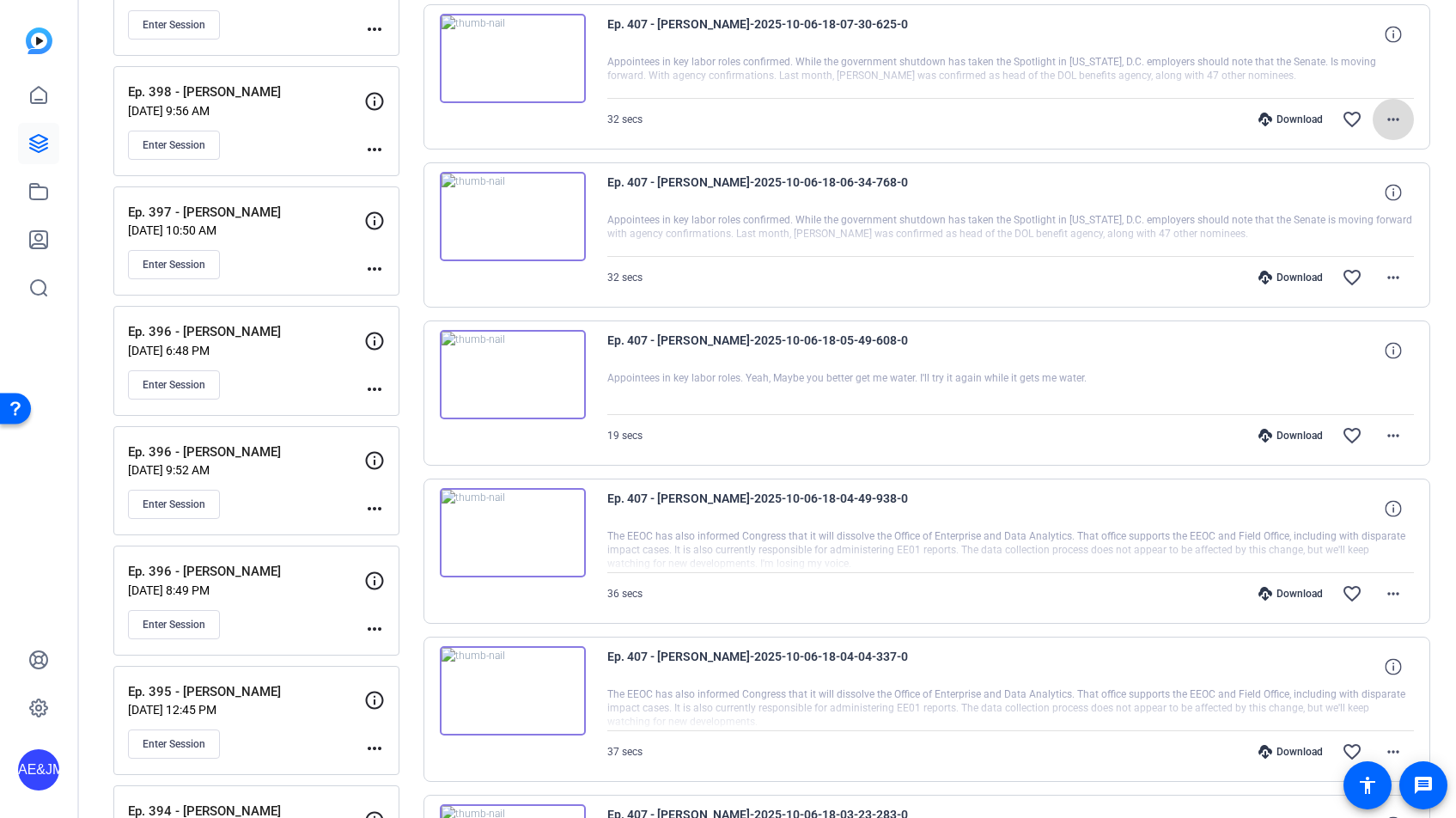
click at [1396, 113] on mat-icon "more_horiz" at bounding box center [1392, 119] width 20 height 20
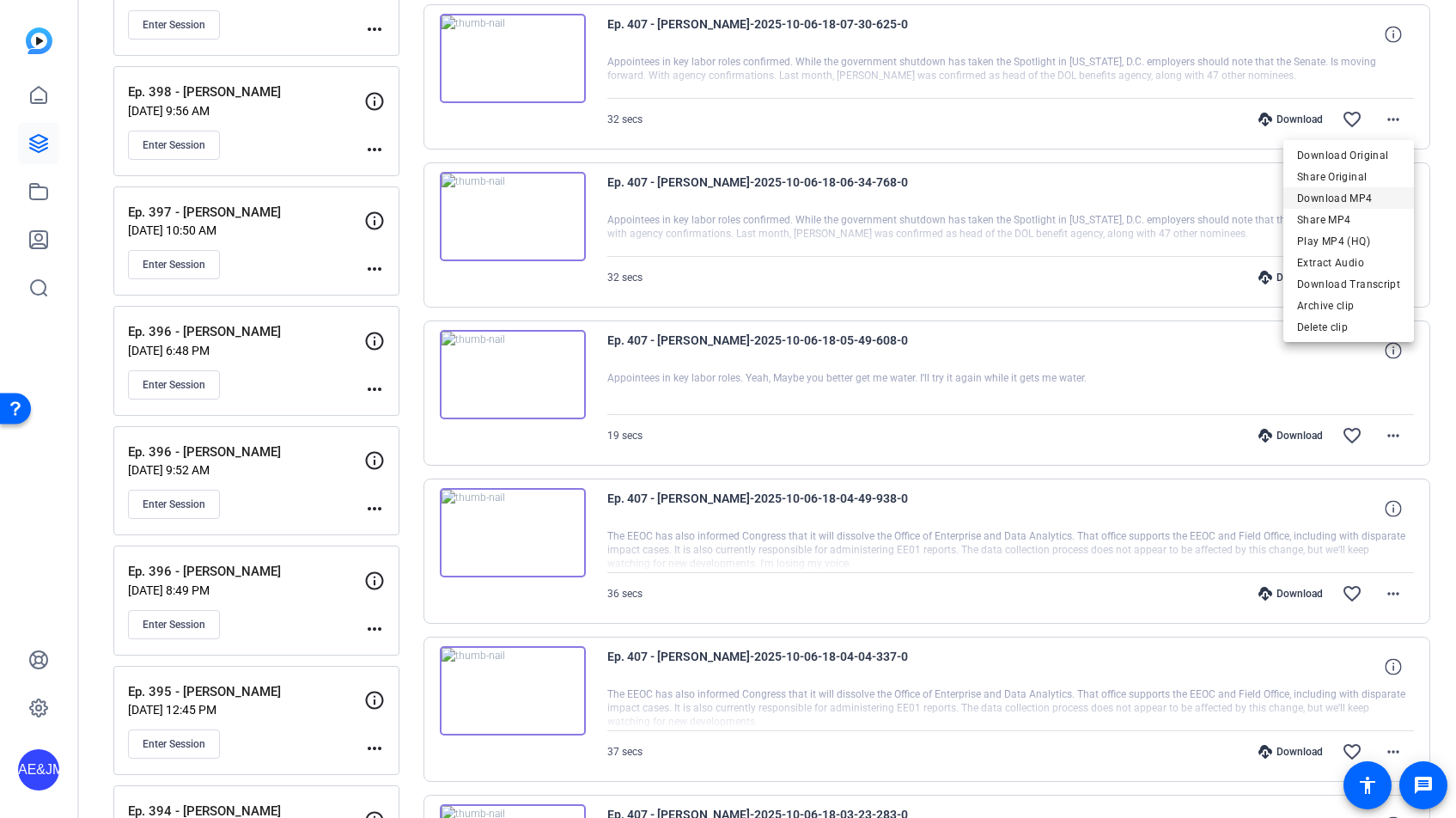
click at [1346, 201] on span "Download MP4" at bounding box center [1348, 198] width 103 height 20
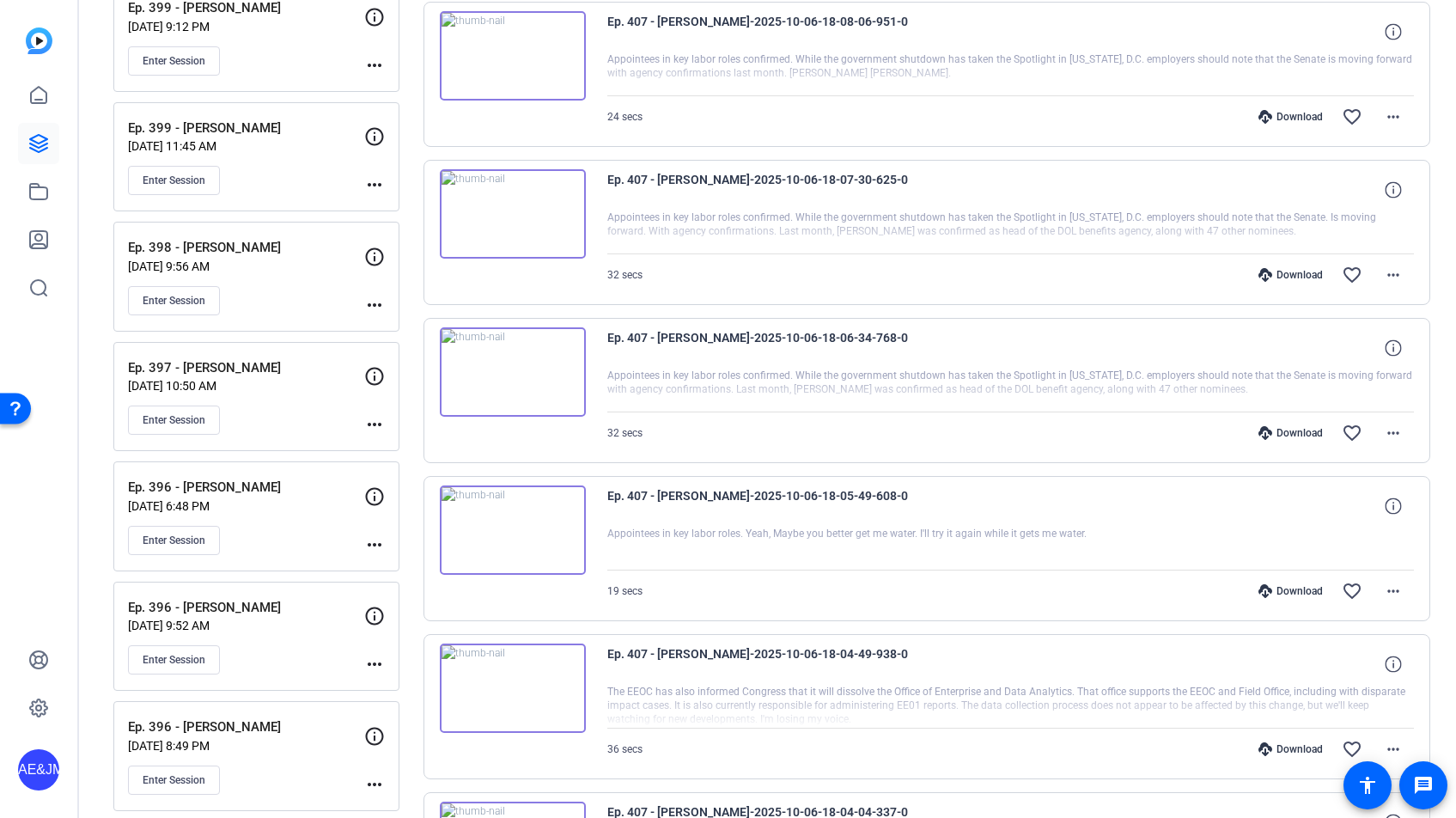
scroll to position [1955, 0]
click at [1392, 121] on mat-icon "more_horiz" at bounding box center [1392, 119] width 20 height 20
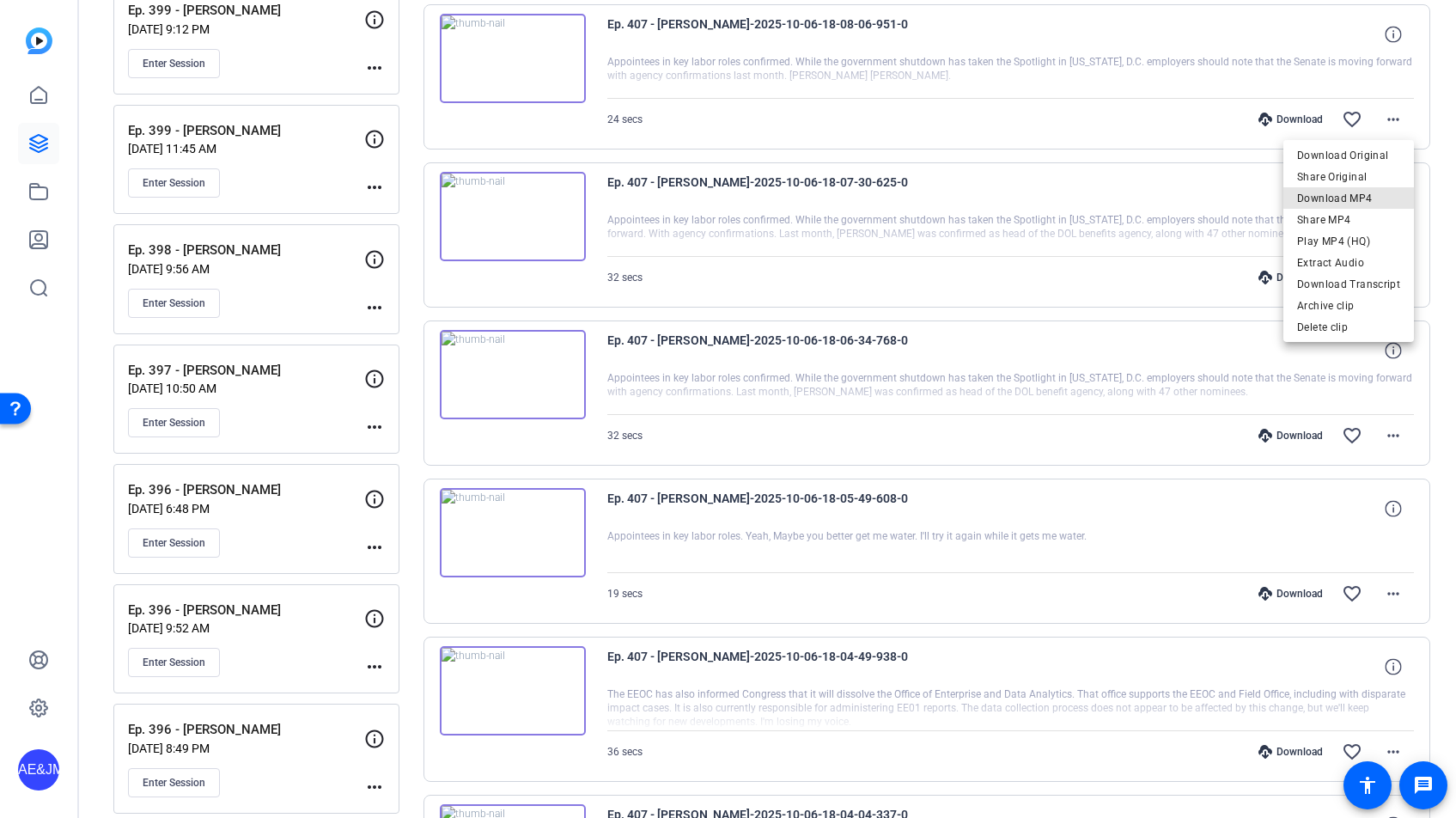
click at [1351, 193] on span "Download MP4" at bounding box center [1348, 198] width 103 height 20
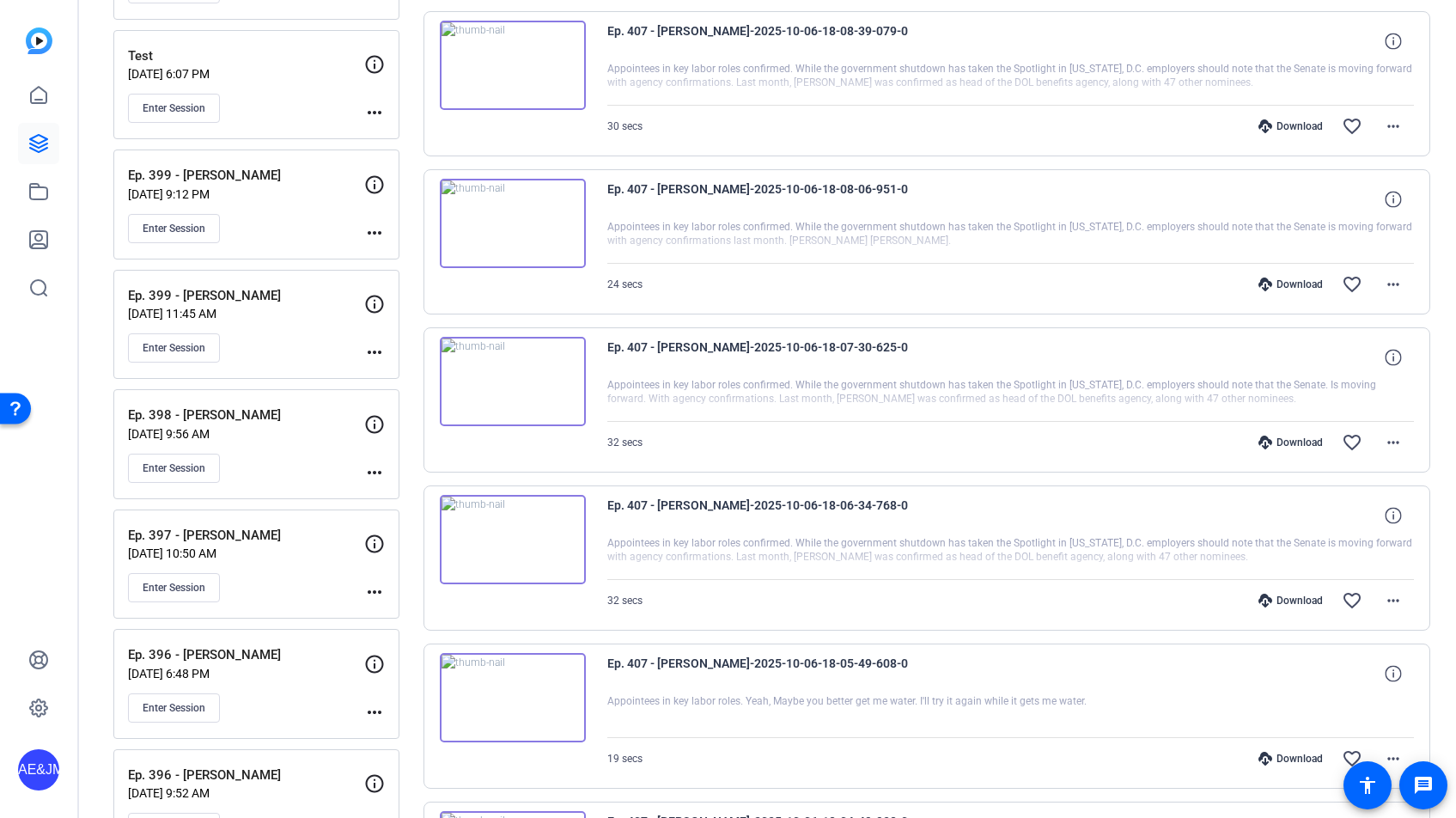
scroll to position [1785, 0]
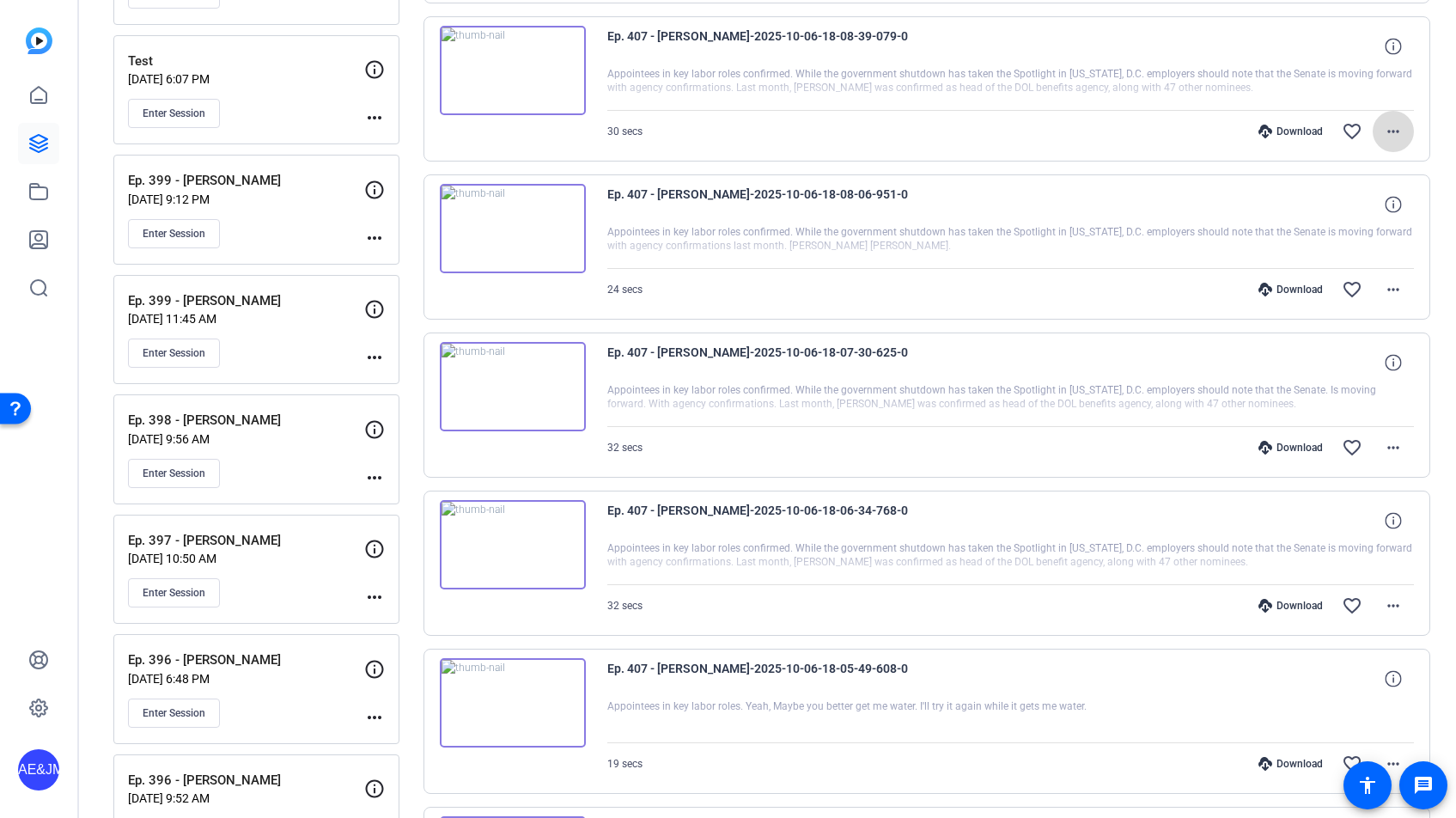
click at [1385, 138] on mat-icon "more_horiz" at bounding box center [1392, 131] width 20 height 20
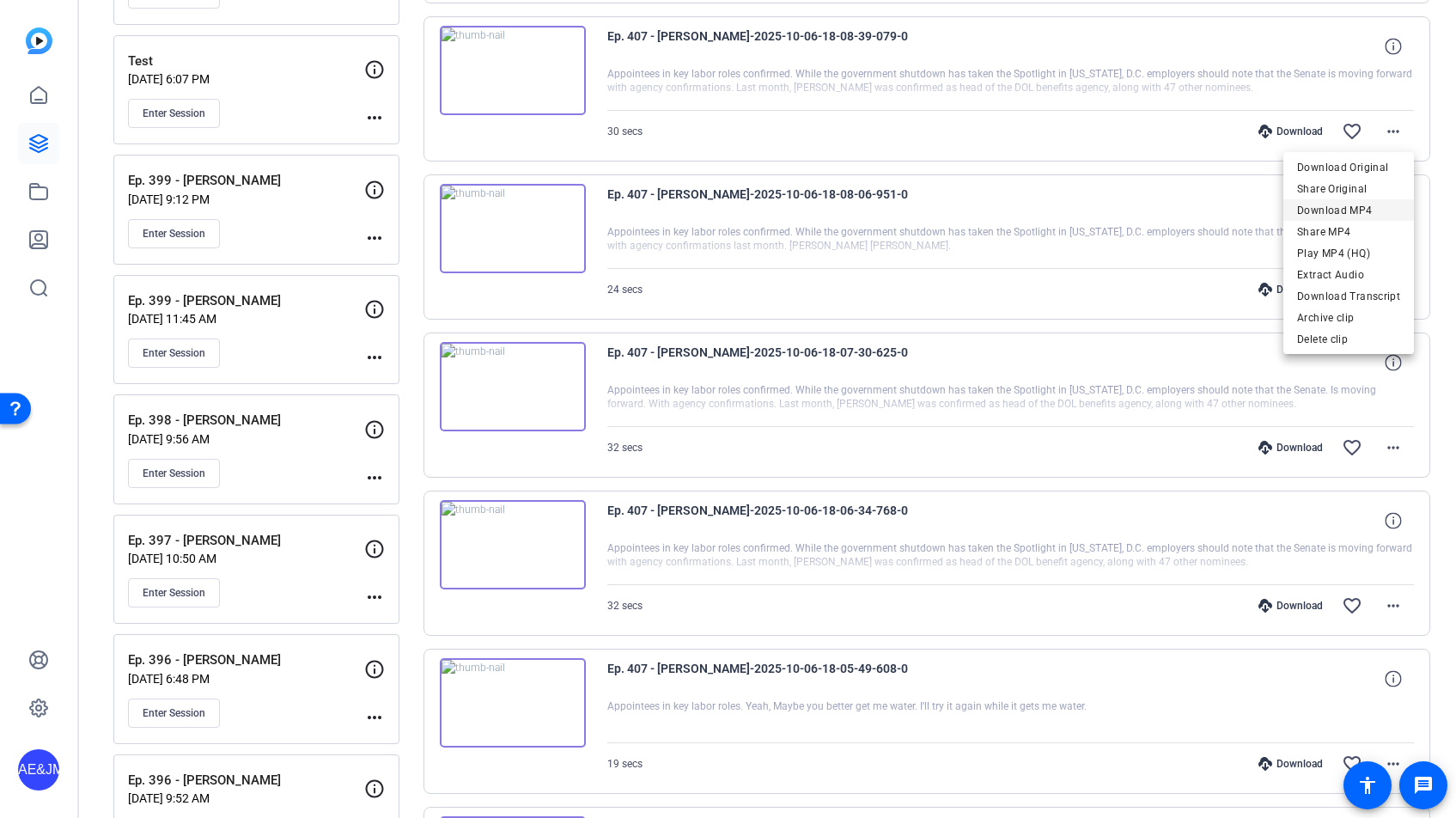
click at [1348, 206] on span "Download MP4" at bounding box center [1348, 210] width 103 height 20
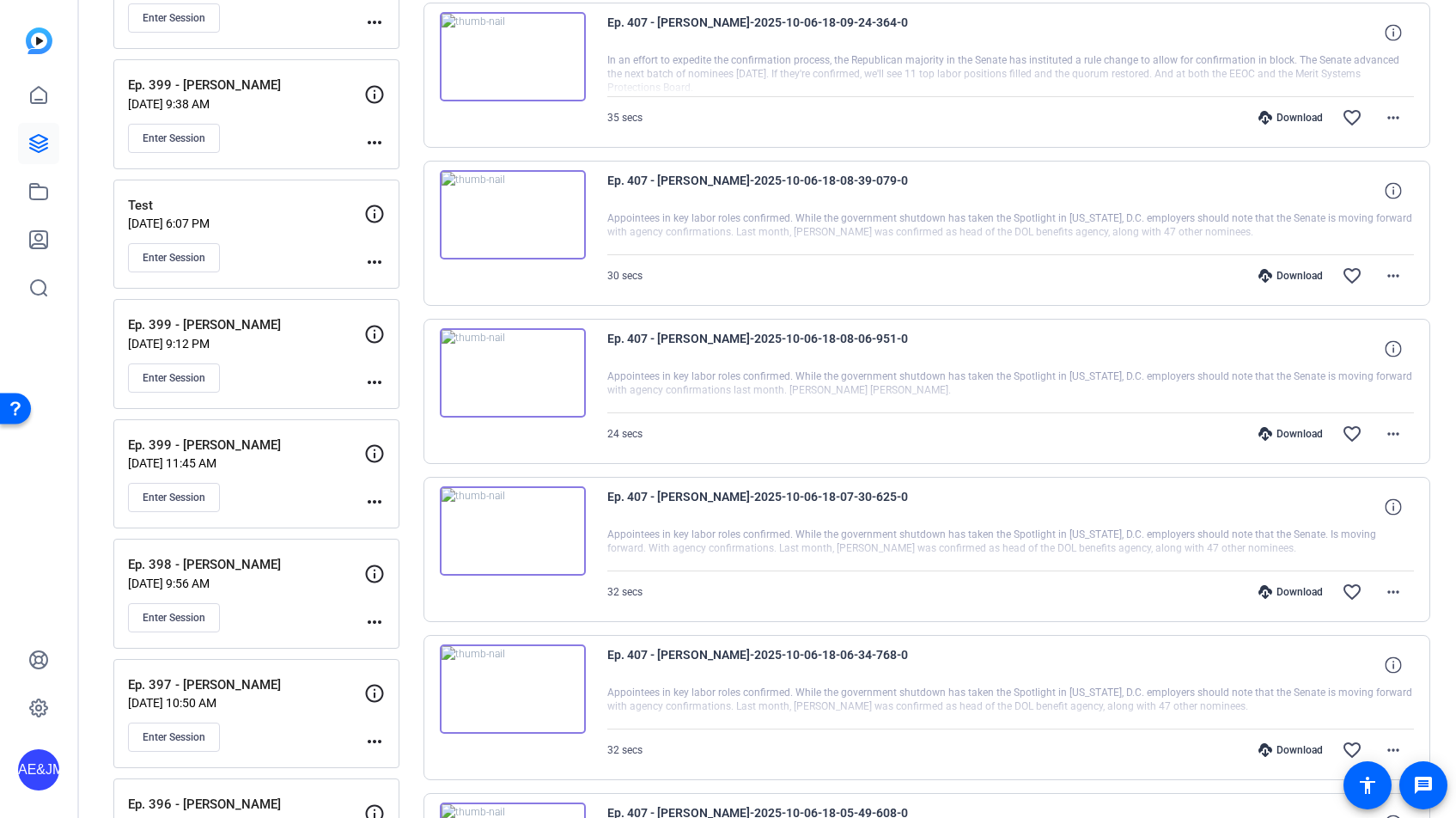
scroll to position [1639, 0]
click at [1397, 115] on mat-icon "more_horiz" at bounding box center [1392, 119] width 20 height 20
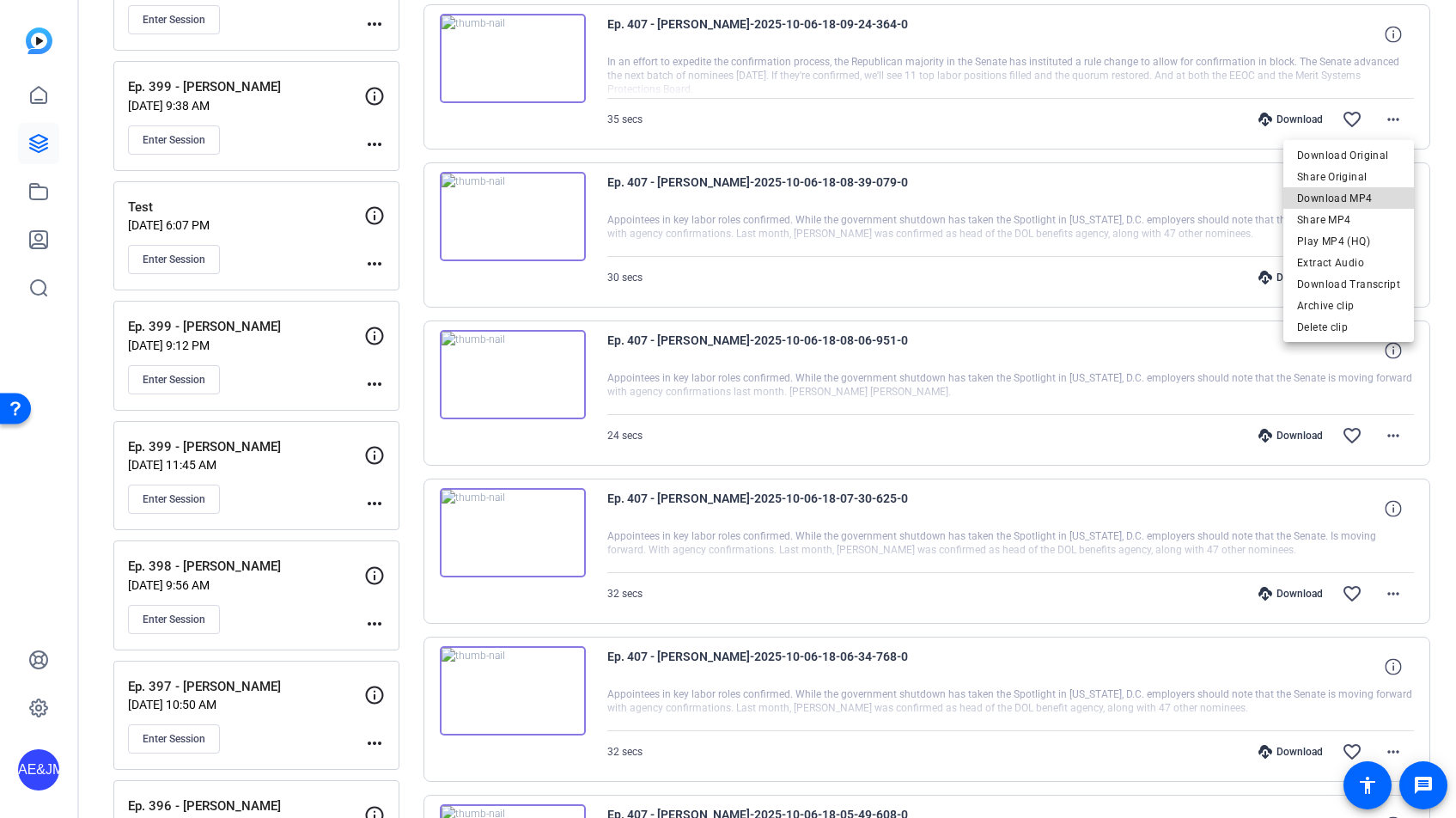
click at [1366, 196] on span "Download MP4" at bounding box center [1348, 198] width 103 height 20
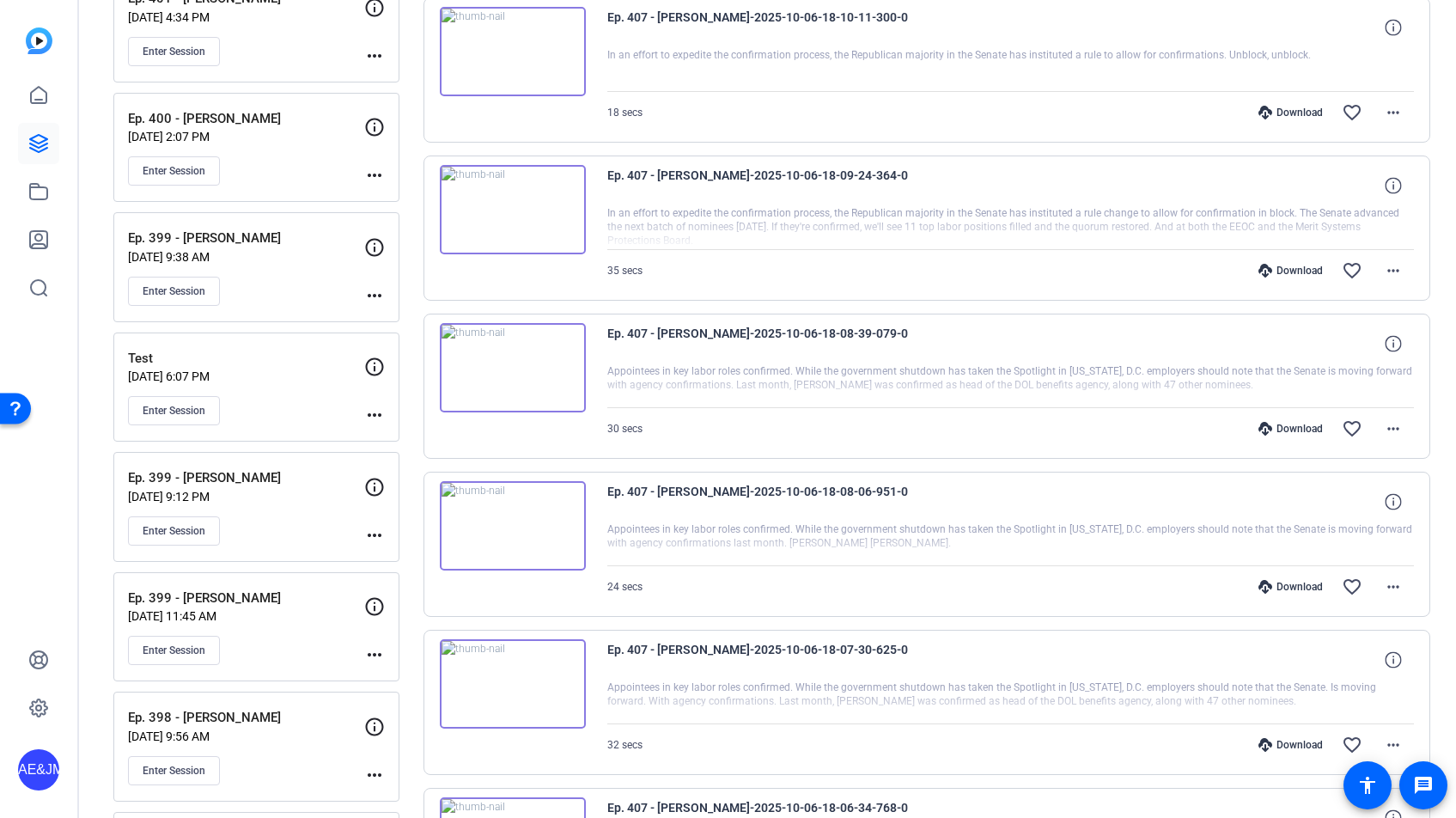
scroll to position [1476, 0]
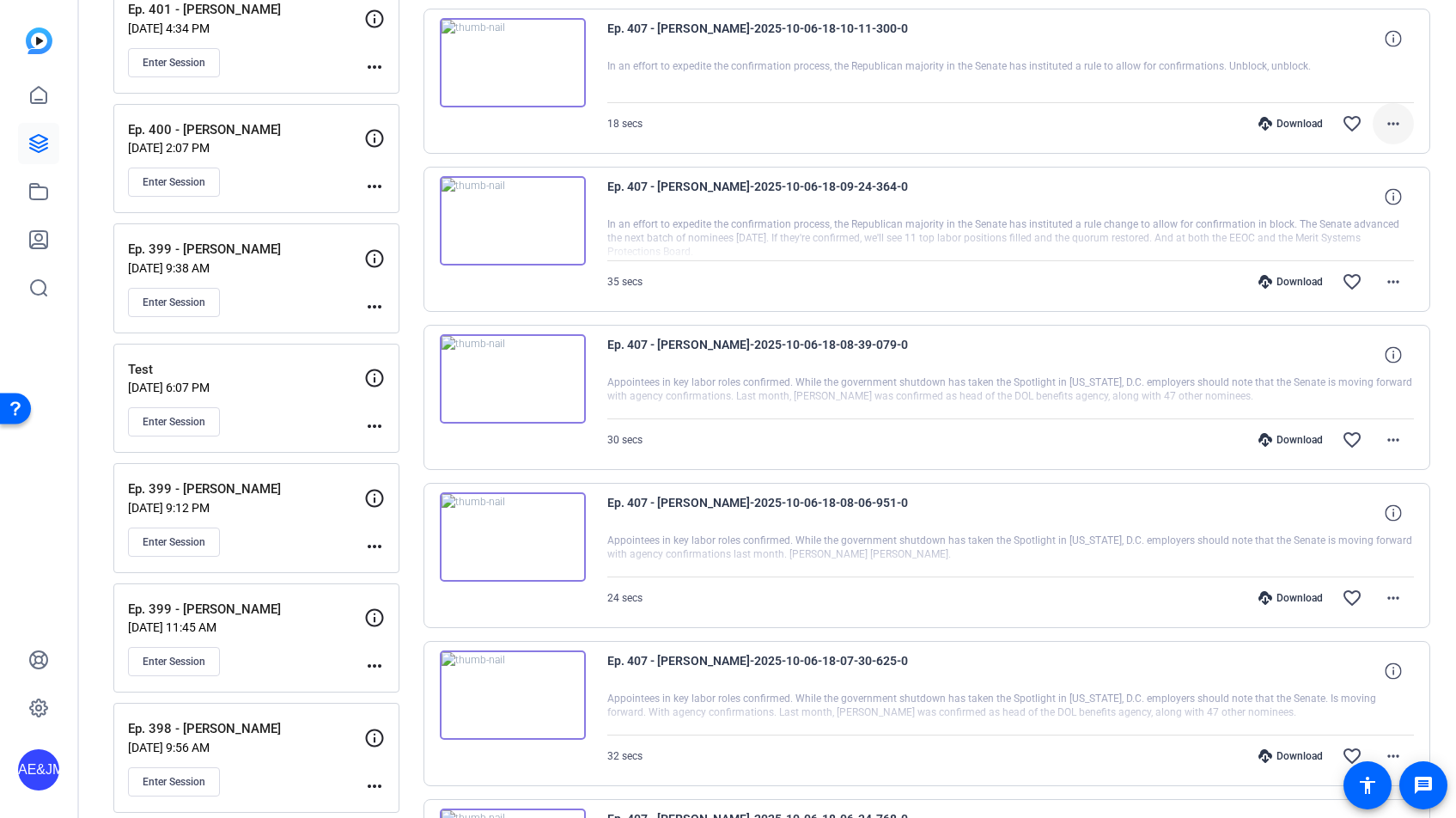
click at [1382, 120] on span at bounding box center [1393, 123] width 42 height 42
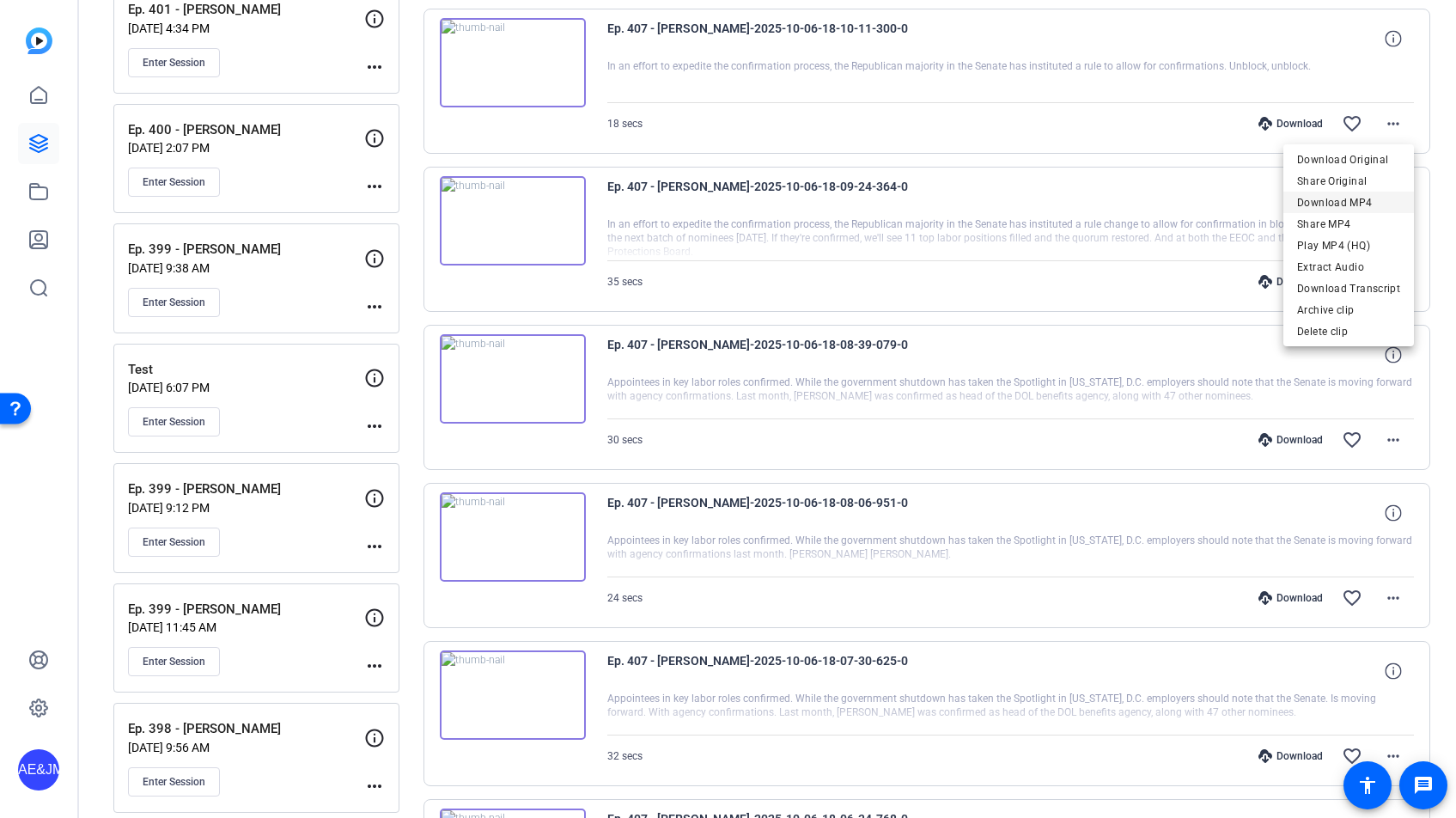
click at [1346, 204] on span "Download MP4" at bounding box center [1348, 202] width 103 height 20
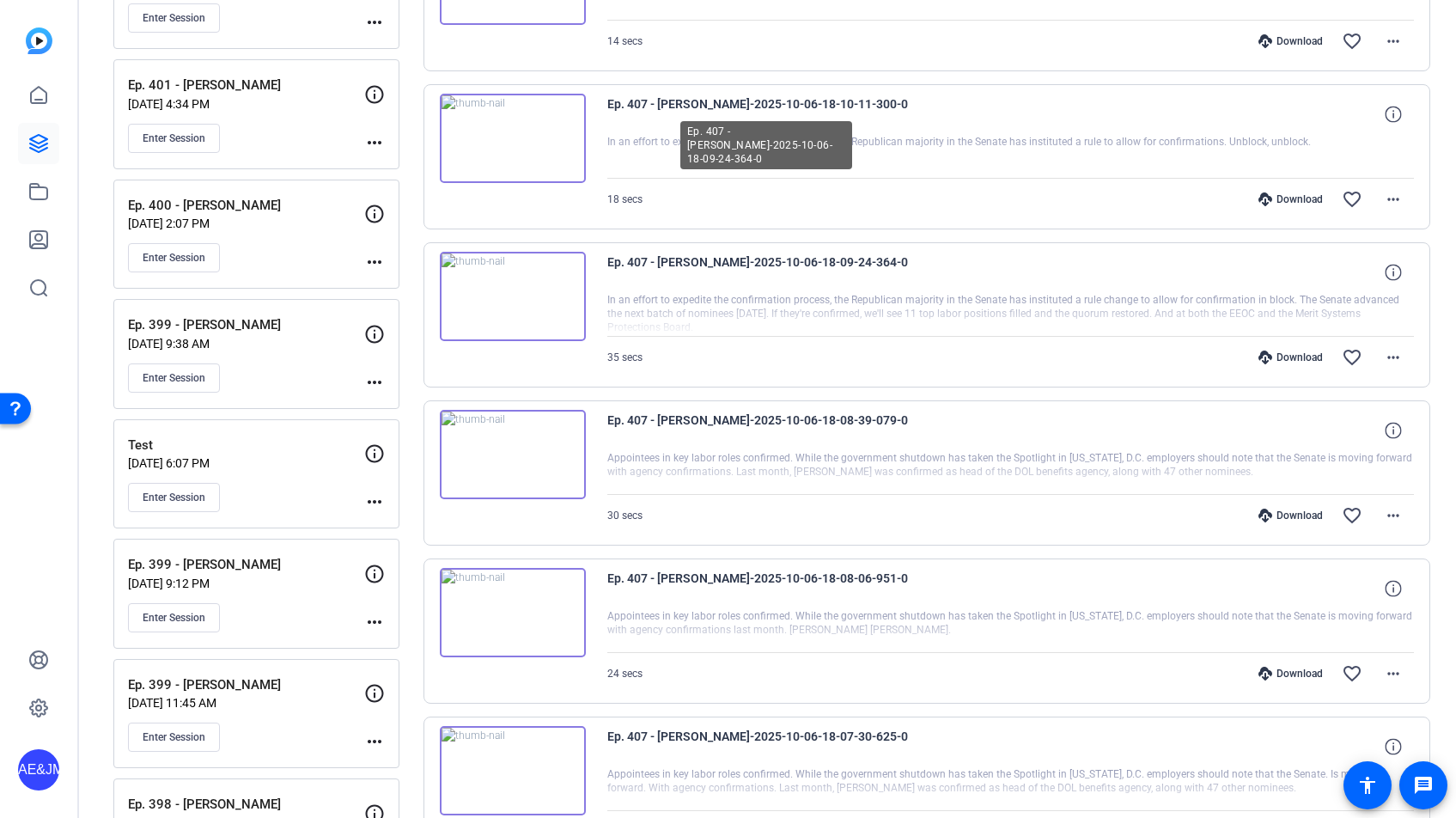
scroll to position [1316, 0]
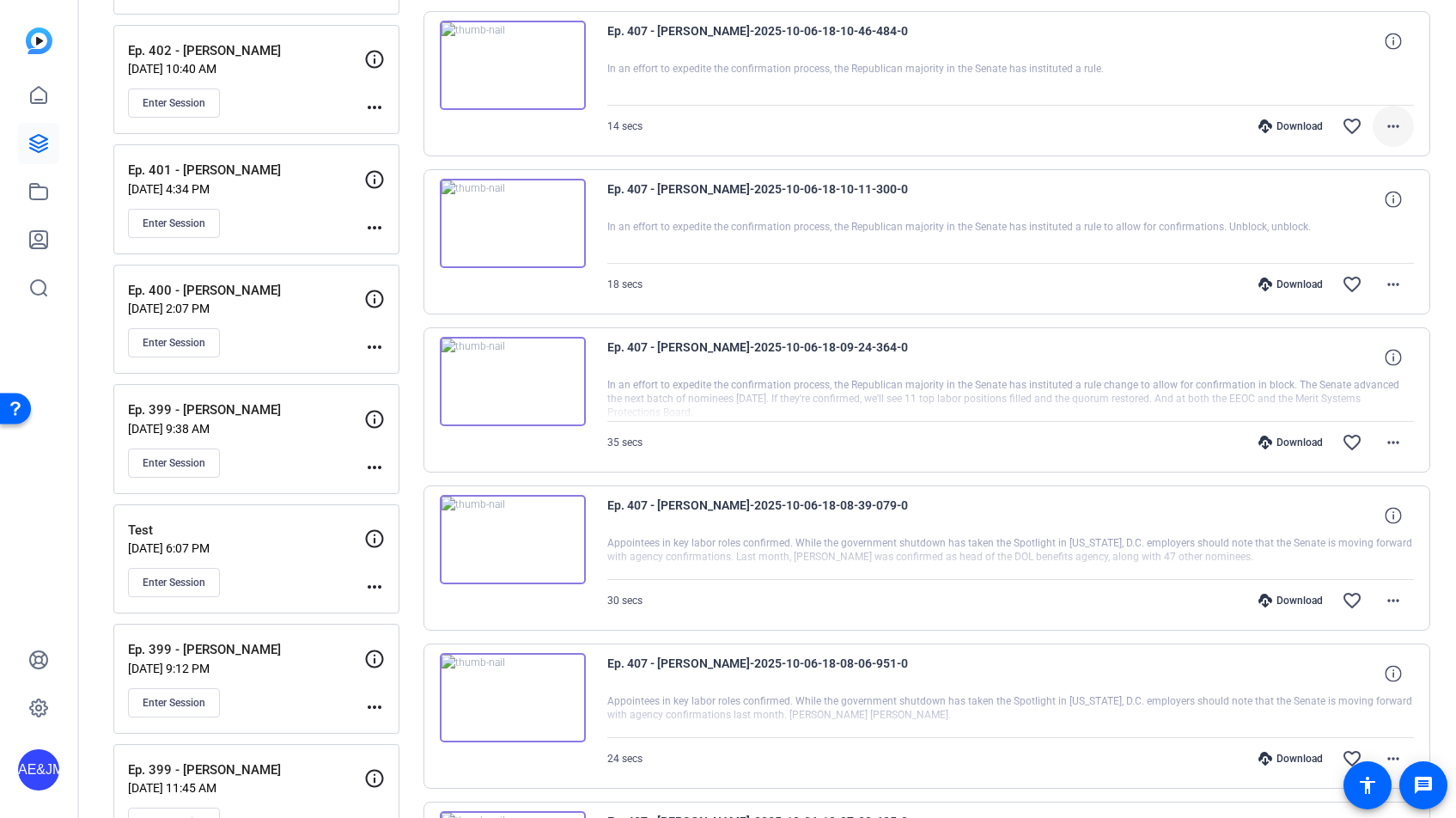
click at [1399, 129] on mat-icon "more_horiz" at bounding box center [1392, 126] width 20 height 20
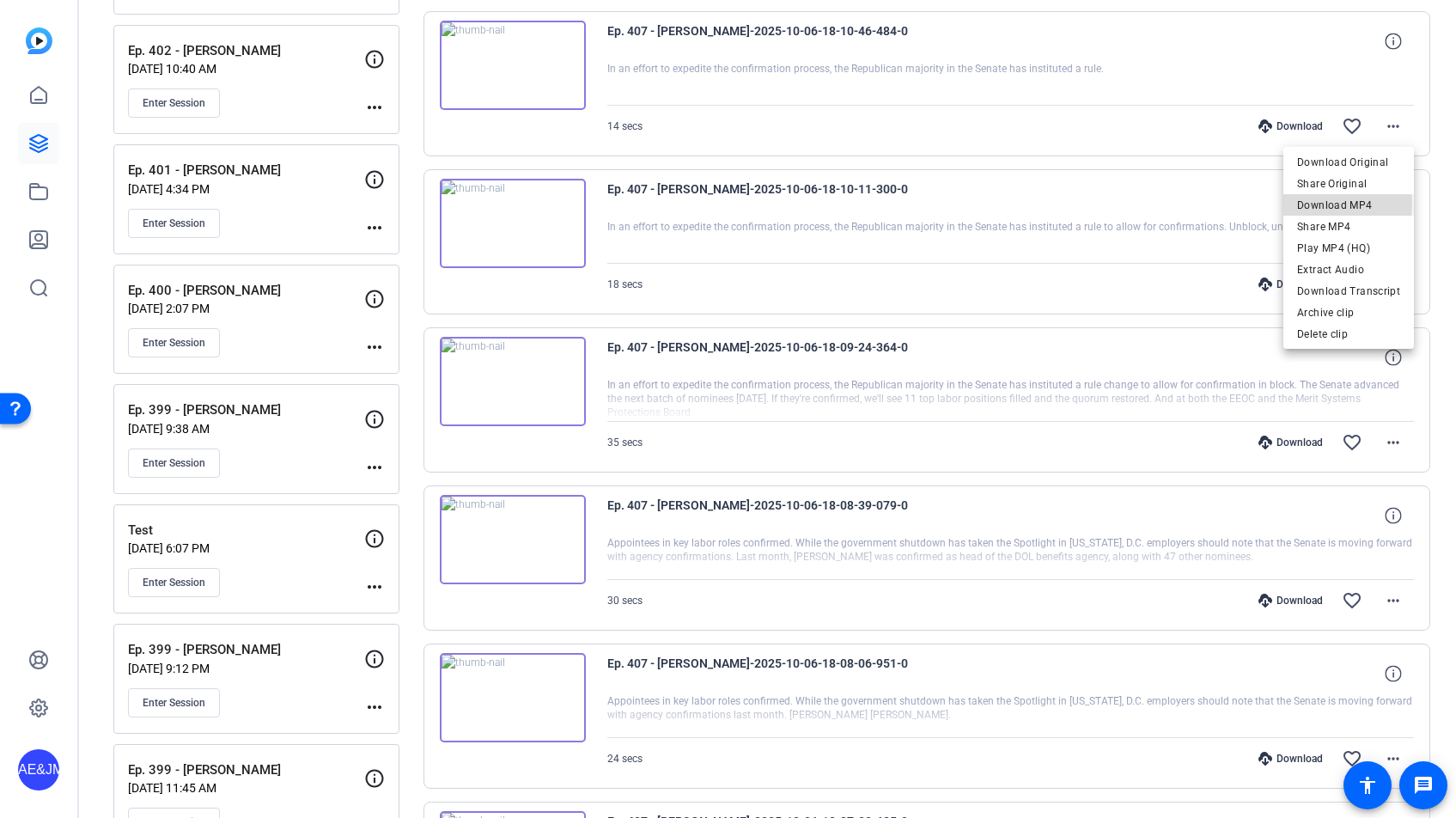
drag, startPoint x: 1313, startPoint y: 203, endPoint x: 1325, endPoint y: 199, distance: 12.6
click at [1315, 203] on span "Download MP4" at bounding box center [1348, 204] width 103 height 20
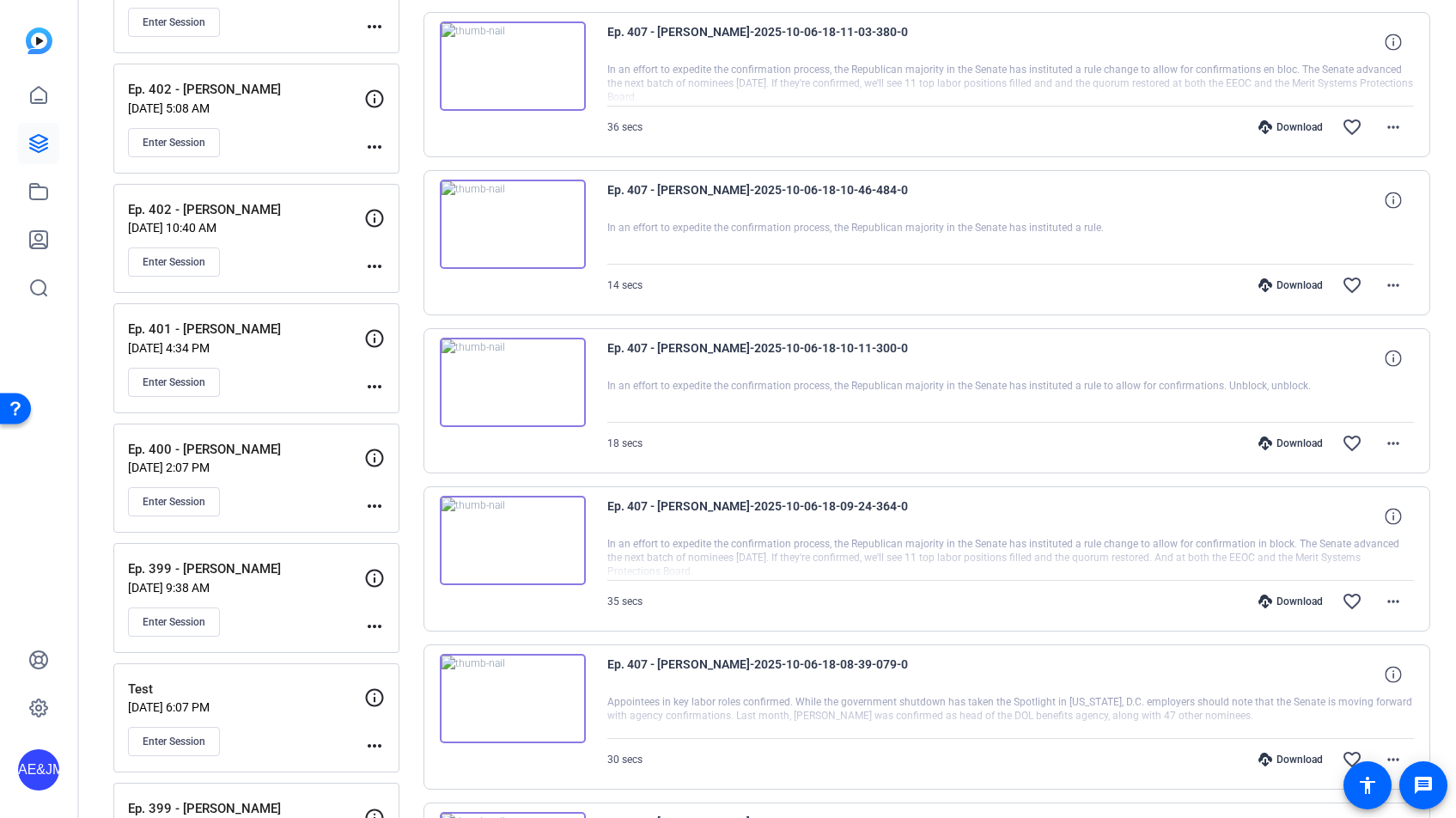
scroll to position [1152, 0]
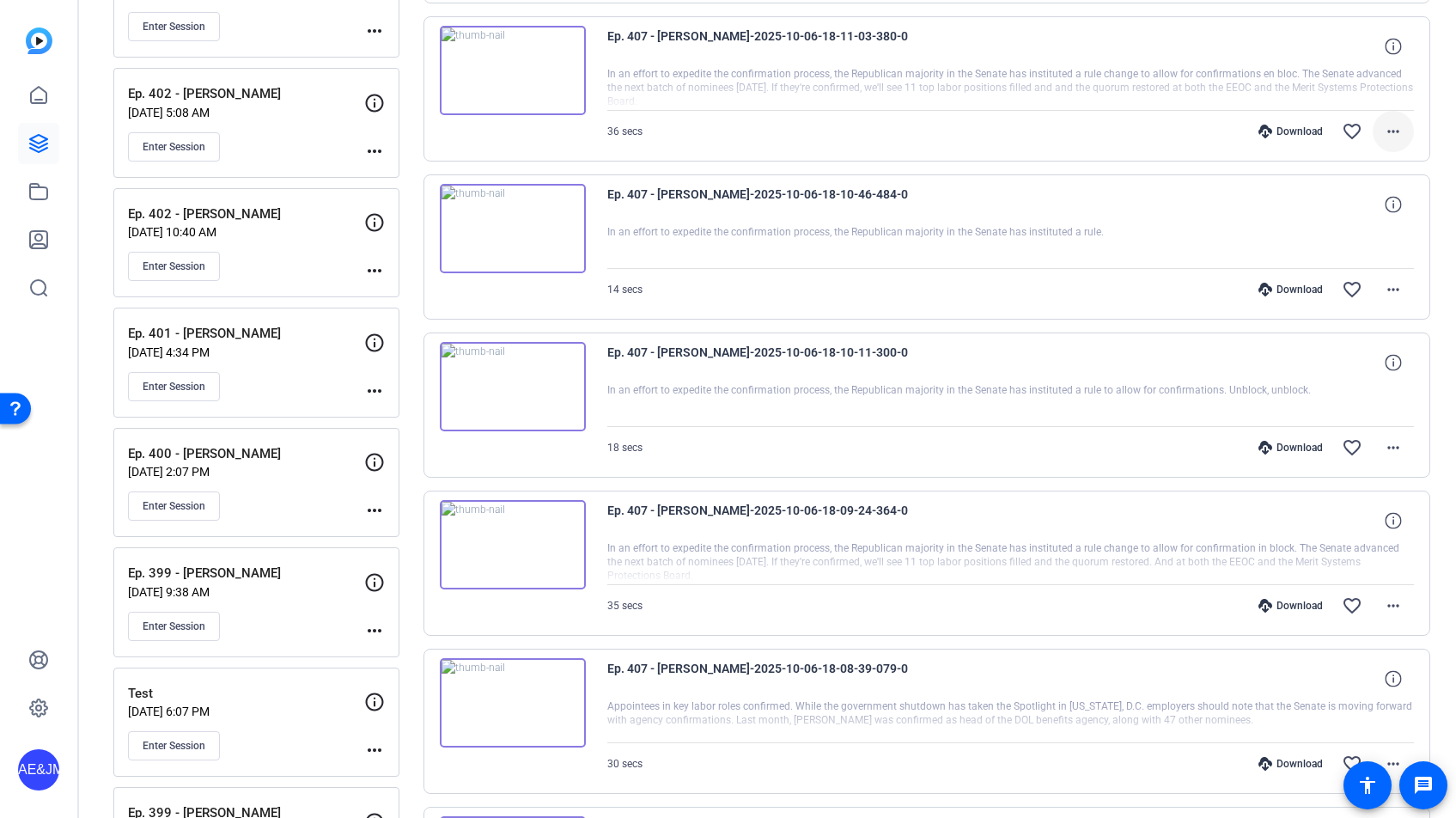
click at [1402, 125] on mat-icon "more_horiz" at bounding box center [1392, 131] width 20 height 20
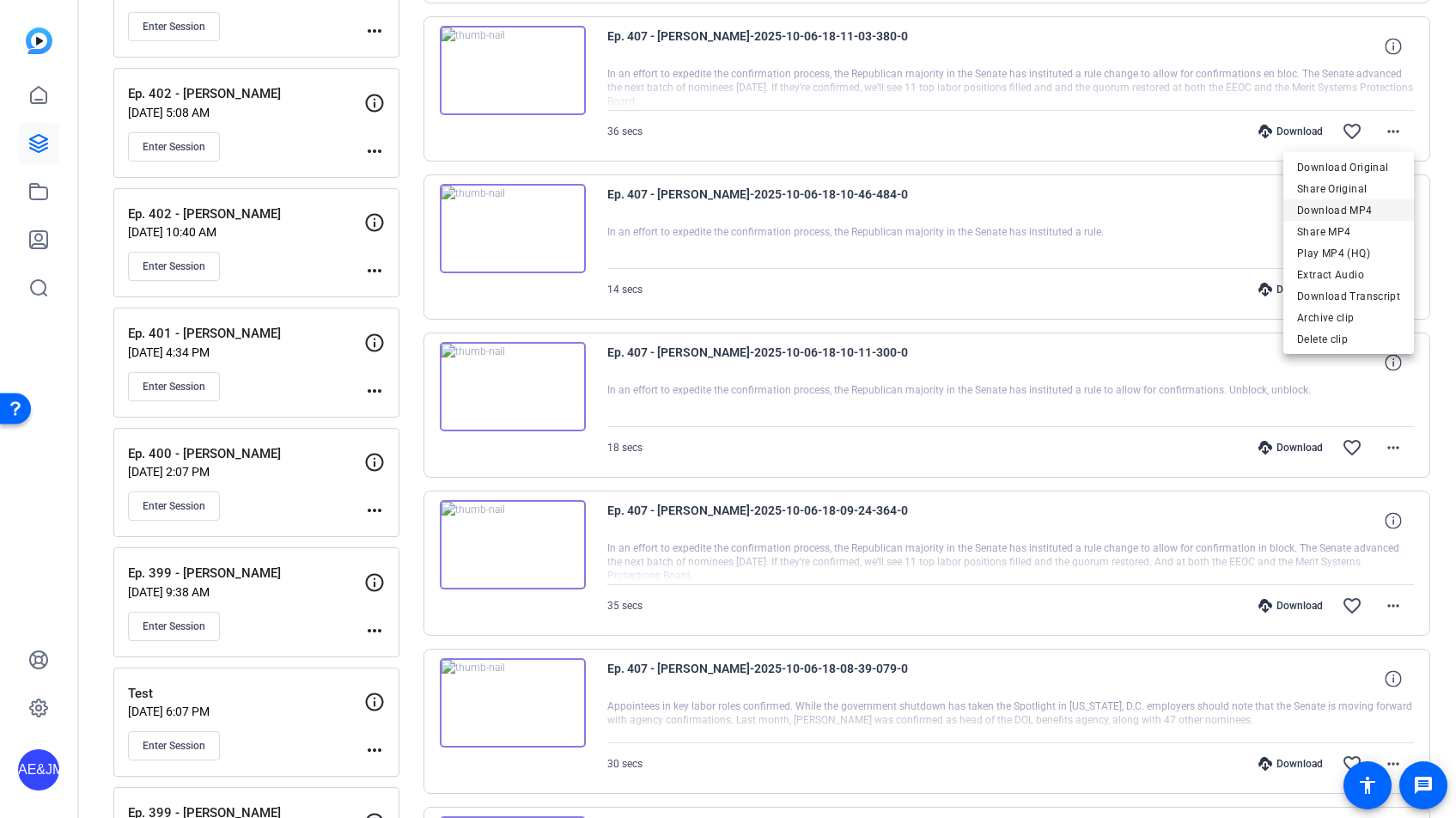
click at [1329, 207] on span "Download MP4" at bounding box center [1348, 210] width 103 height 20
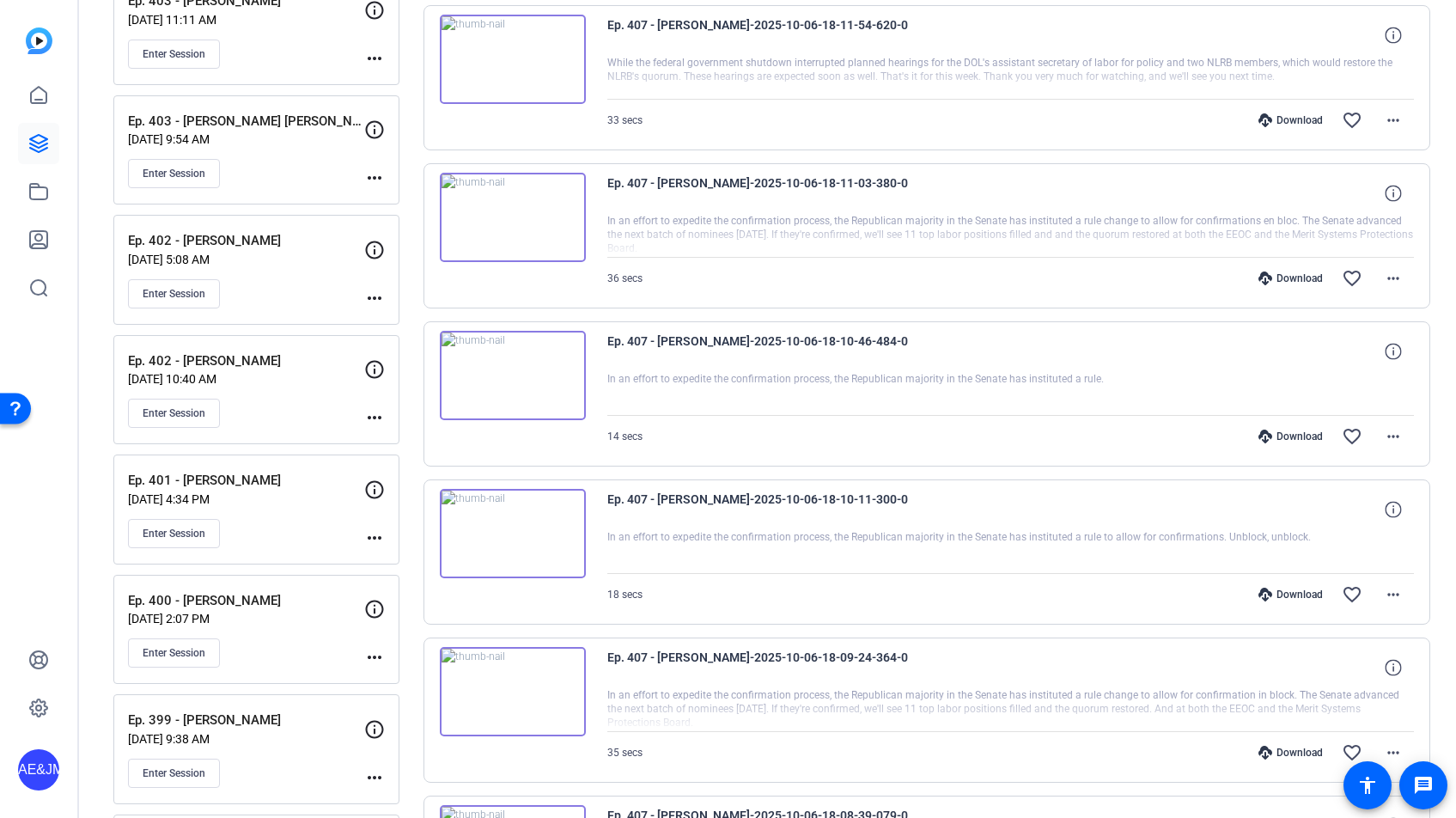
scroll to position [977, 0]
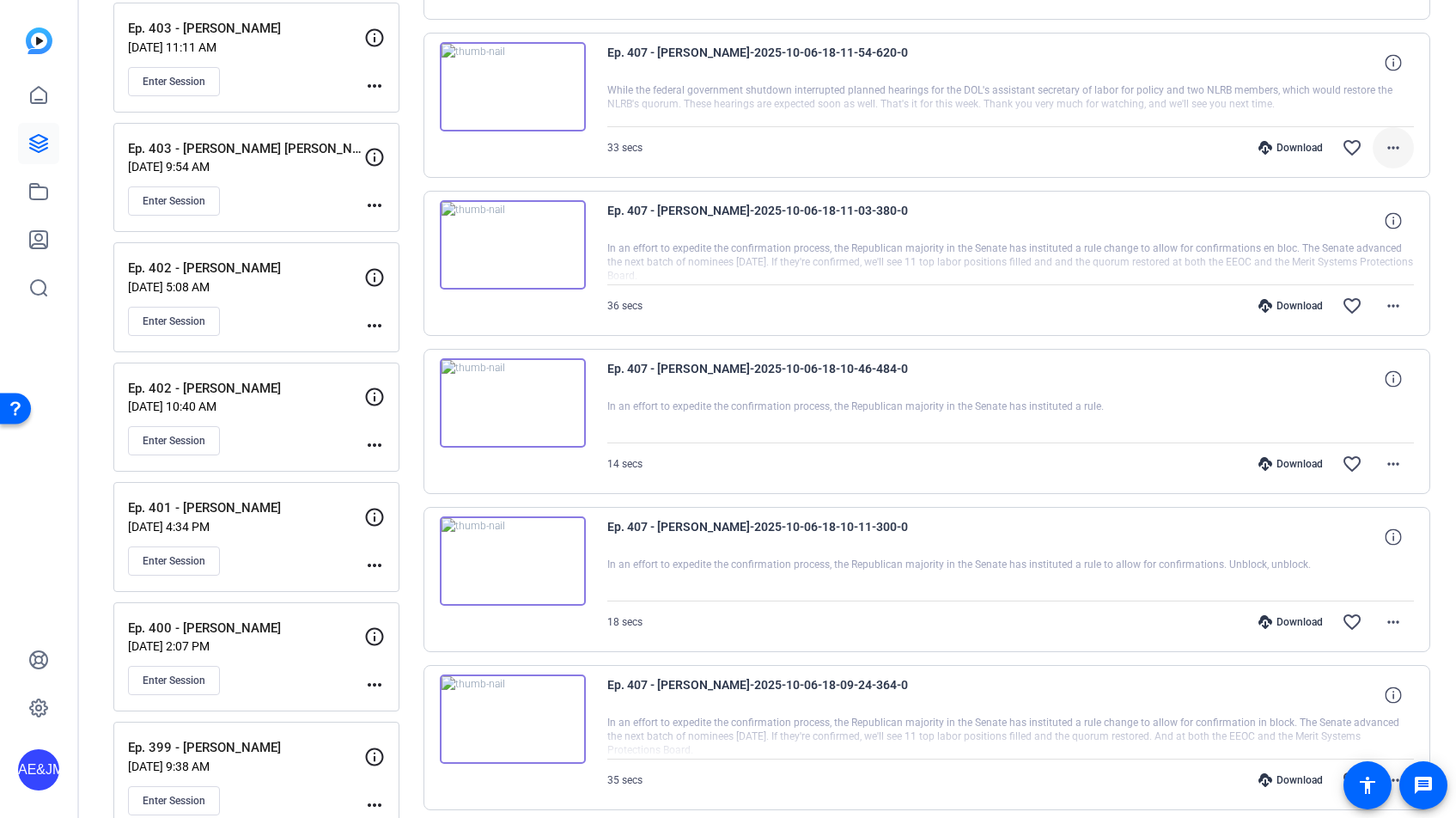
click at [1389, 151] on mat-icon "more_horiz" at bounding box center [1392, 147] width 20 height 20
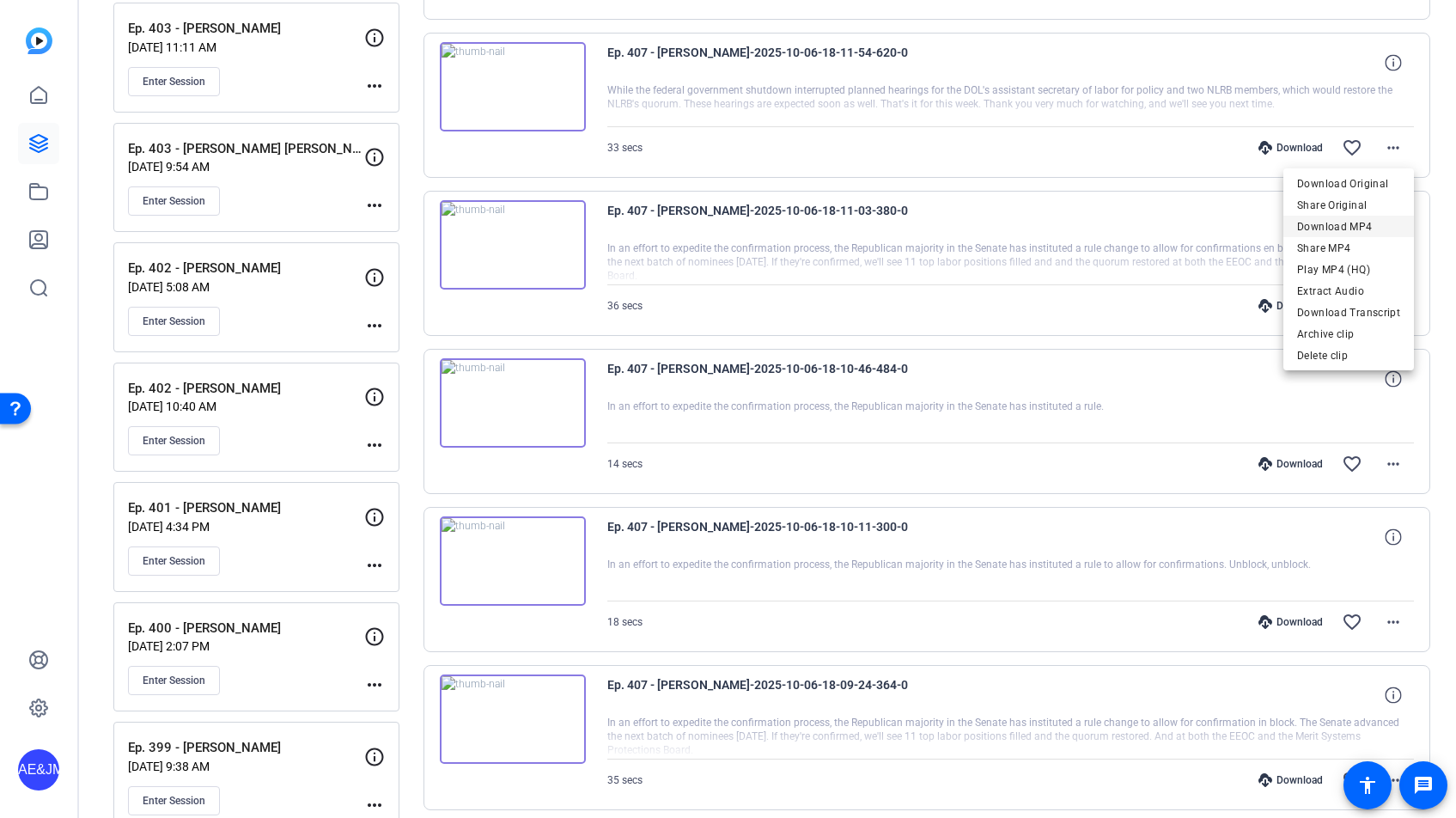
click at [1360, 225] on span "Download MP4" at bounding box center [1348, 227] width 103 height 20
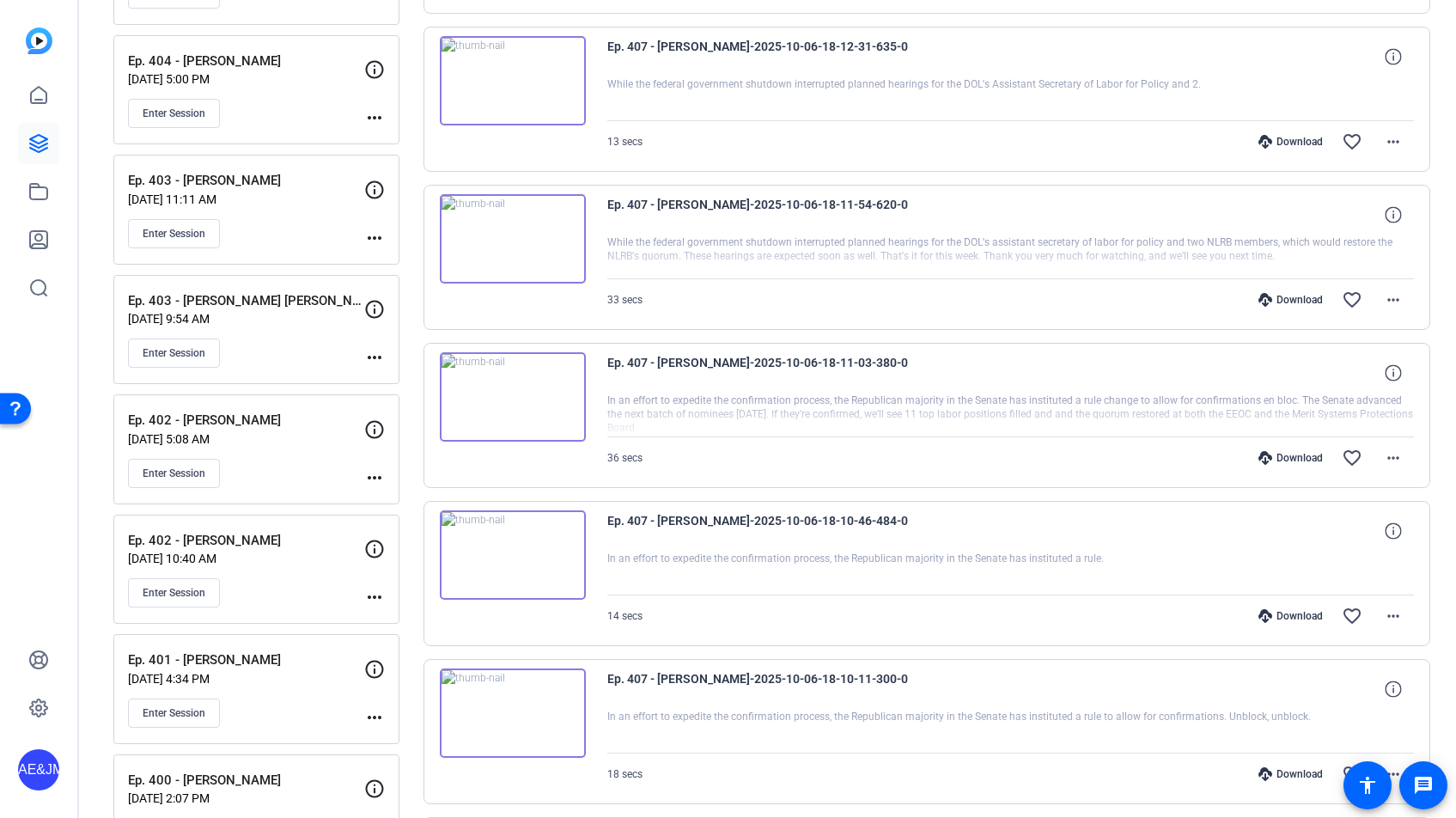
scroll to position [813, 0]
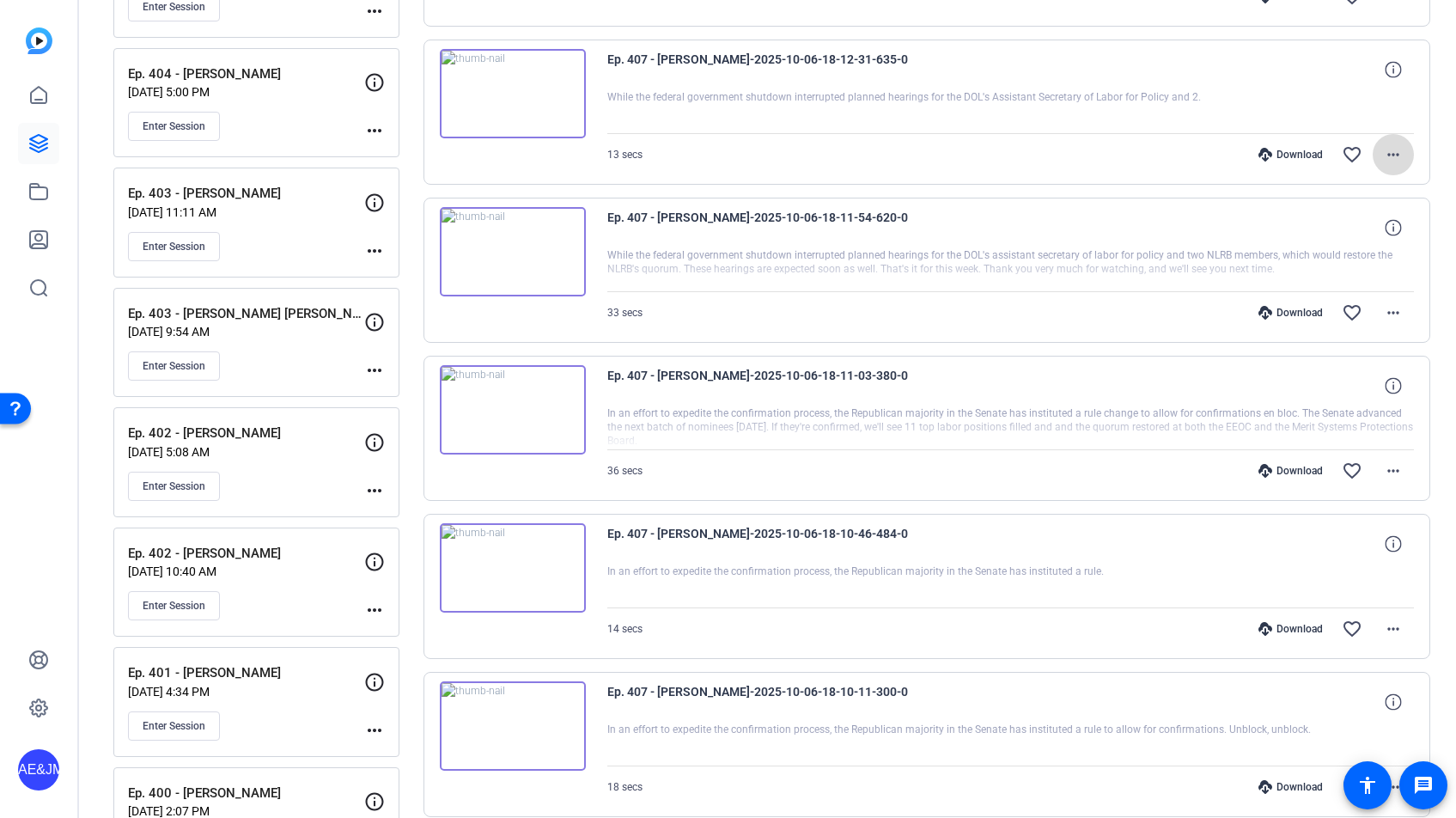
click at [1409, 150] on span at bounding box center [1393, 154] width 42 height 42
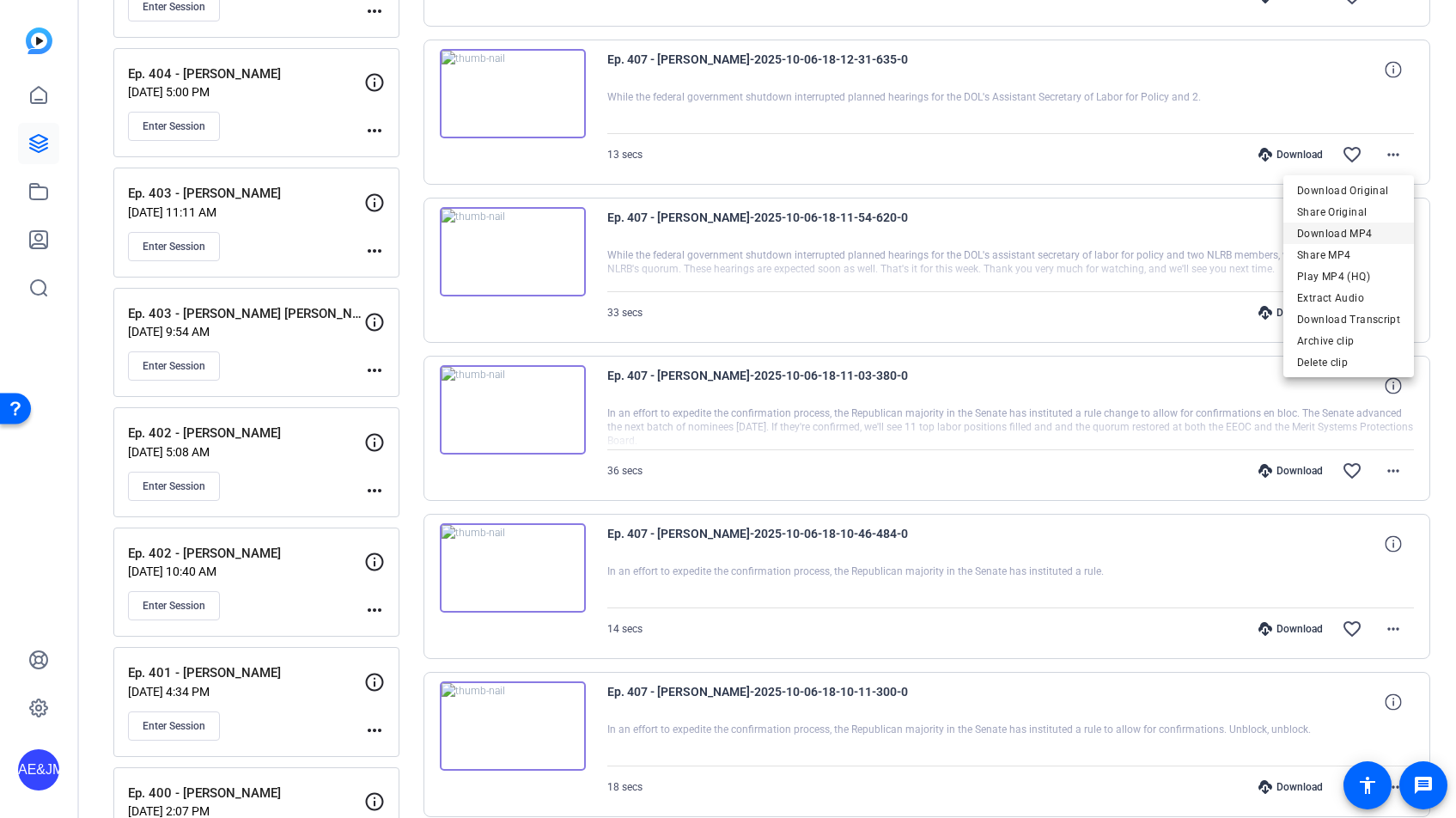
click at [1354, 228] on span "Download MP4" at bounding box center [1348, 233] width 103 height 20
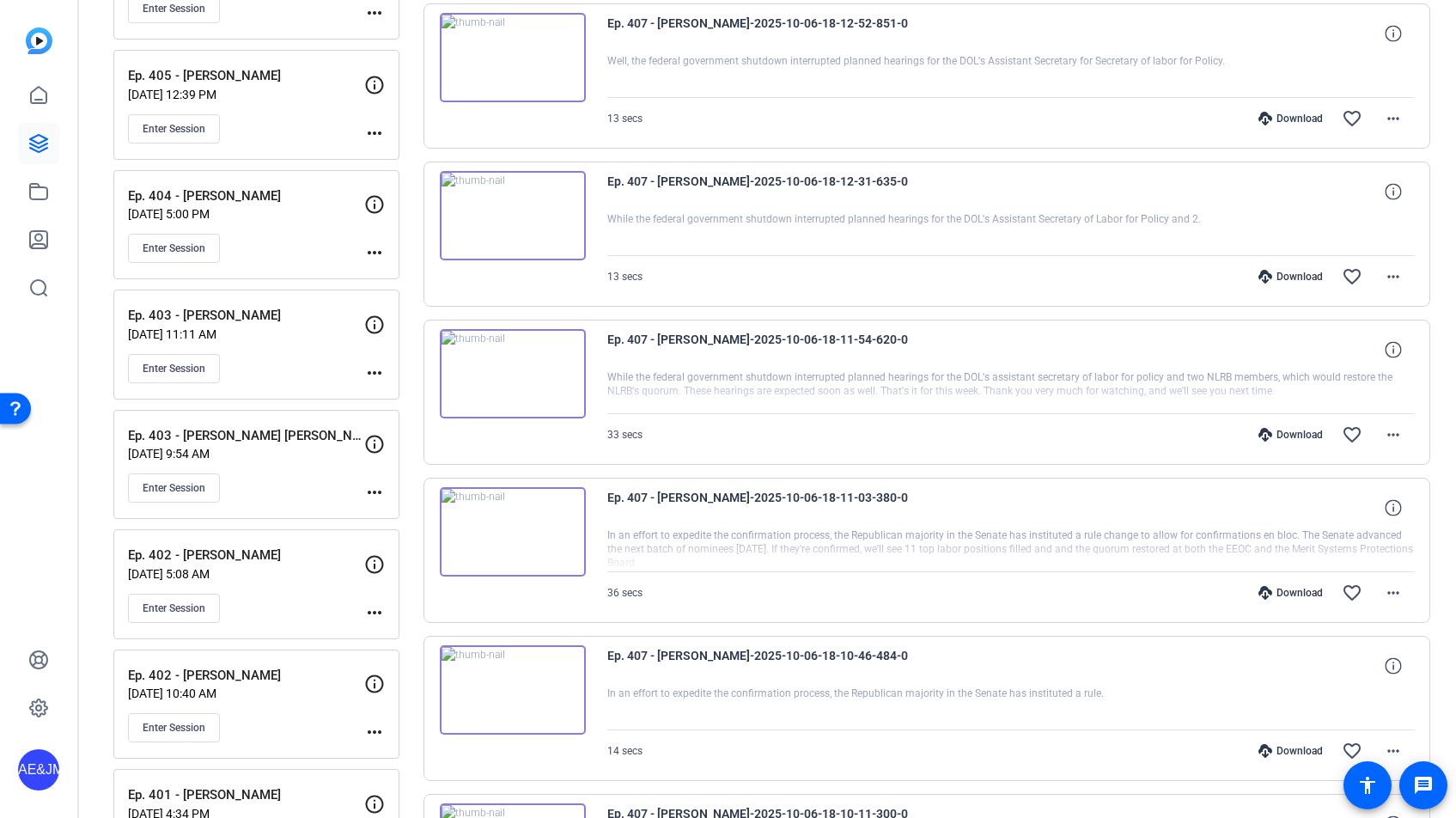
scroll to position [657, 0]
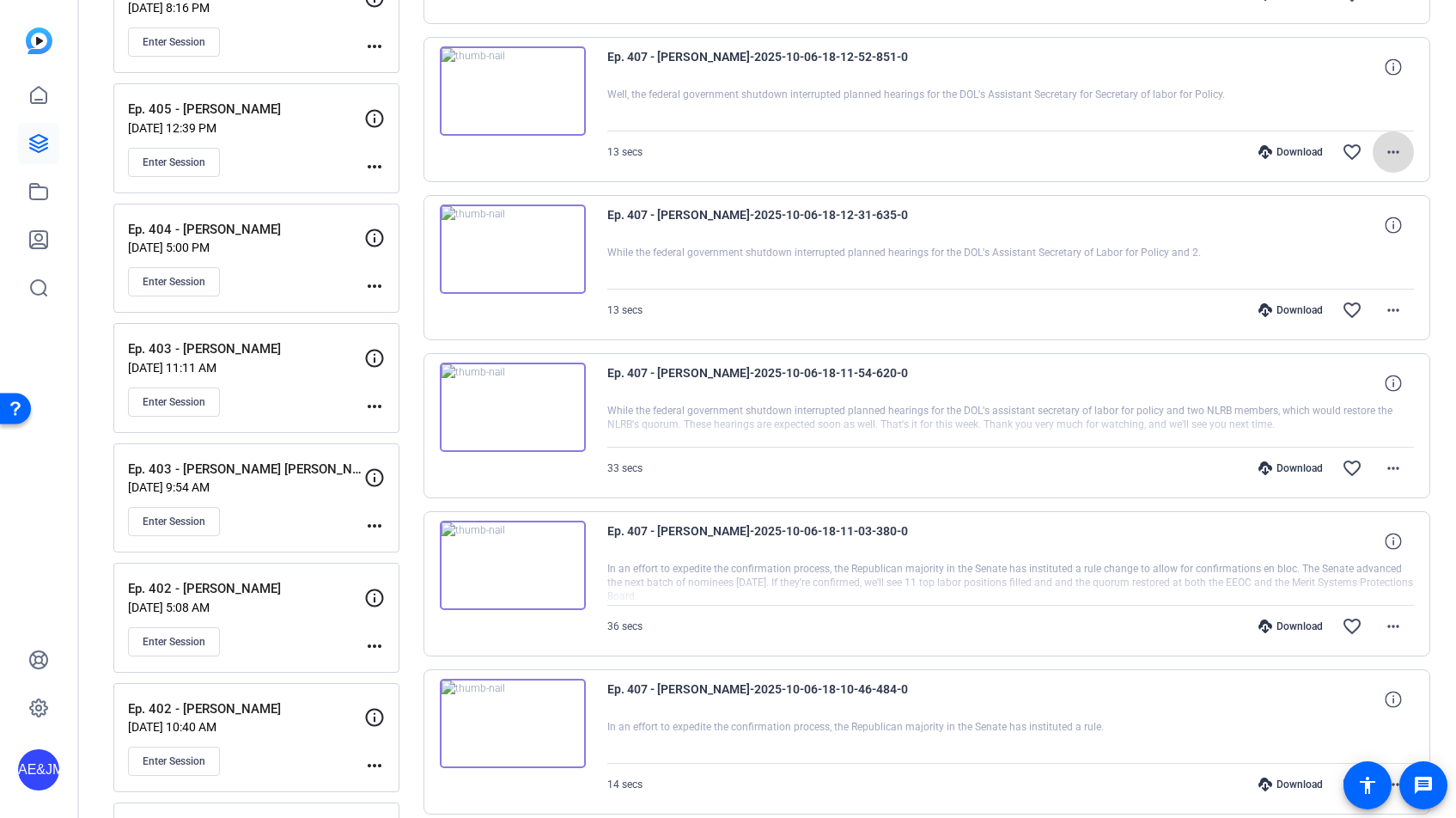
click at [1381, 146] on span at bounding box center [1393, 151] width 42 height 42
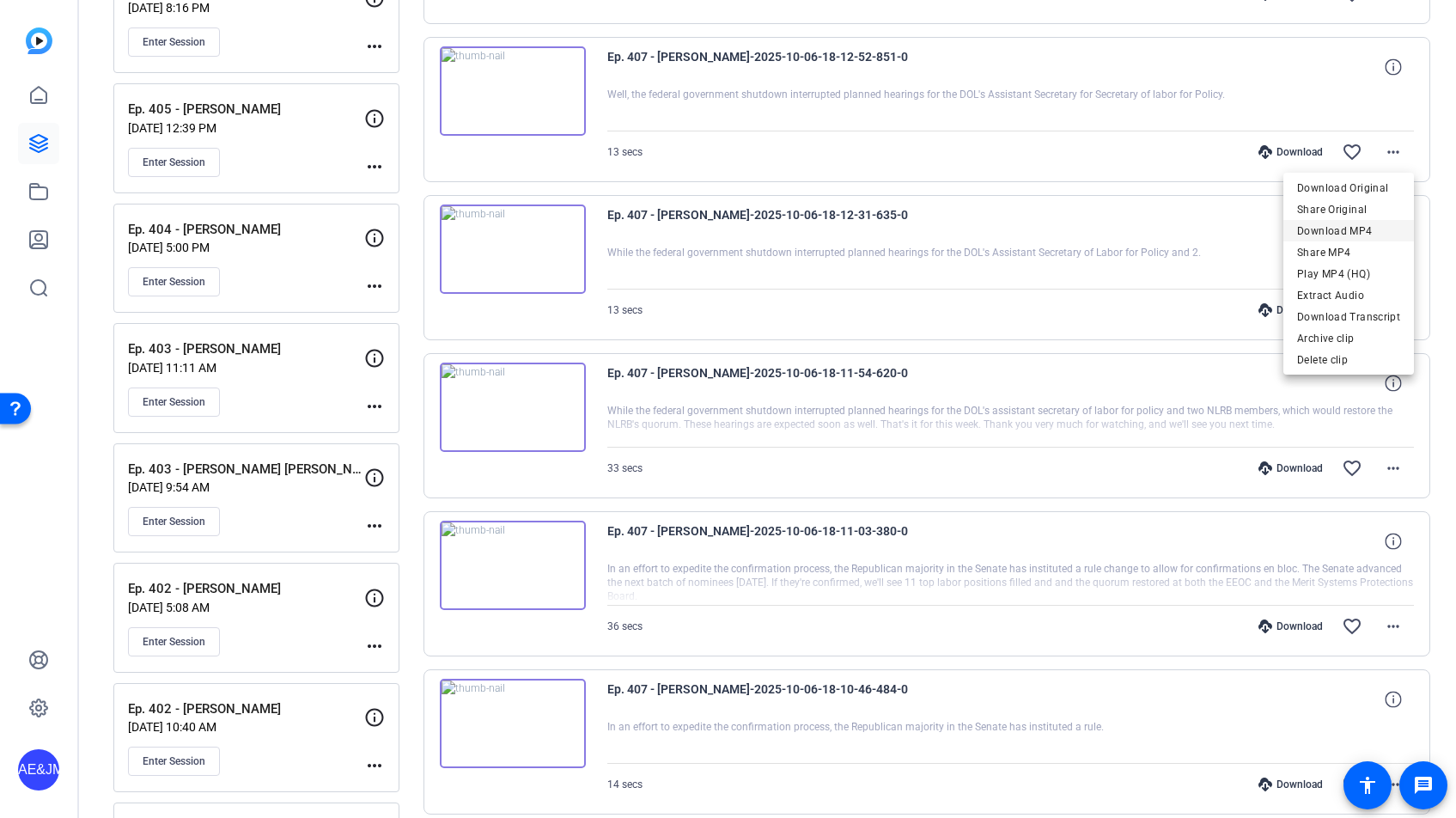
click at [1324, 229] on span "Download MP4" at bounding box center [1348, 230] width 103 height 20
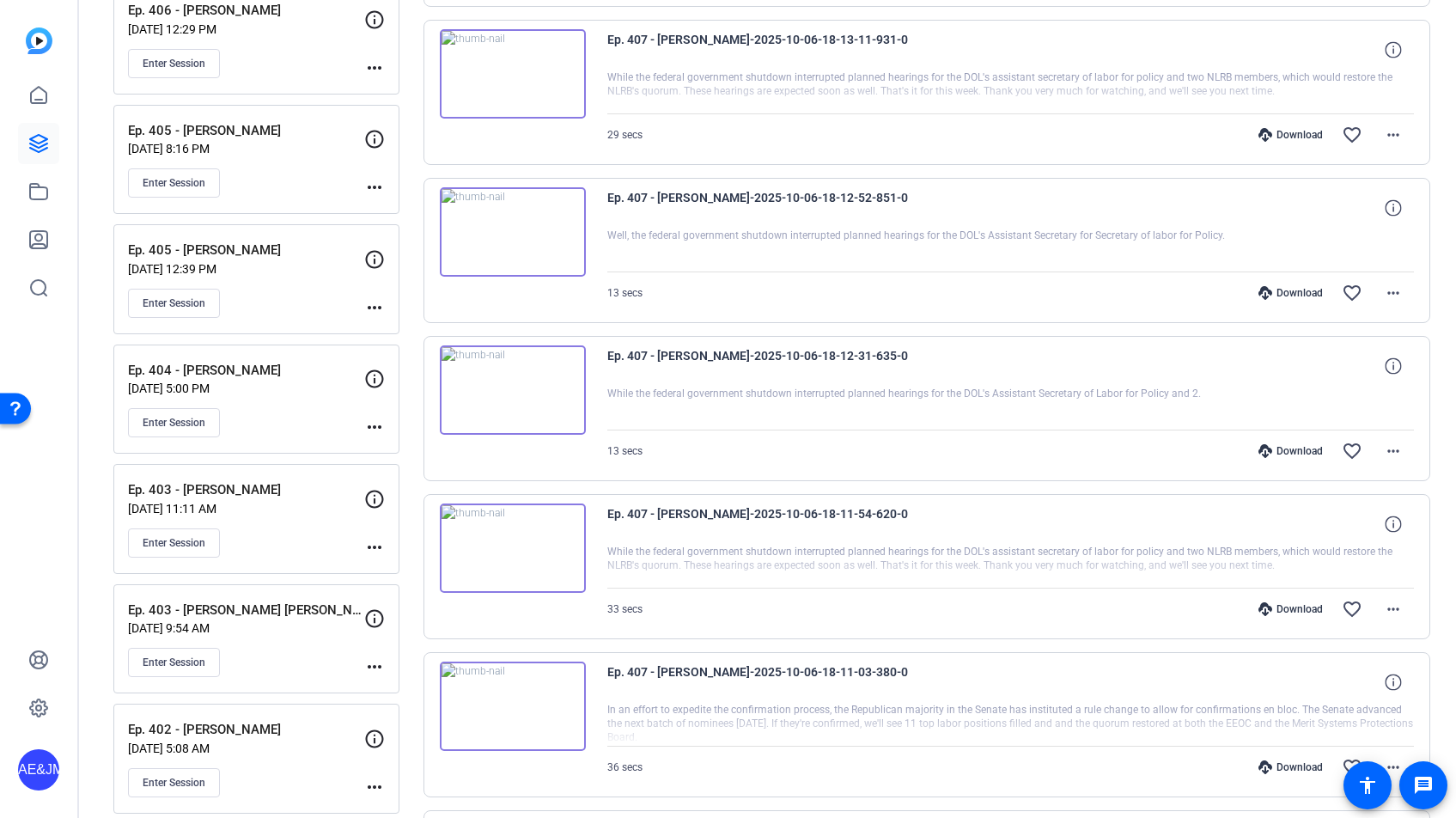
scroll to position [515, 0]
click at [1405, 131] on span at bounding box center [1393, 135] width 42 height 42
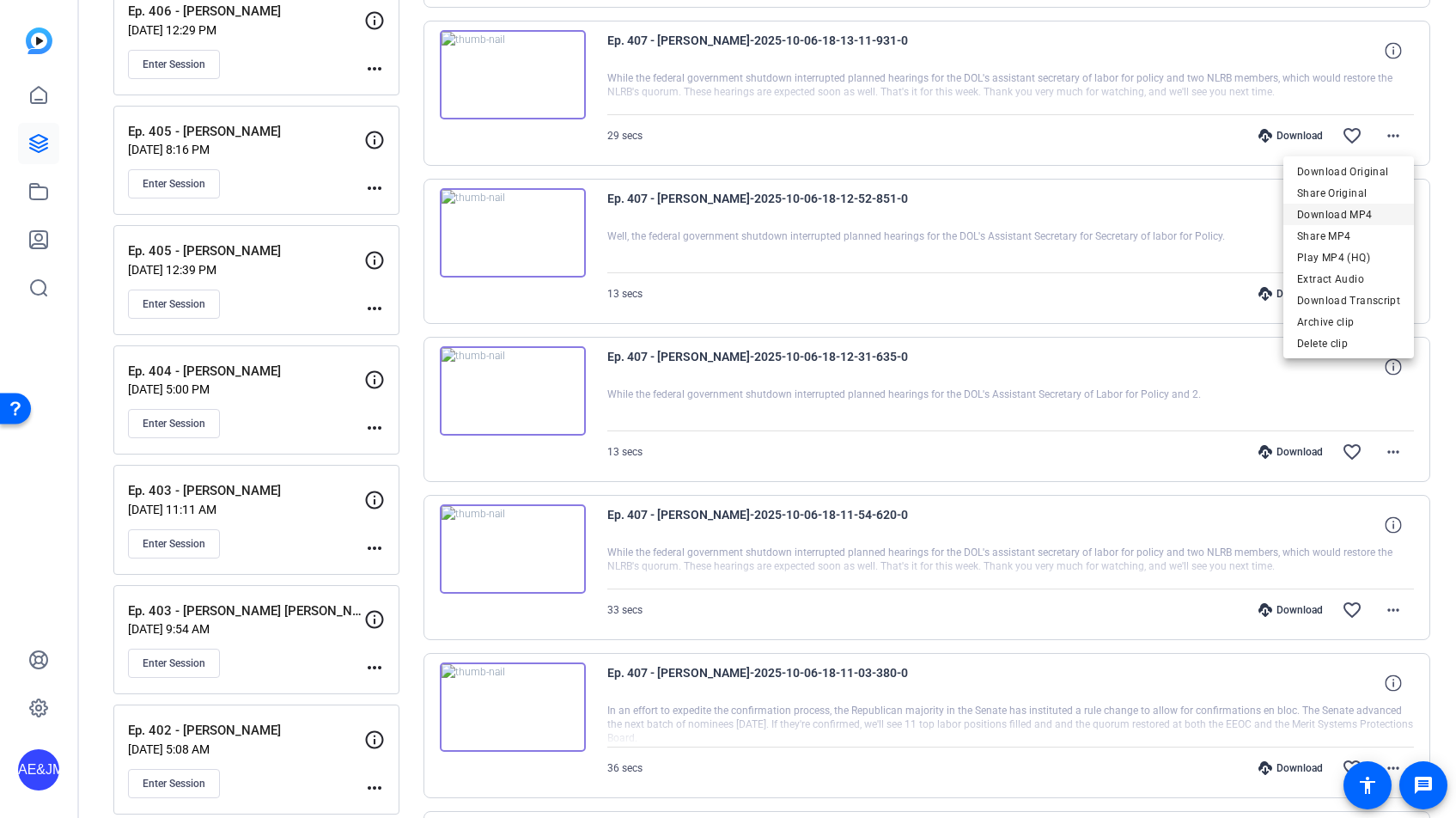
click at [1344, 215] on span "Download MP4" at bounding box center [1348, 214] width 103 height 20
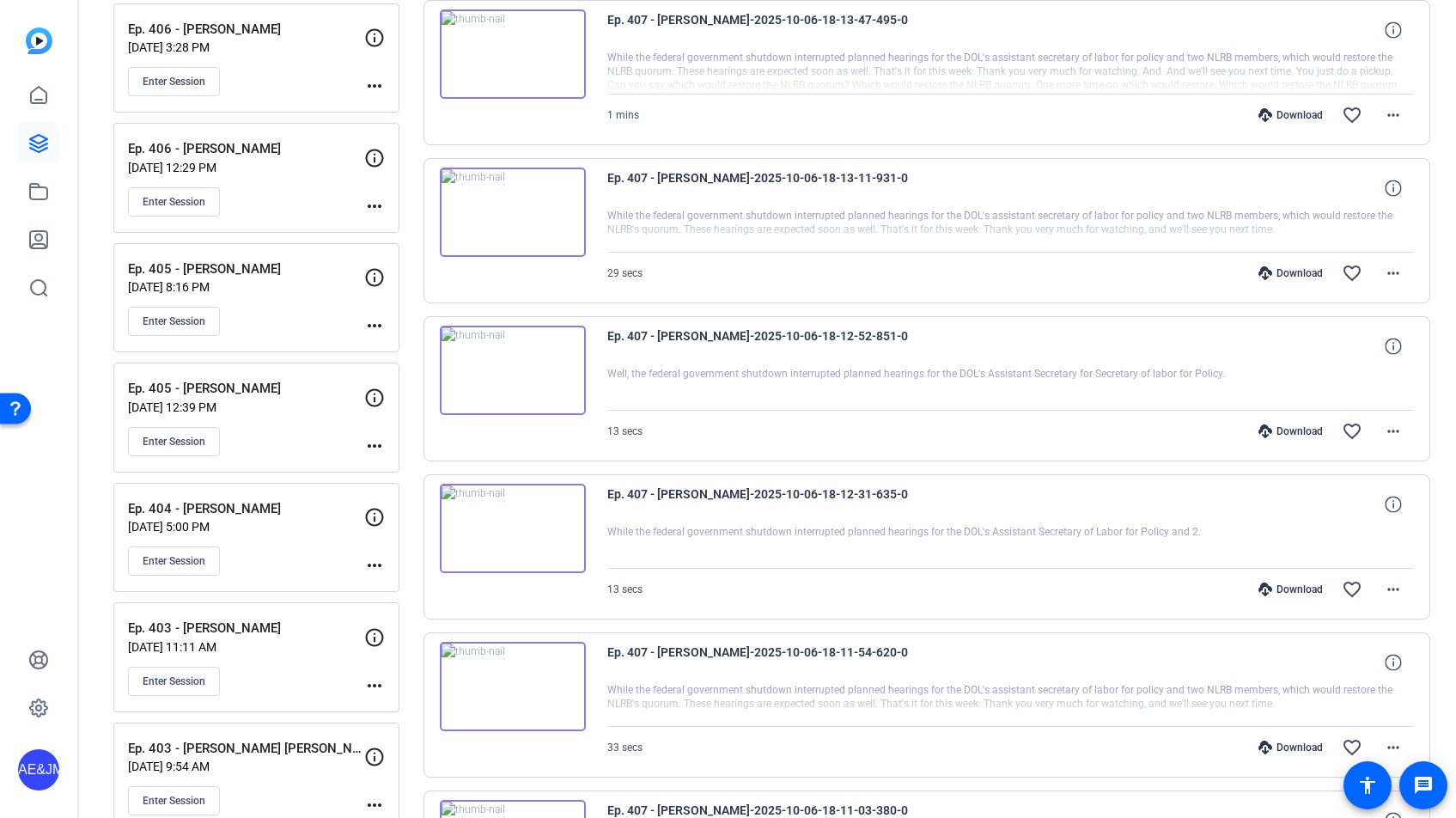
scroll to position [350, 0]
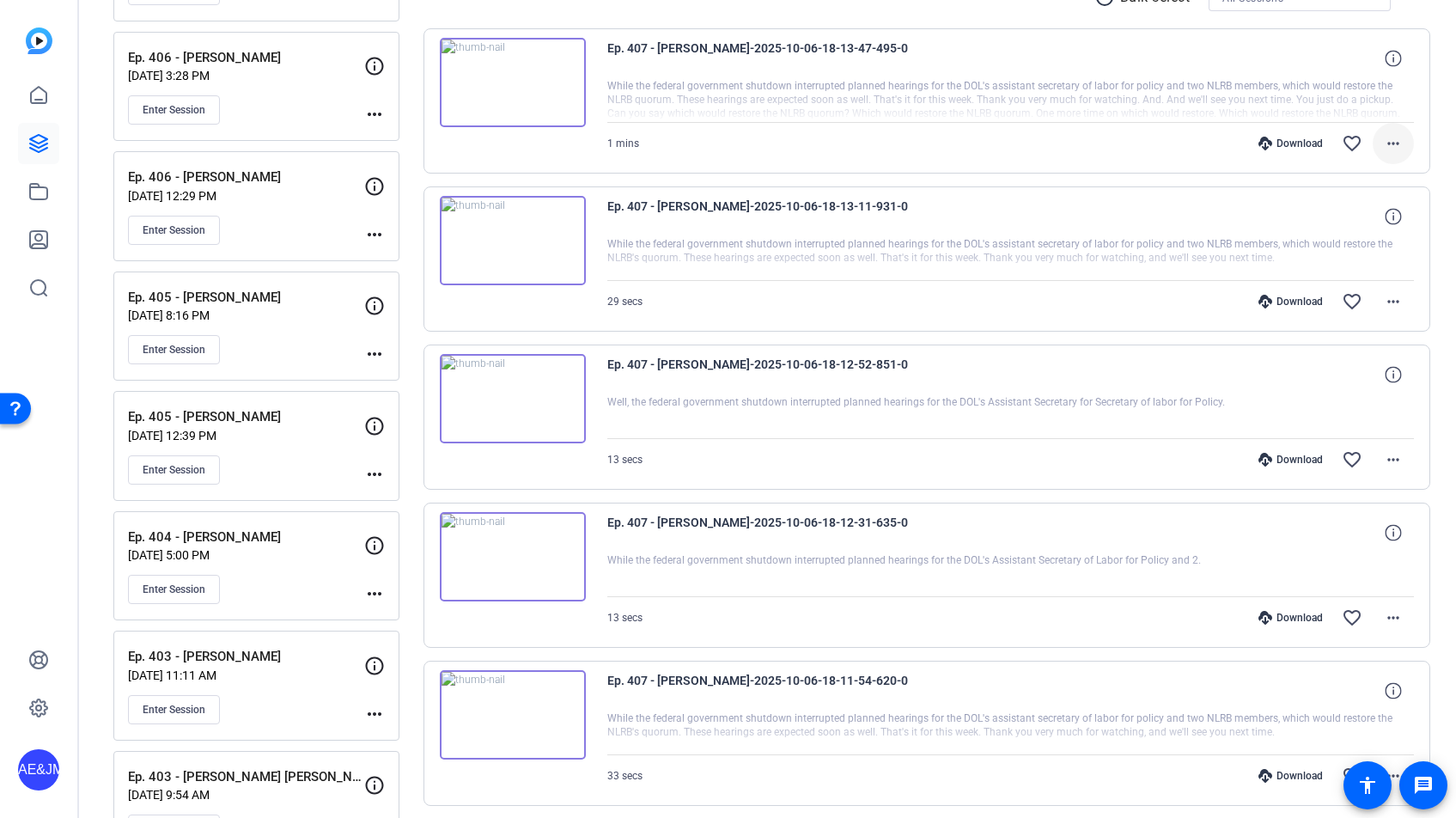
click at [1380, 141] on span at bounding box center [1393, 143] width 42 height 42
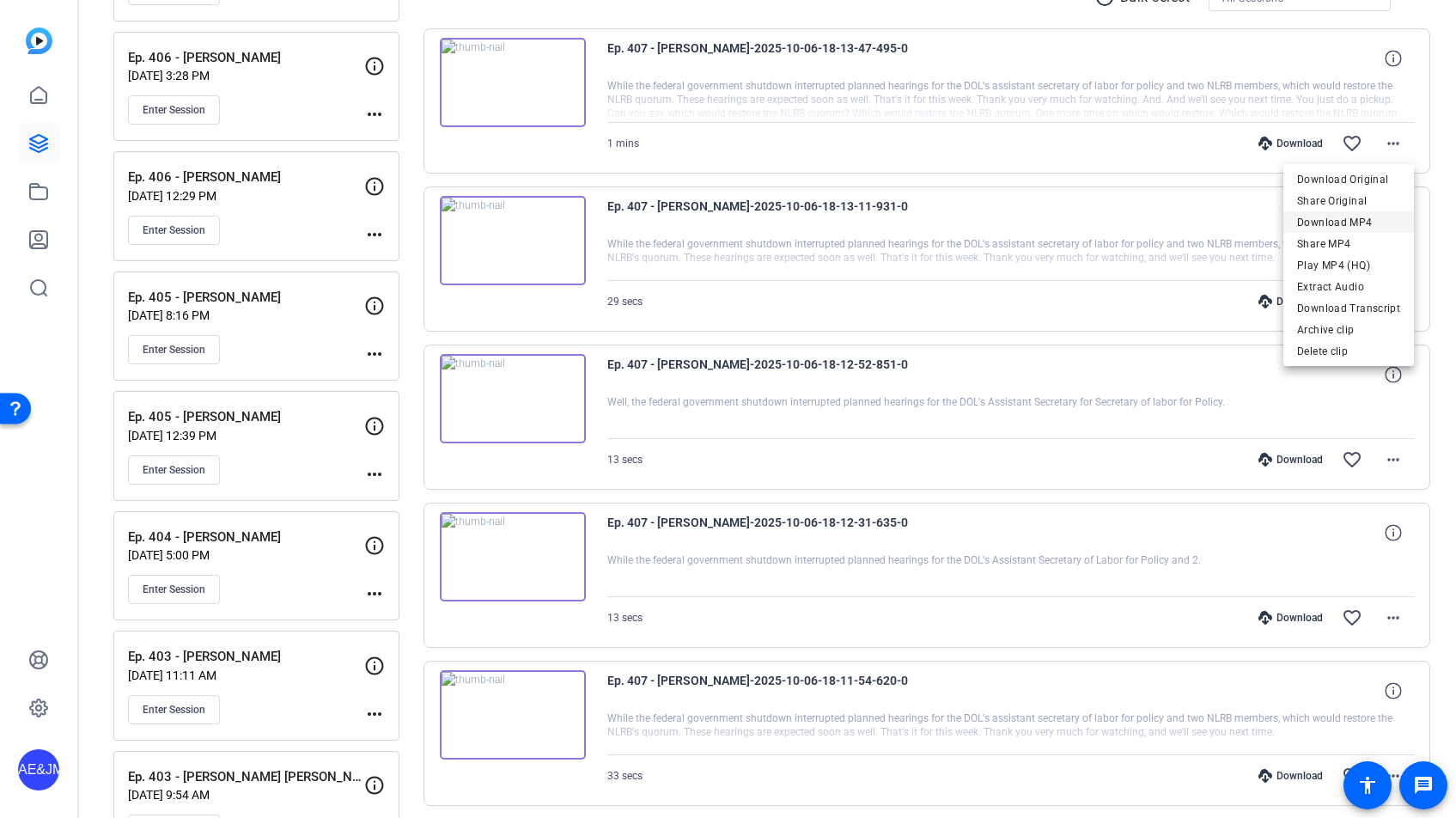
click at [1367, 215] on span "Download MP4" at bounding box center [1348, 222] width 103 height 20
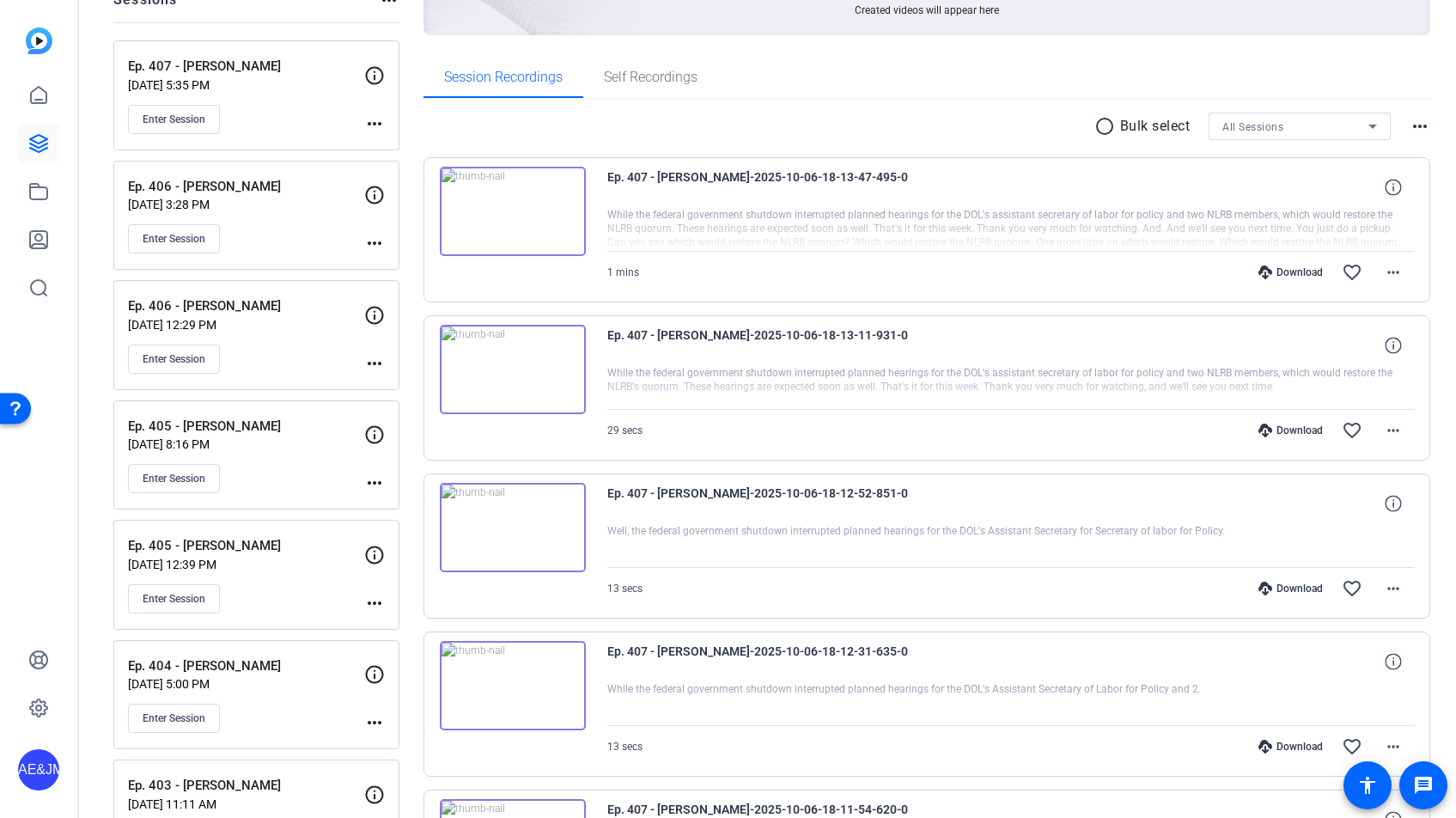
scroll to position [209, 0]
